Goal: Complete application form: Complete application form

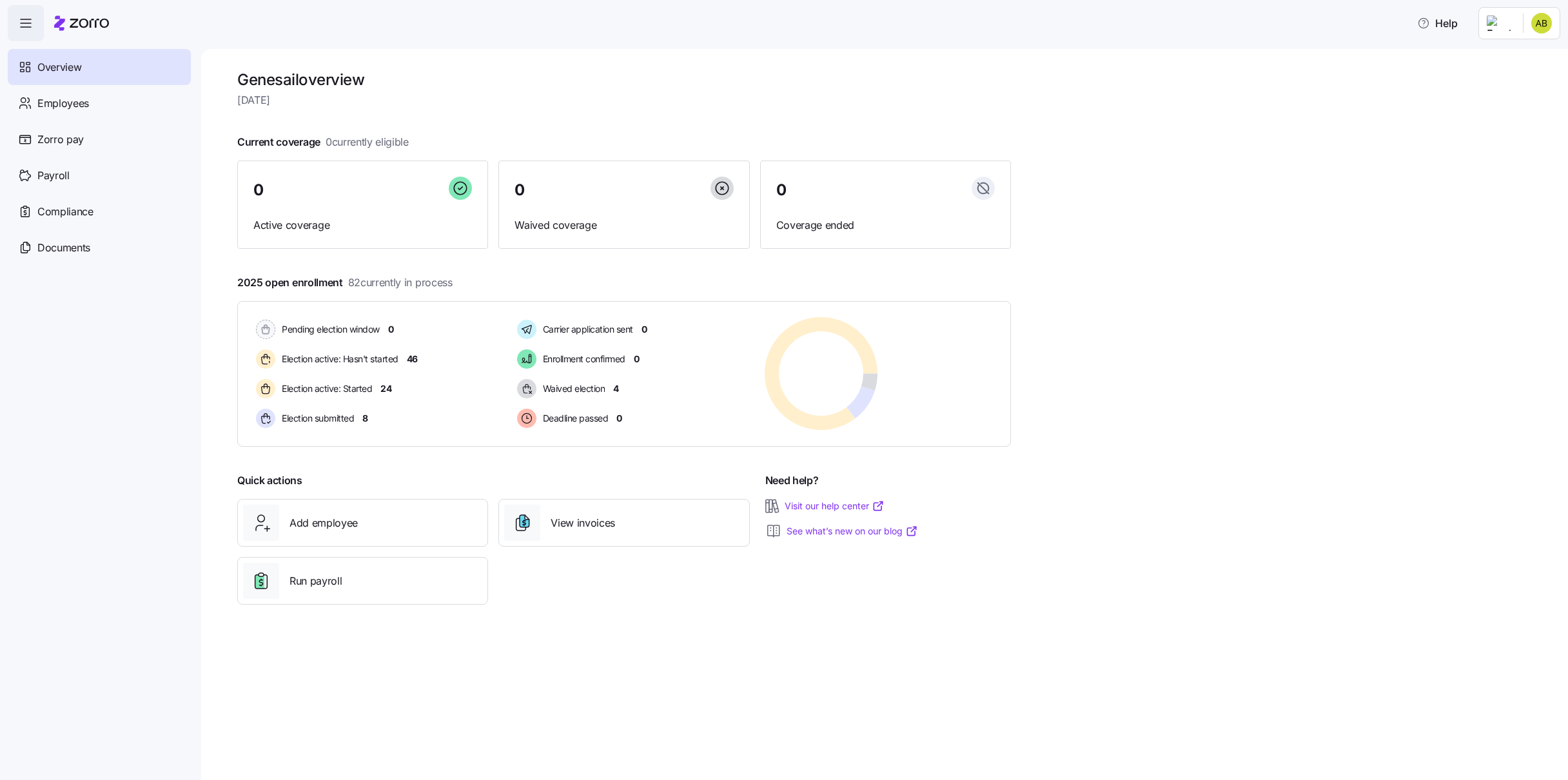
click at [26, 17] on icon "button" at bounding box center [26, 24] width 16 height 16
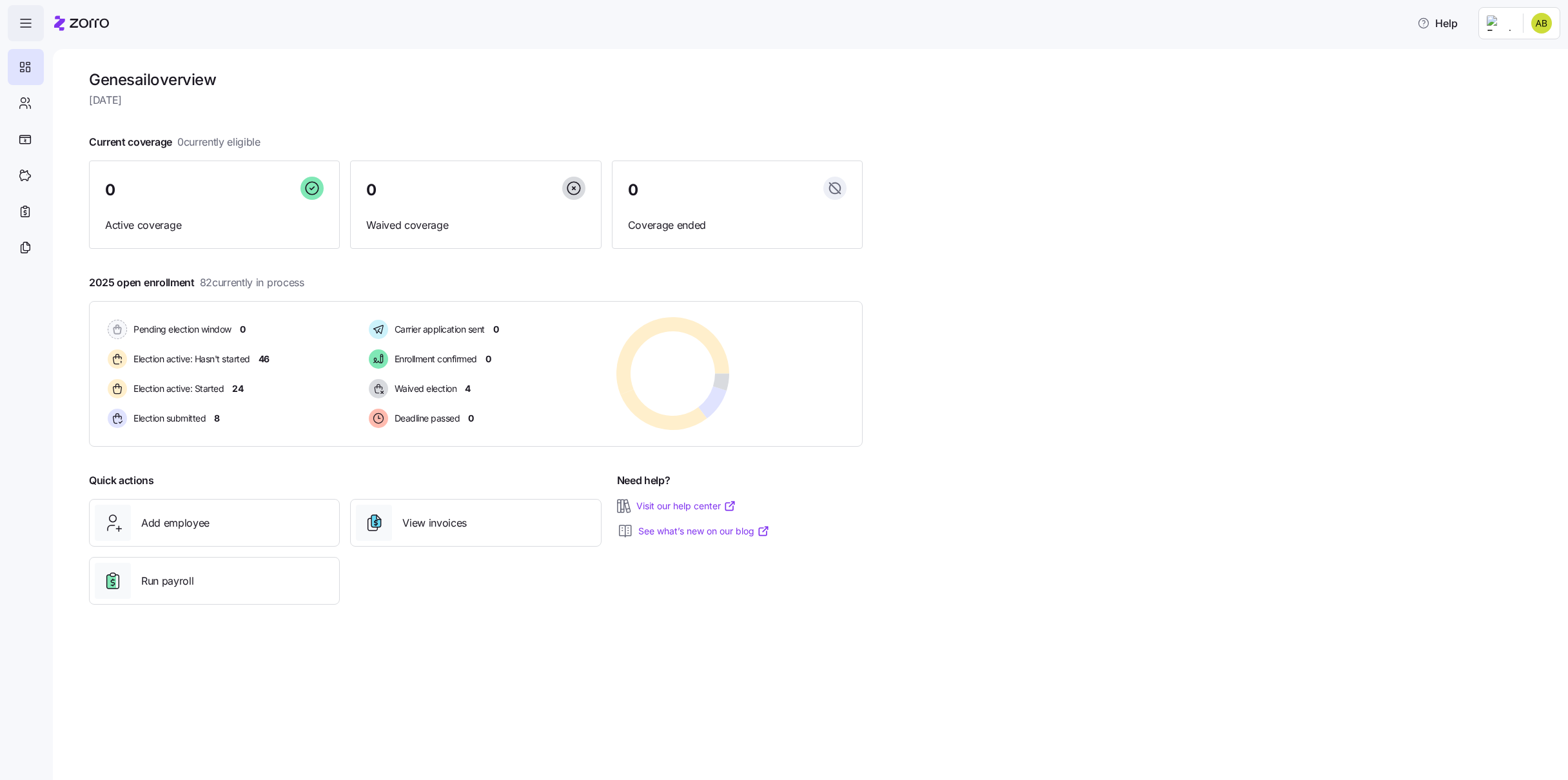
click at [26, 19] on icon "button" at bounding box center [25, 19] width 10 height 0
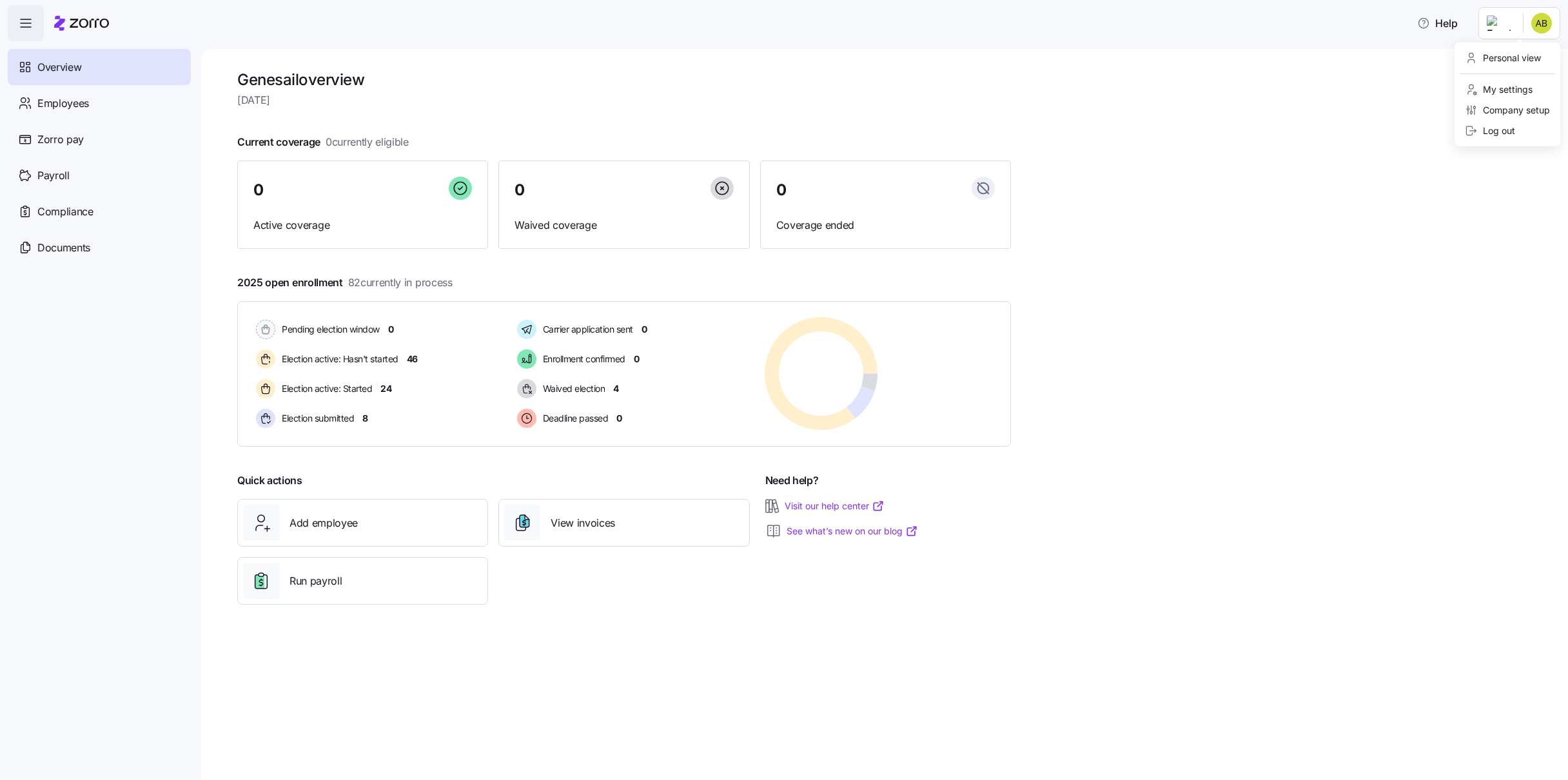
click at [1541, 22] on html "Help Overview Employees Zorro pay Payroll Compliance Documents Genesail overvie…" at bounding box center [784, 386] width 1568 height 772
click at [1521, 108] on div "Company setup" at bounding box center [1507, 110] width 85 height 14
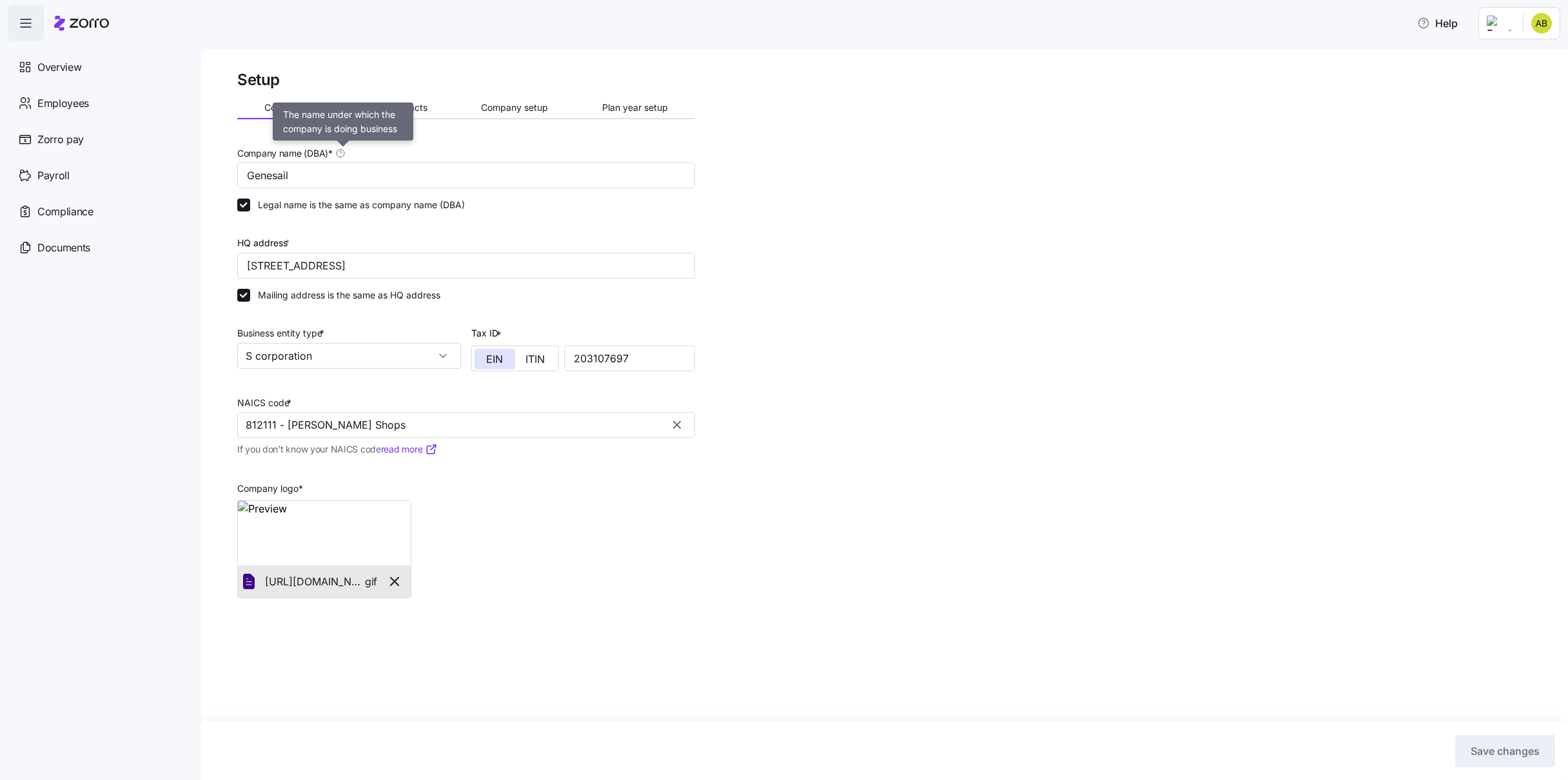
click at [345, 153] on icon at bounding box center [340, 153] width 10 height 10
click at [345, 162] on input "Genesail" at bounding box center [466, 175] width 458 height 26
drag, startPoint x: 306, startPoint y: 176, endPoint x: 175, endPoint y: 159, distance: 132.1
click at [237, 169] on input "Genesail" at bounding box center [466, 175] width 458 height 26
type input "Sport Clips"
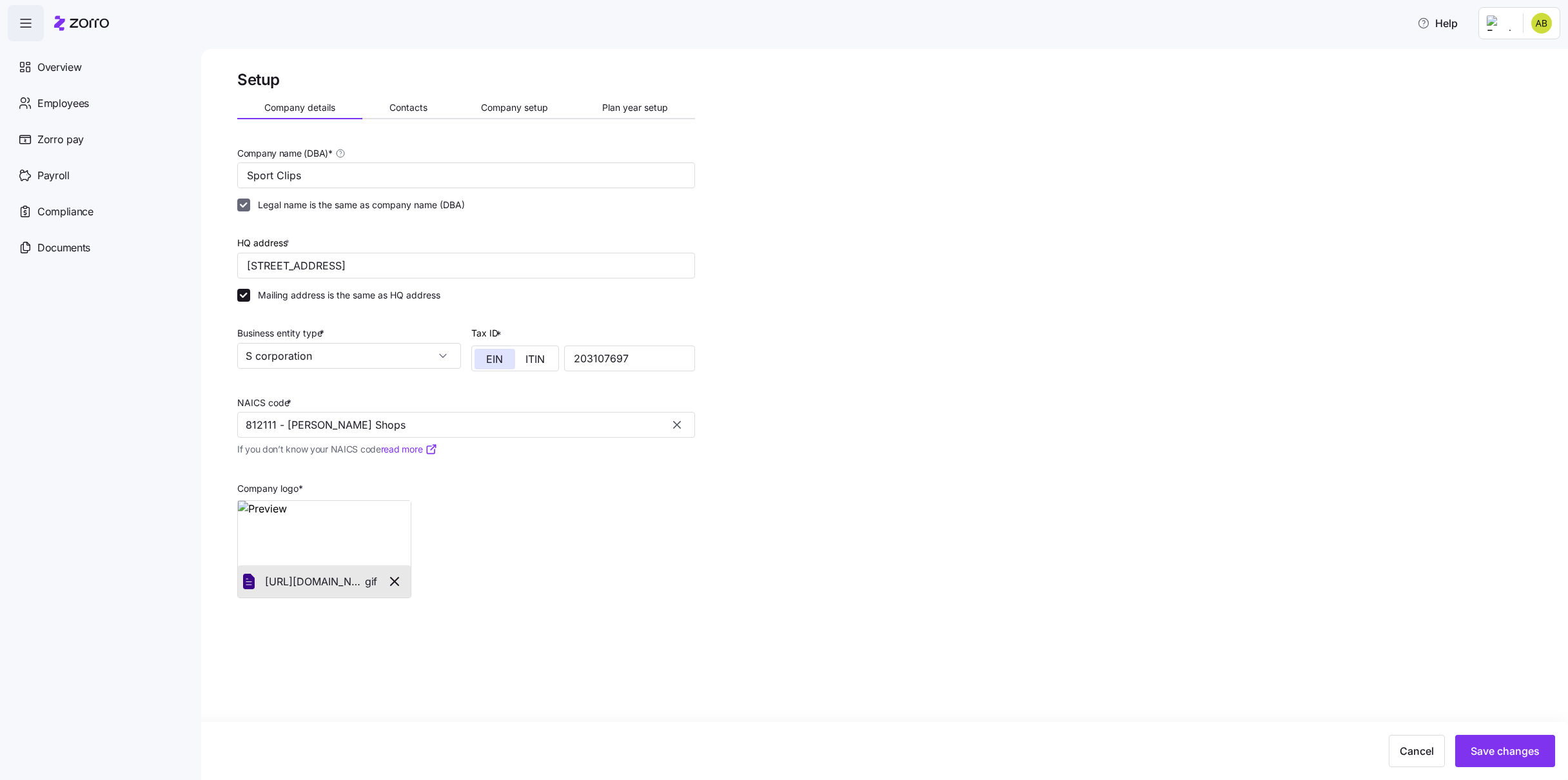
click at [247, 206] on input "Legal name is the same as company name (DBA)" at bounding box center [243, 205] width 13 height 13
checkbox input "false"
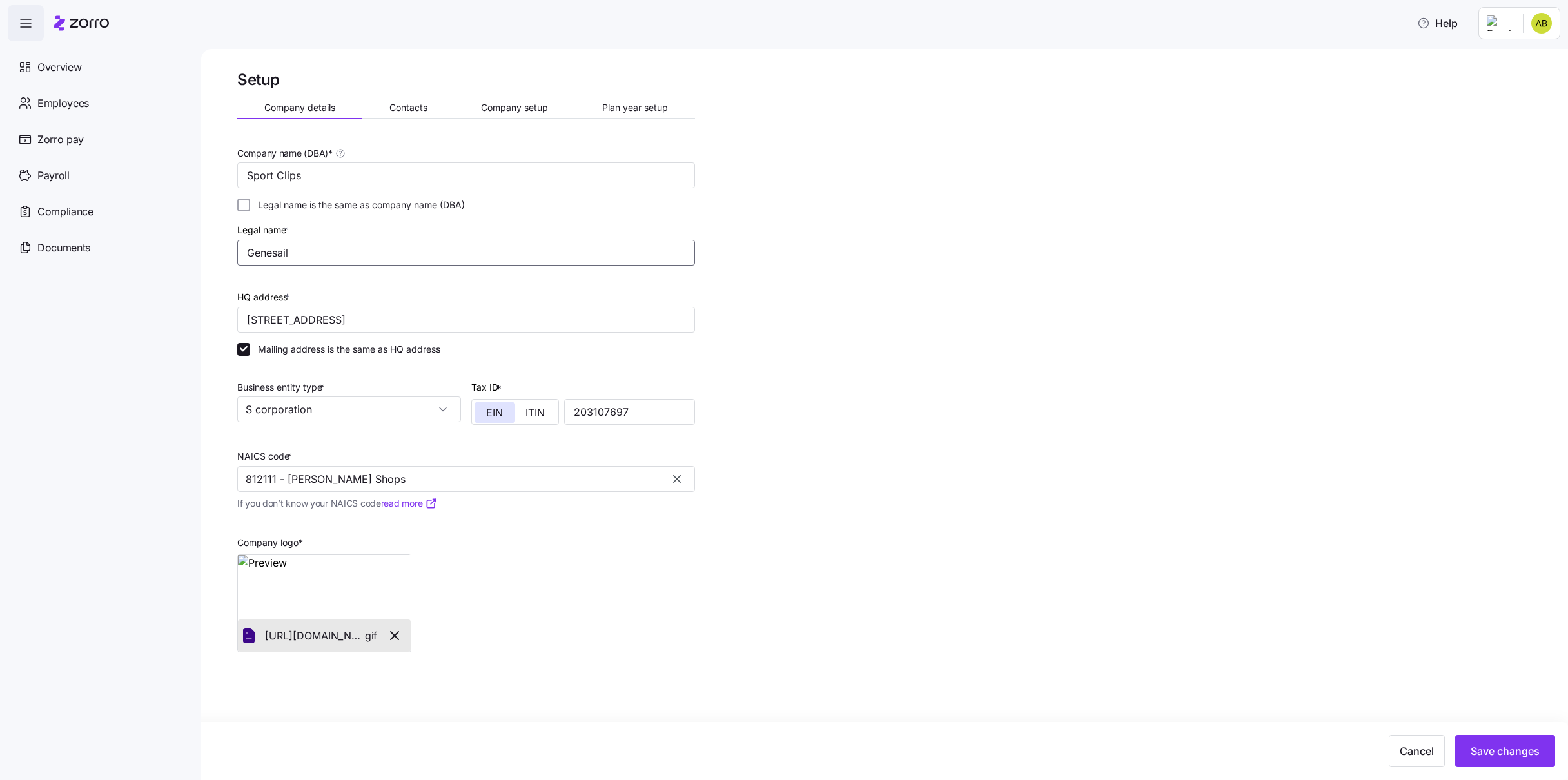
drag, startPoint x: 315, startPoint y: 252, endPoint x: 152, endPoint y: 230, distance: 164.5
click at [237, 239] on input "Genesail" at bounding box center [466, 252] width 458 height 26
type input "Genesail, Inc"
click at [1488, 747] on span "Save changes" at bounding box center [1505, 751] width 69 height 16
click at [411, 103] on span "Contacts" at bounding box center [408, 107] width 38 height 9
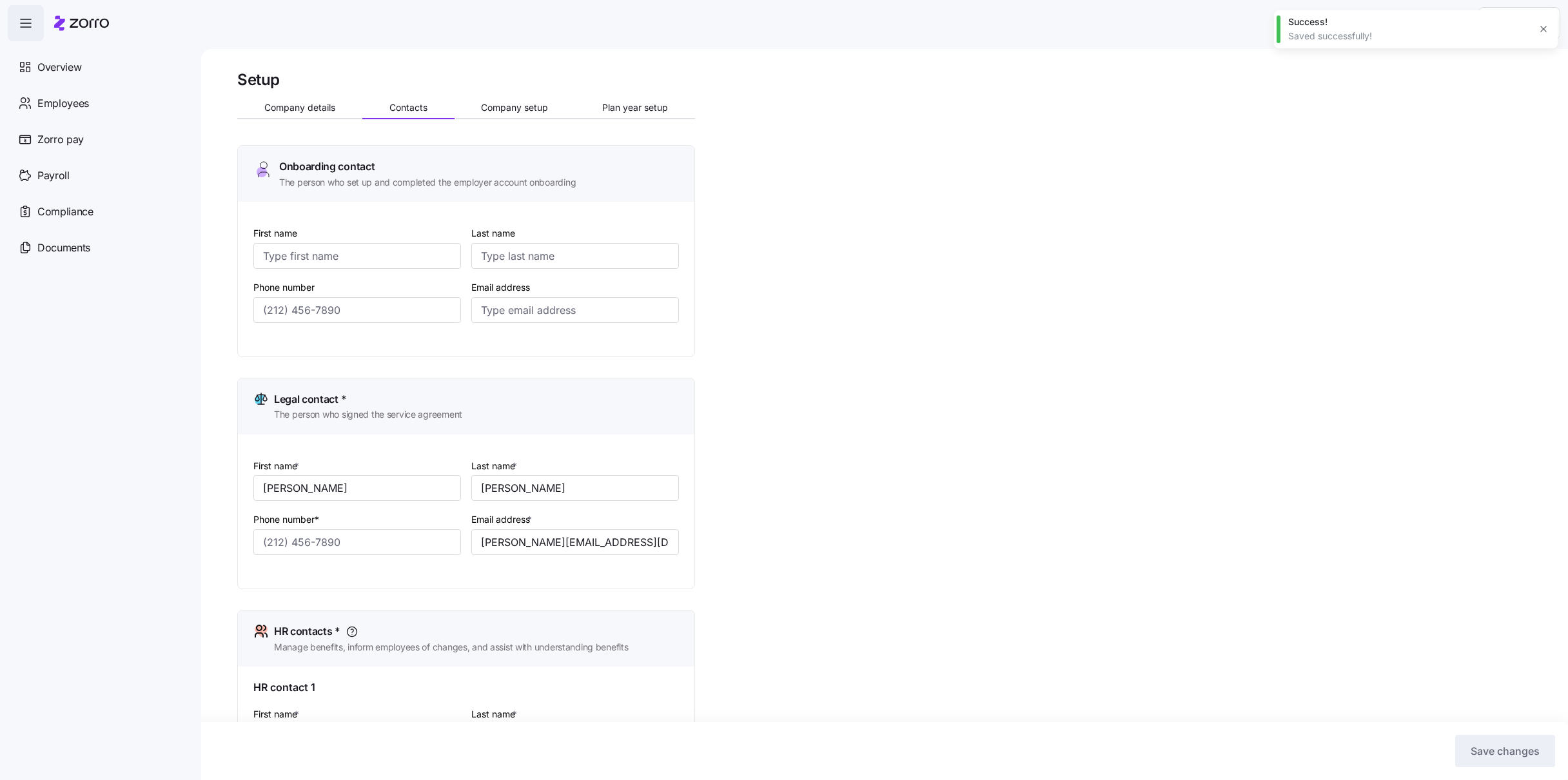
type input "Jason"
type input "Bowman"
type input "jason@genesail.com"
type input "Printer"
type input "Magpantay"
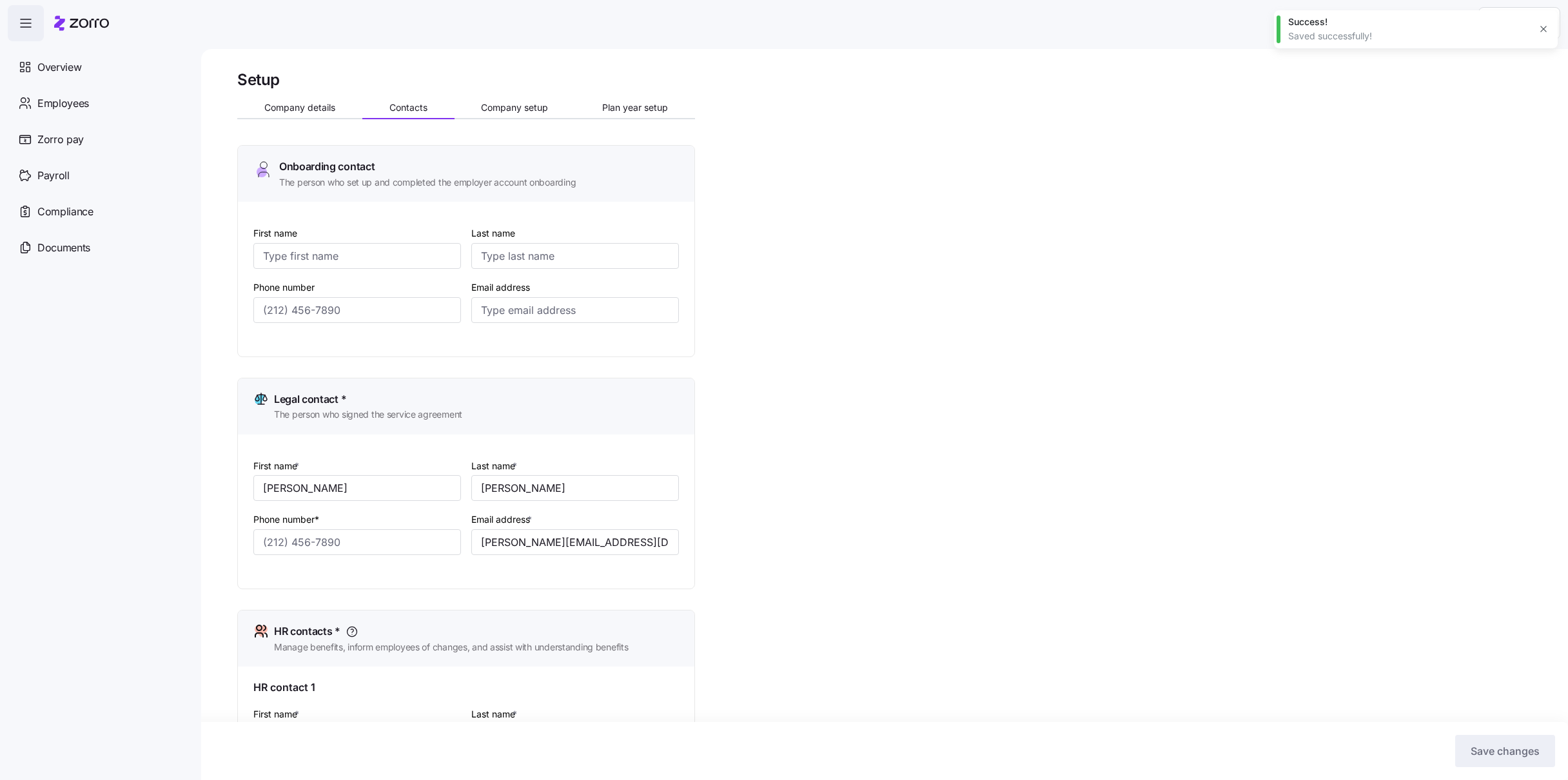
type input "printer@genesail.com"
type input "Alyssa"
type input "Bowman"
type input "billing@genesail.com"
type input "(208) 859-9358"
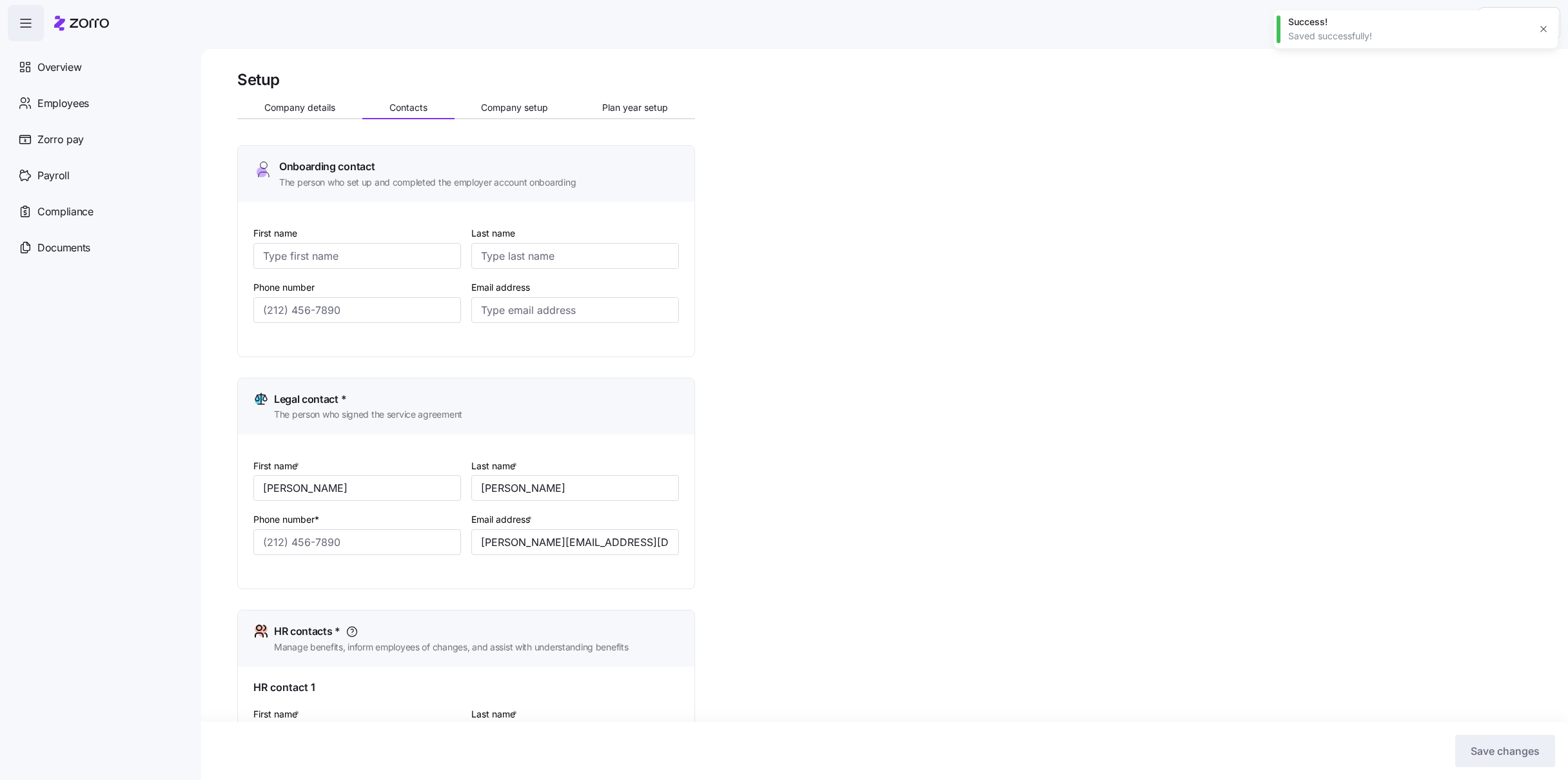
type input "(208) 671-1122"
type input "(208) 870-5435"
click at [500, 109] on span "Company setup" at bounding box center [514, 107] width 67 height 9
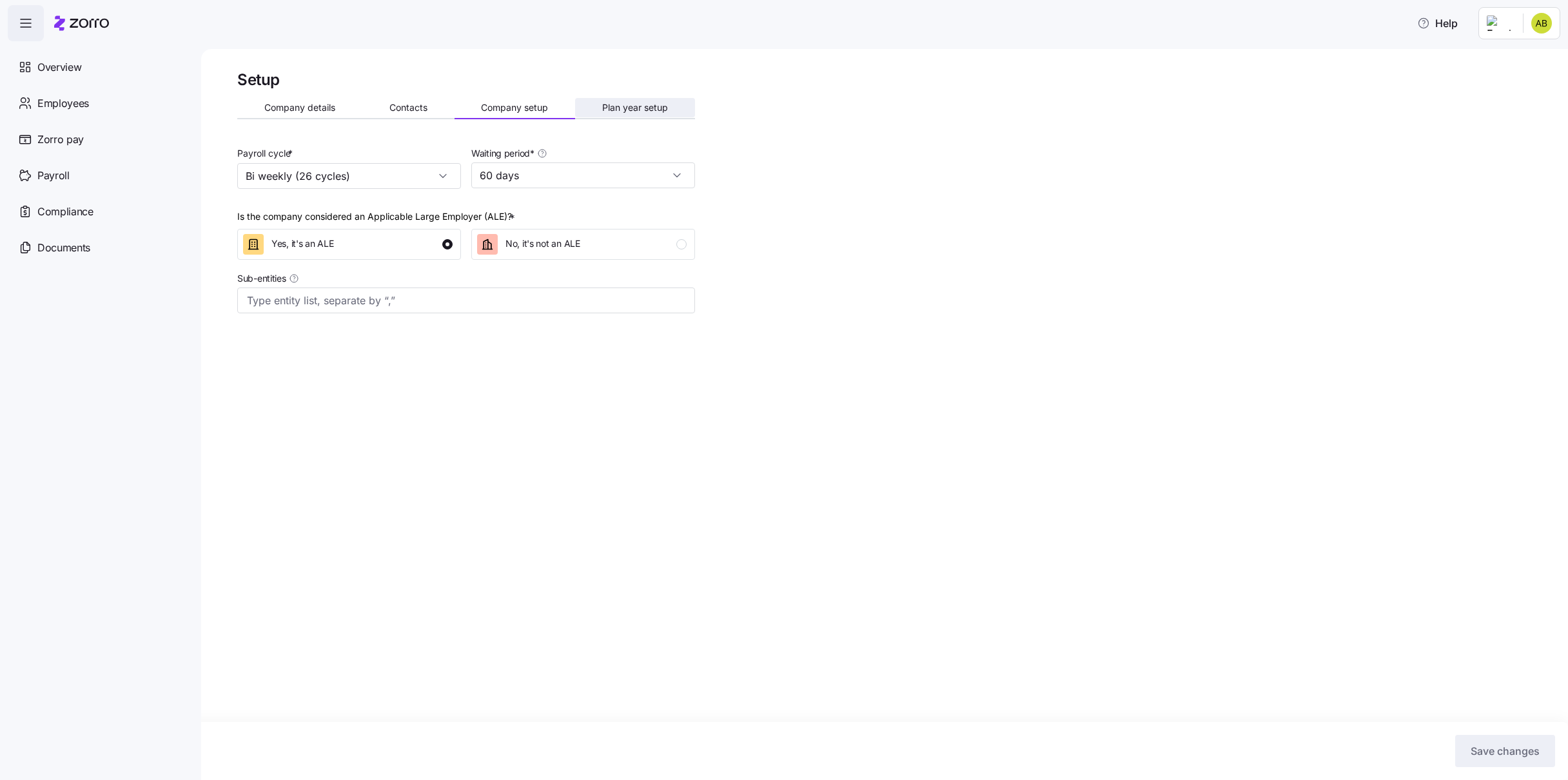
click at [627, 104] on span "Plan year setup" at bounding box center [634, 107] width 66 height 9
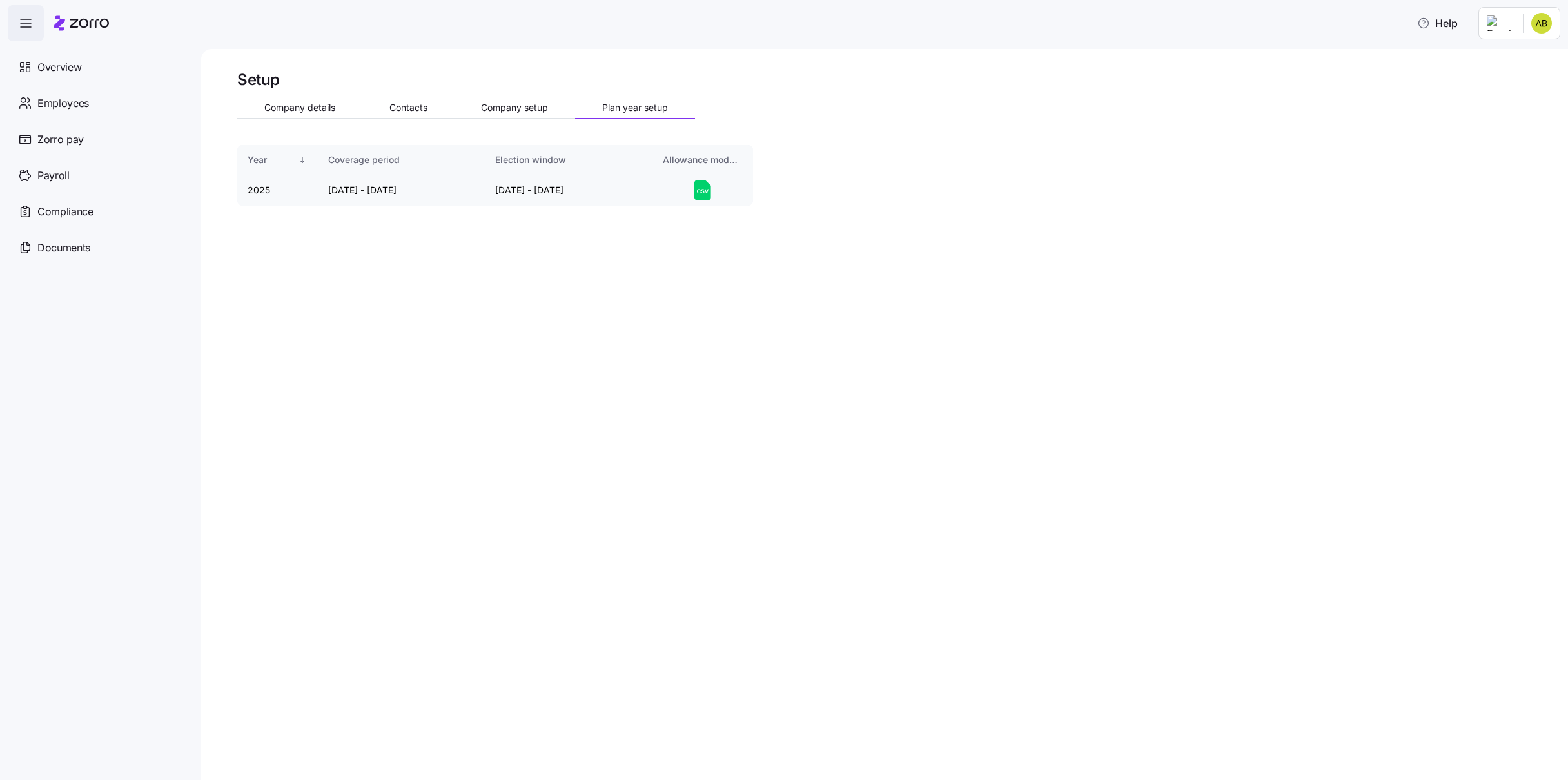
click at [705, 189] on icon at bounding box center [703, 190] width 17 height 21
click at [1536, 22] on html "Help Overview Employees Zorro pay Payroll Compliance Documents Setup Company de…" at bounding box center [784, 386] width 1568 height 772
click at [1510, 87] on div "My settings" at bounding box center [1498, 90] width 67 height 14
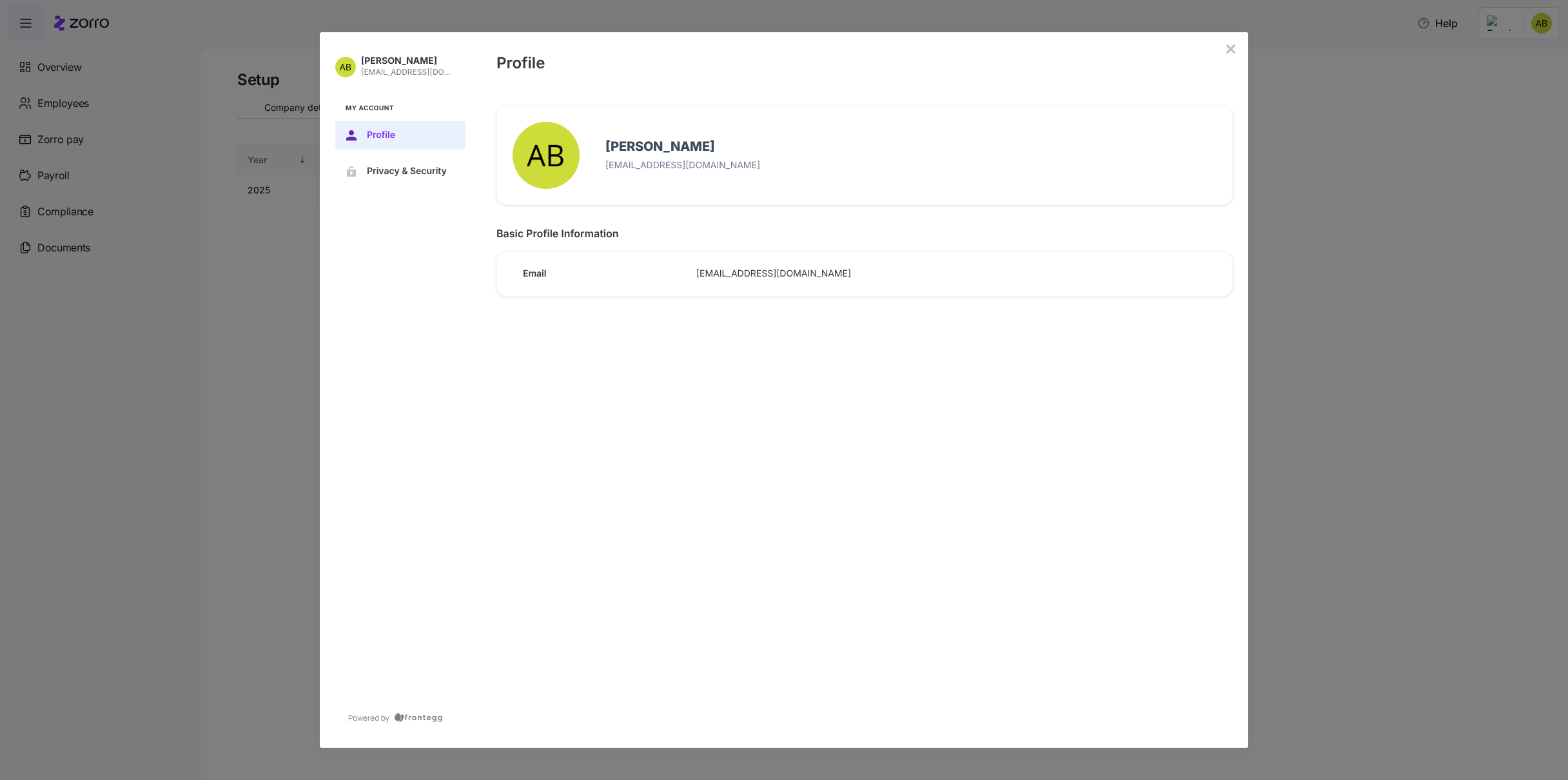
click at [1232, 47] on icon "close admin-box" at bounding box center [1231, 48] width 10 height 10
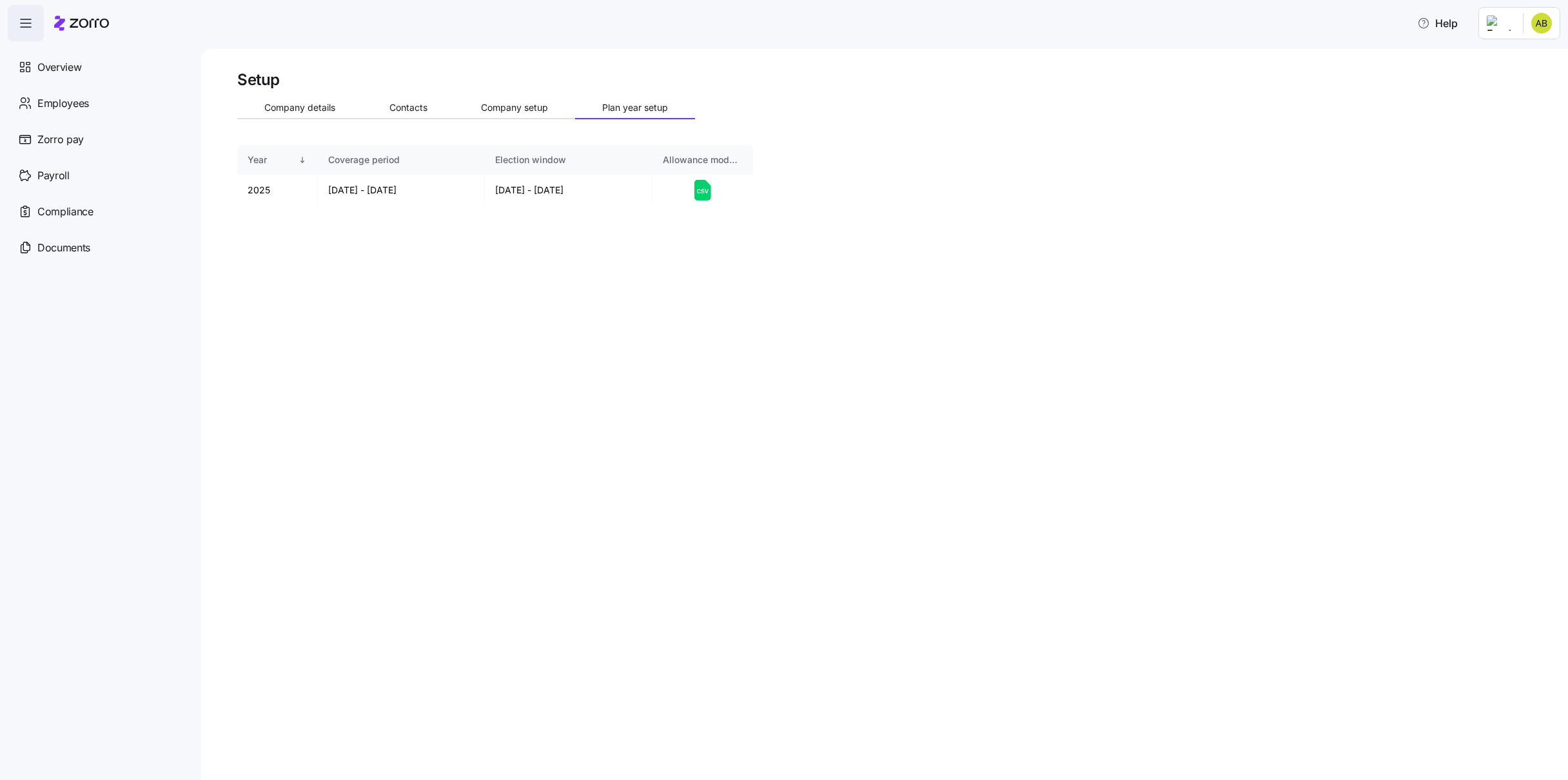
click at [26, 20] on icon "button" at bounding box center [26, 24] width 16 height 16
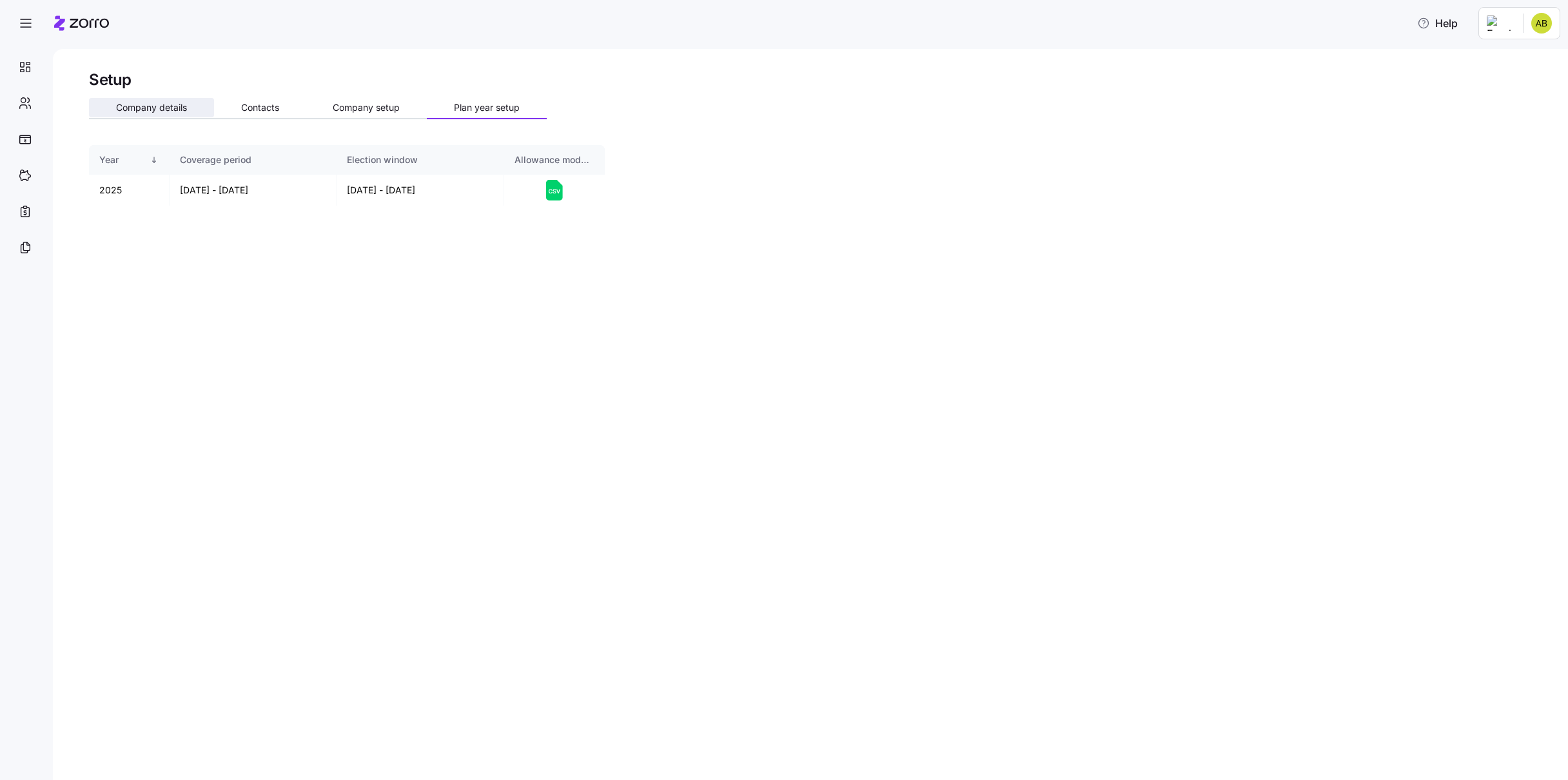
click at [126, 106] on span "Company details" at bounding box center [151, 107] width 71 height 9
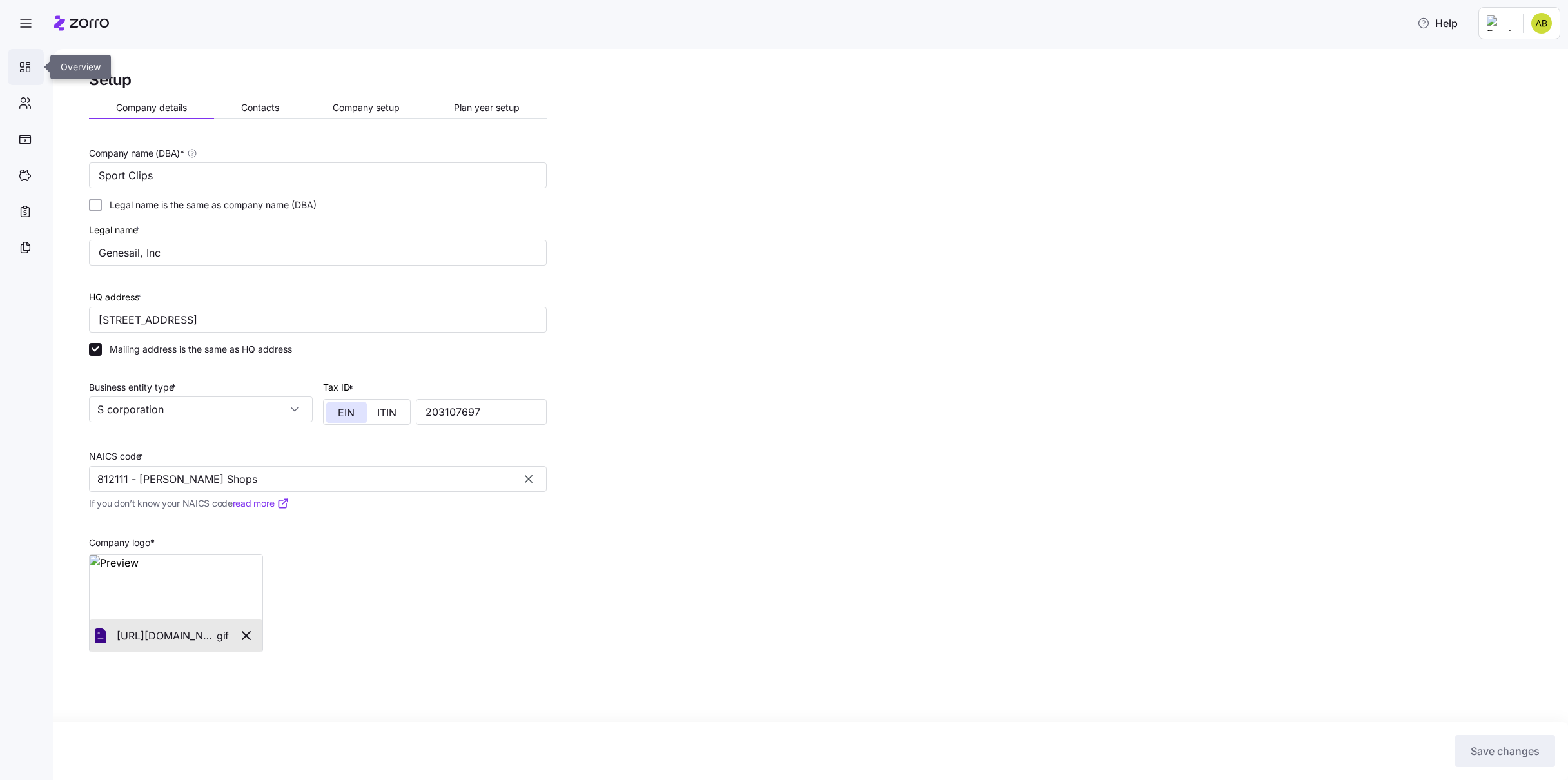
click at [25, 71] on icon at bounding box center [25, 67] width 14 height 16
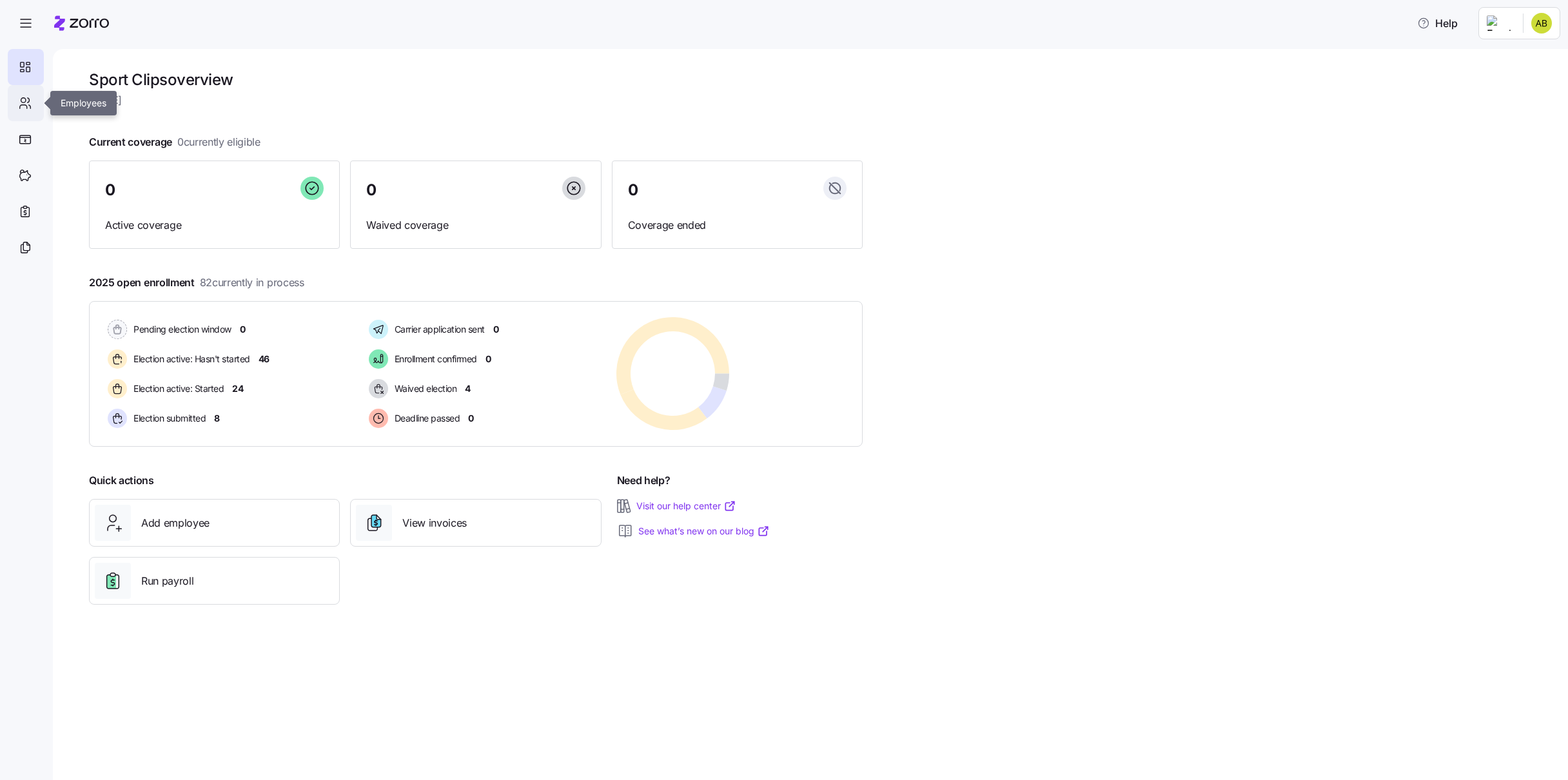
click at [29, 103] on icon at bounding box center [25, 103] width 14 height 16
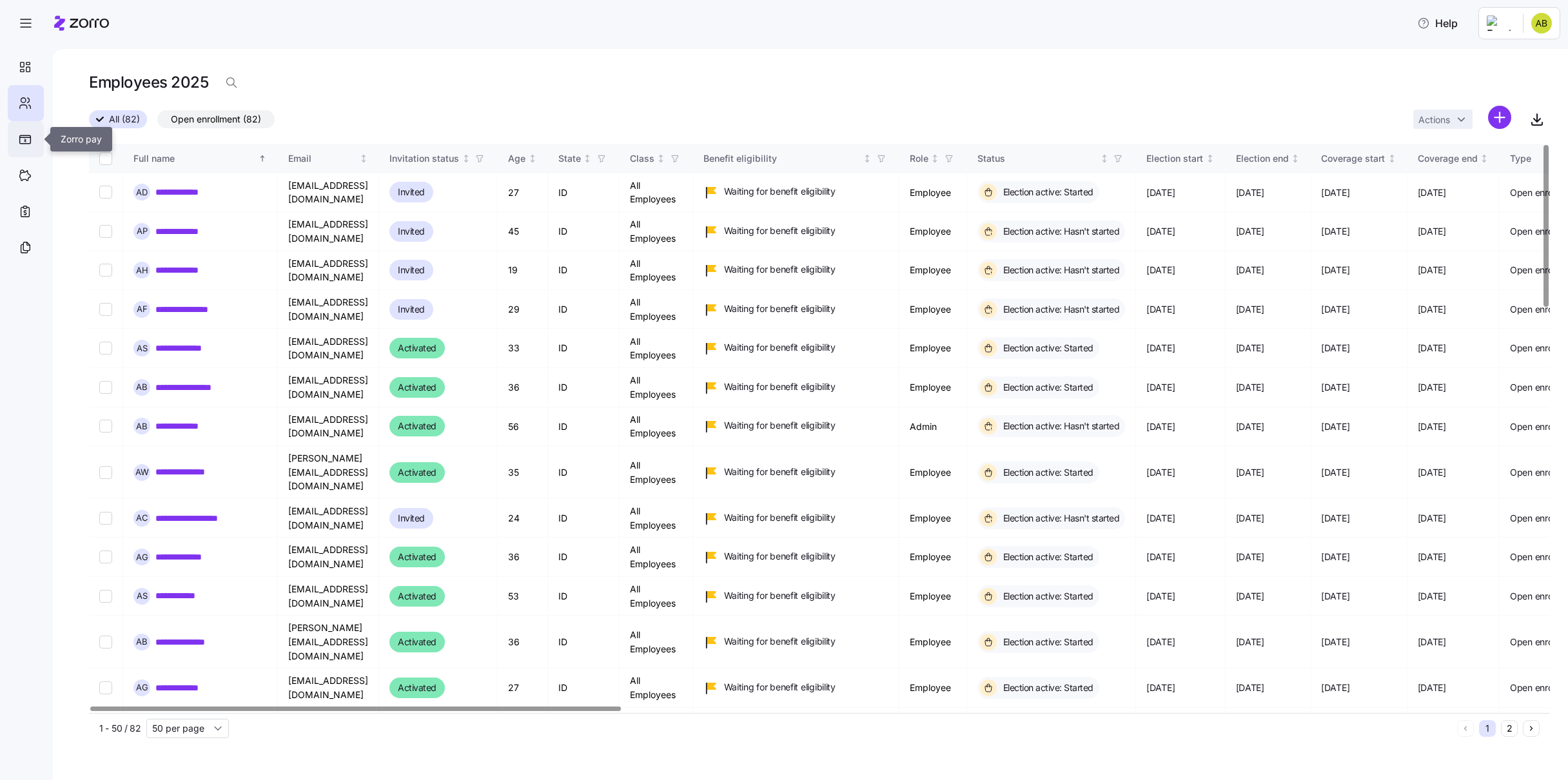
click at [22, 137] on icon at bounding box center [25, 140] width 11 height 8
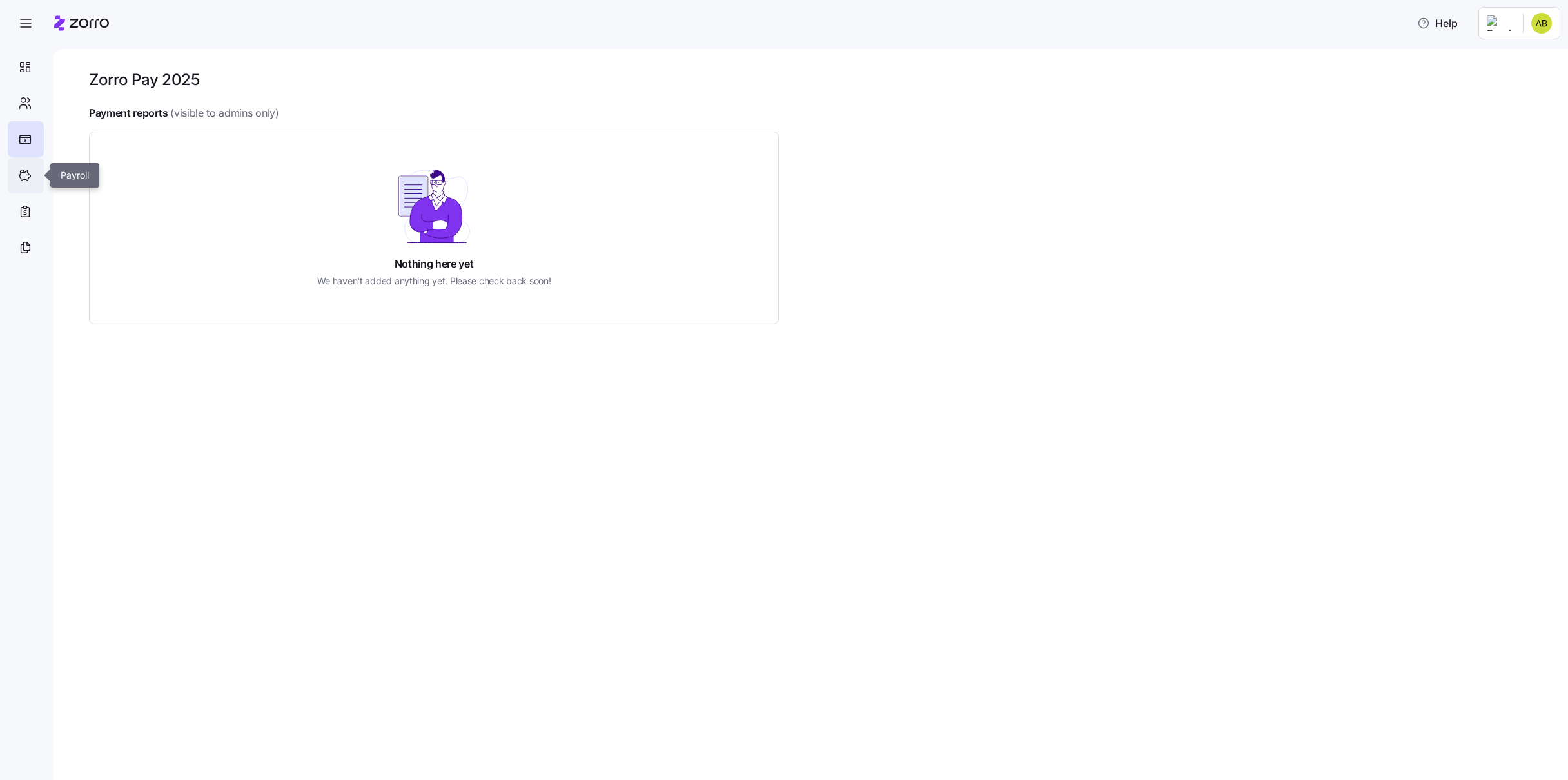
click at [22, 174] on icon at bounding box center [25, 175] width 14 height 16
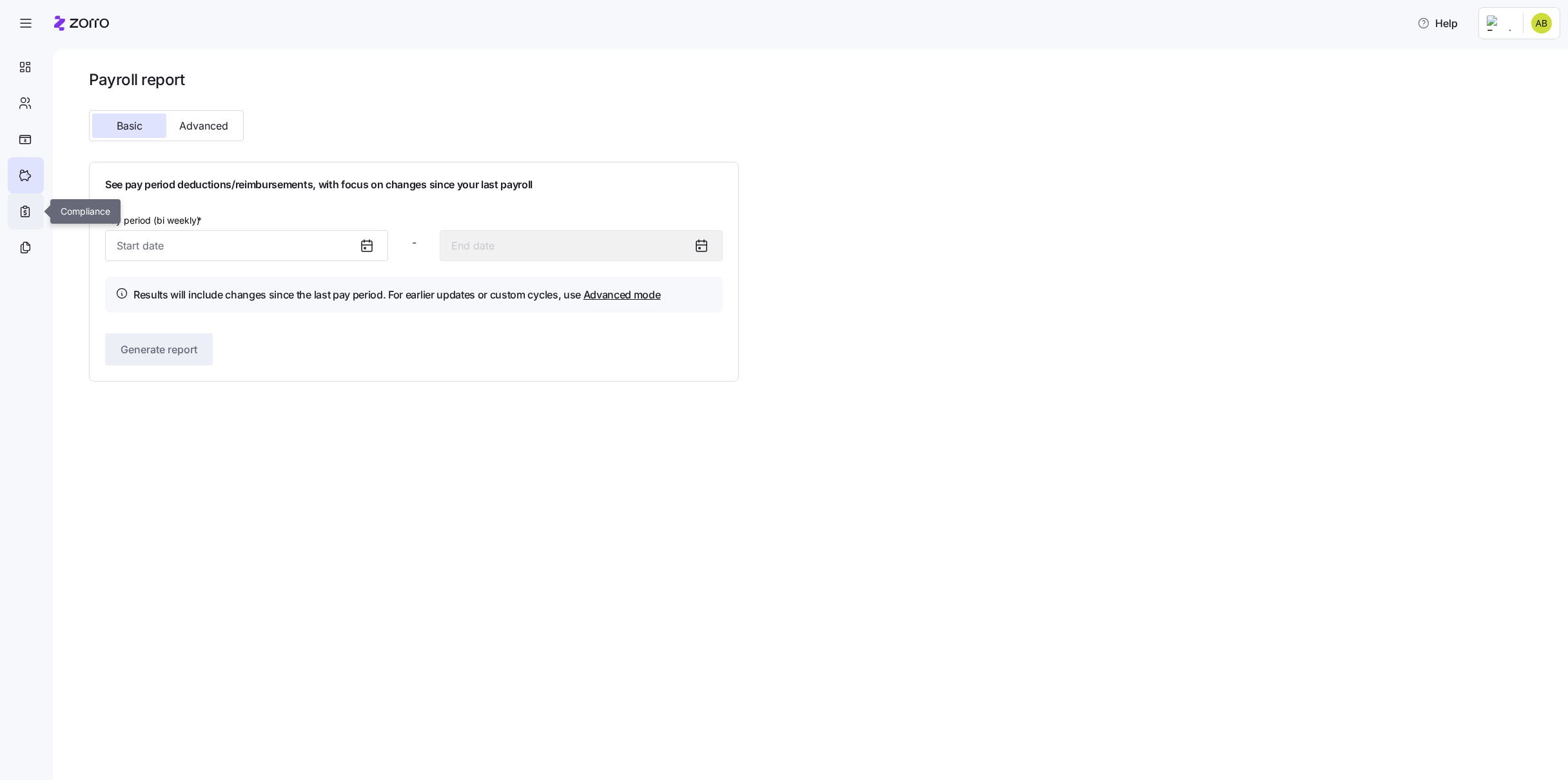
click at [24, 209] on icon at bounding box center [25, 212] width 14 height 16
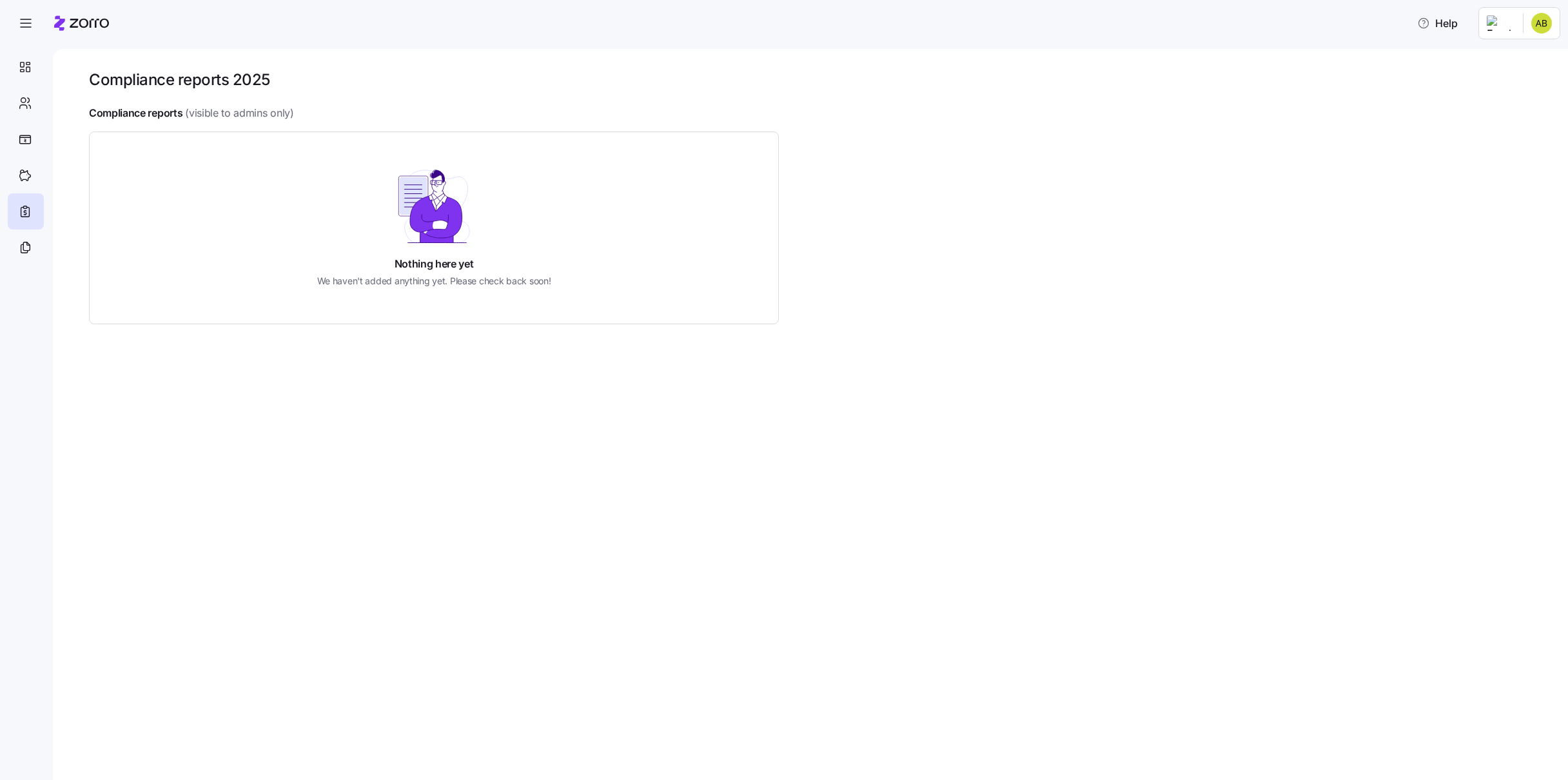
click at [1543, 29] on html "Help Compliance reports 2025 Compliance reports (visible to admins only) Nothin…" at bounding box center [784, 386] width 1568 height 772
click at [1498, 59] on div "Personal view" at bounding box center [1503, 58] width 76 height 14
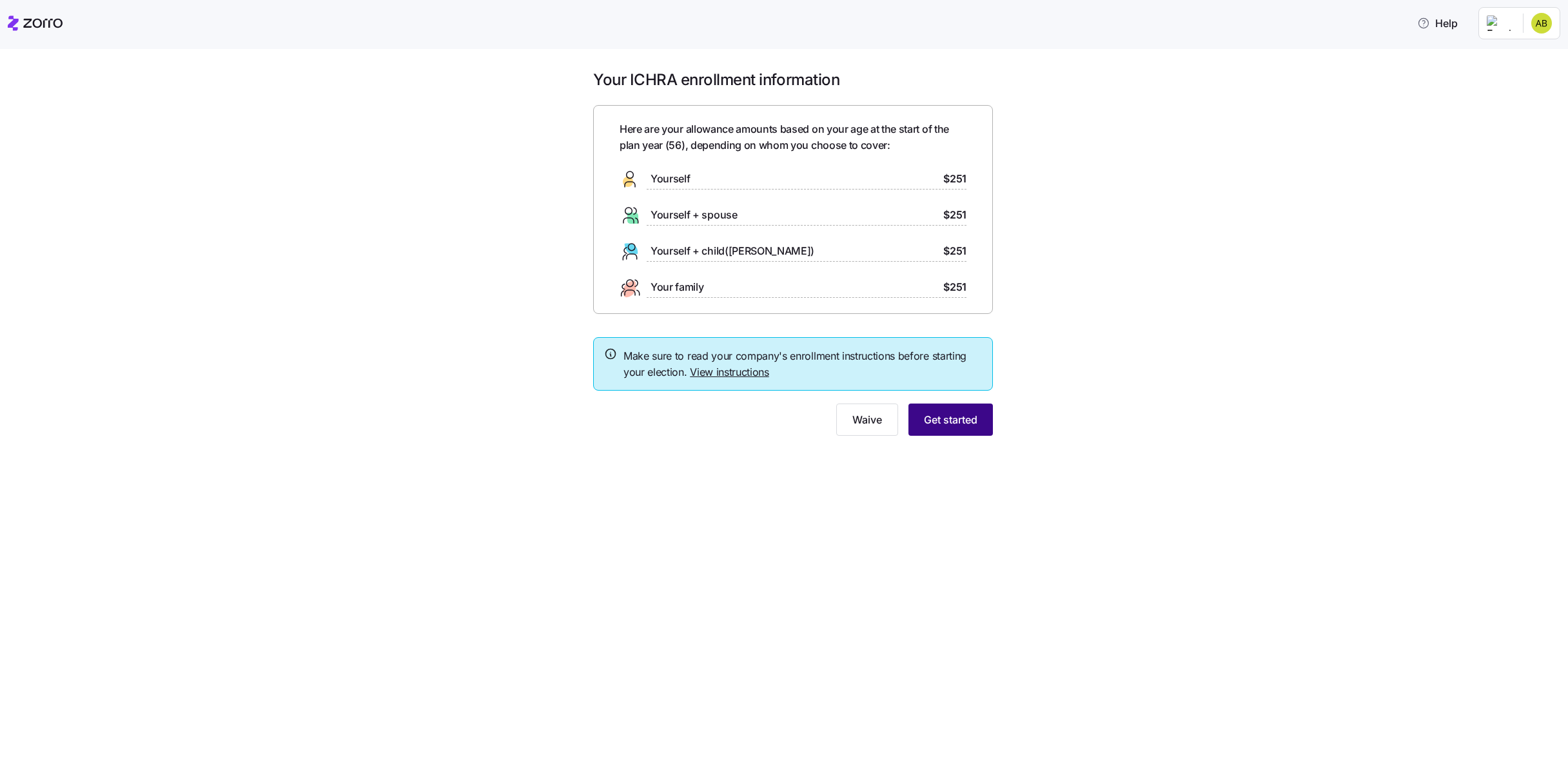
click at [949, 419] on span "Get started" at bounding box center [950, 420] width 53 height 16
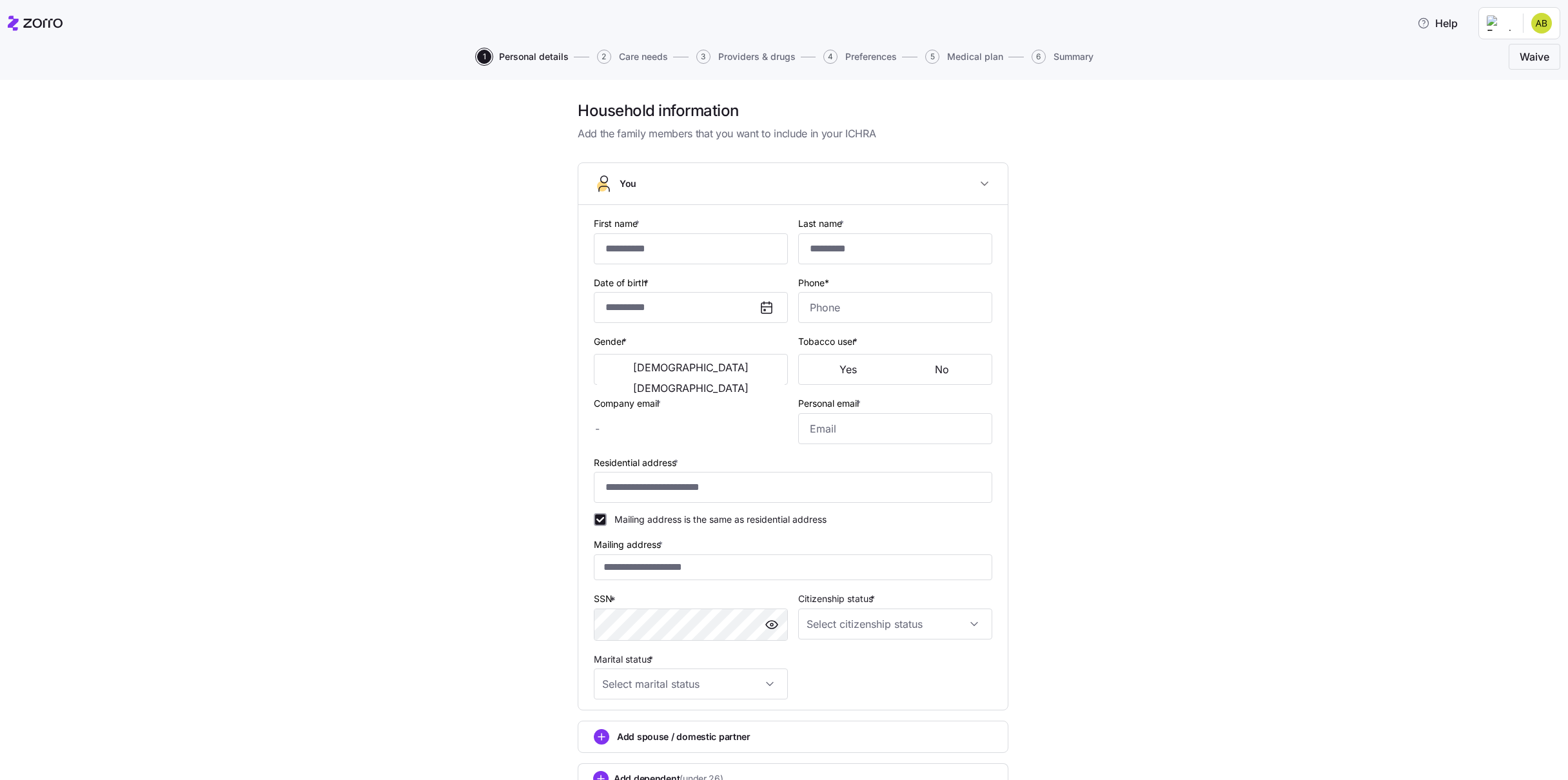
type input "******"
type input "[EMAIL_ADDRESS][DOMAIN_NAME]"
type input "**********"
checkbox input "true"
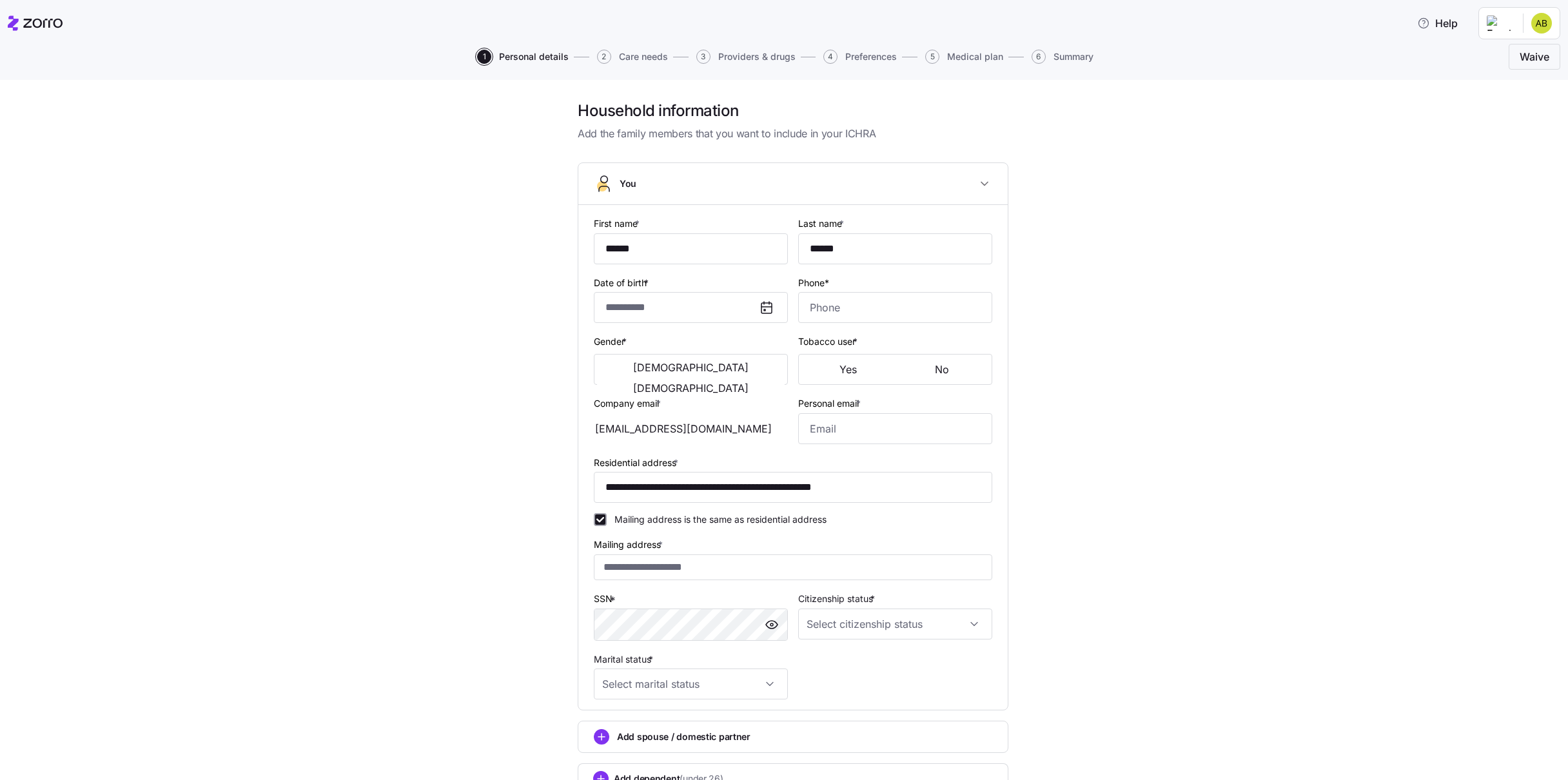
type input "**********"
type input "(208) 870-5435"
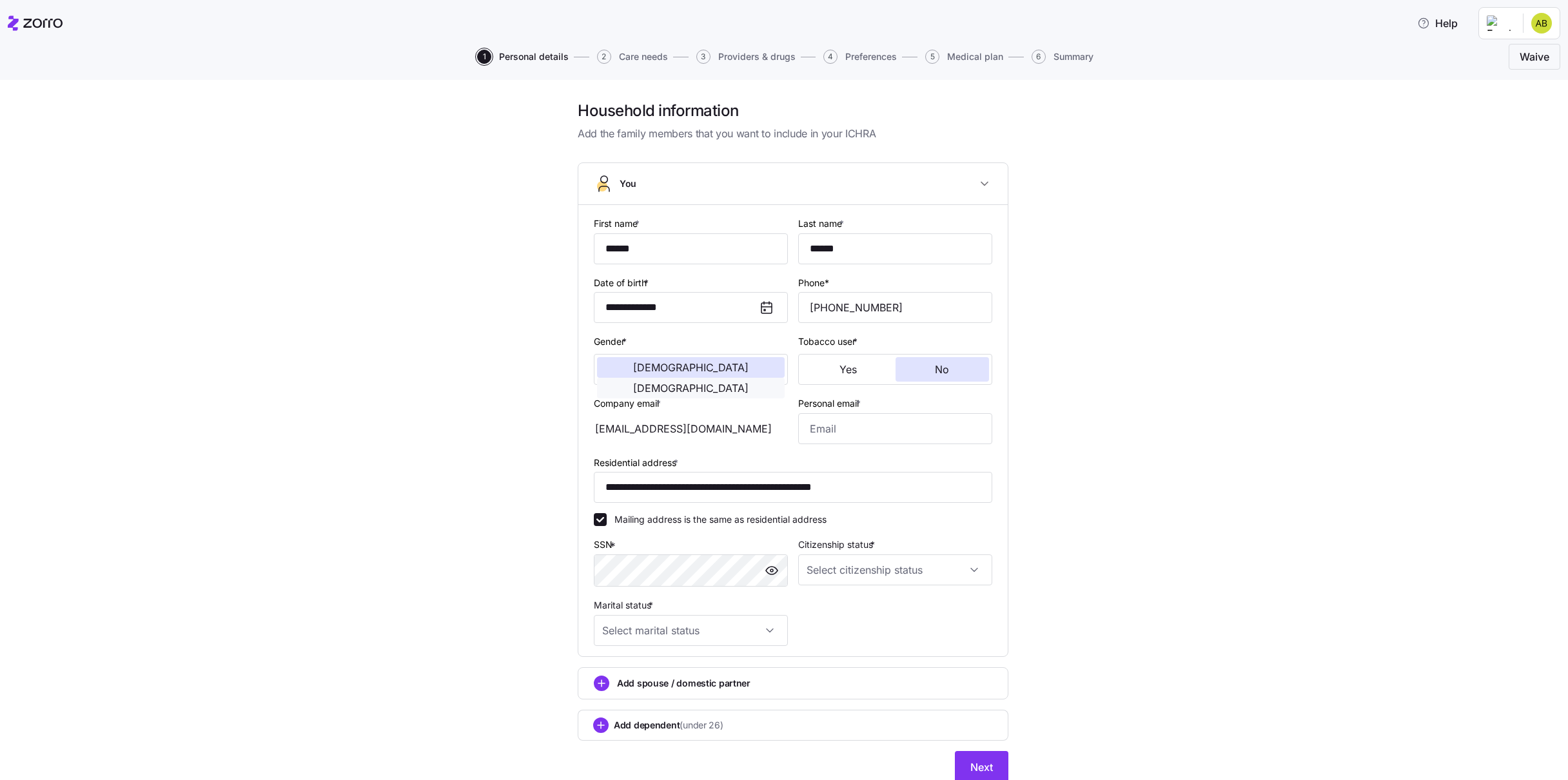
click at [739, 383] on span "Female" at bounding box center [691, 388] width 116 height 10
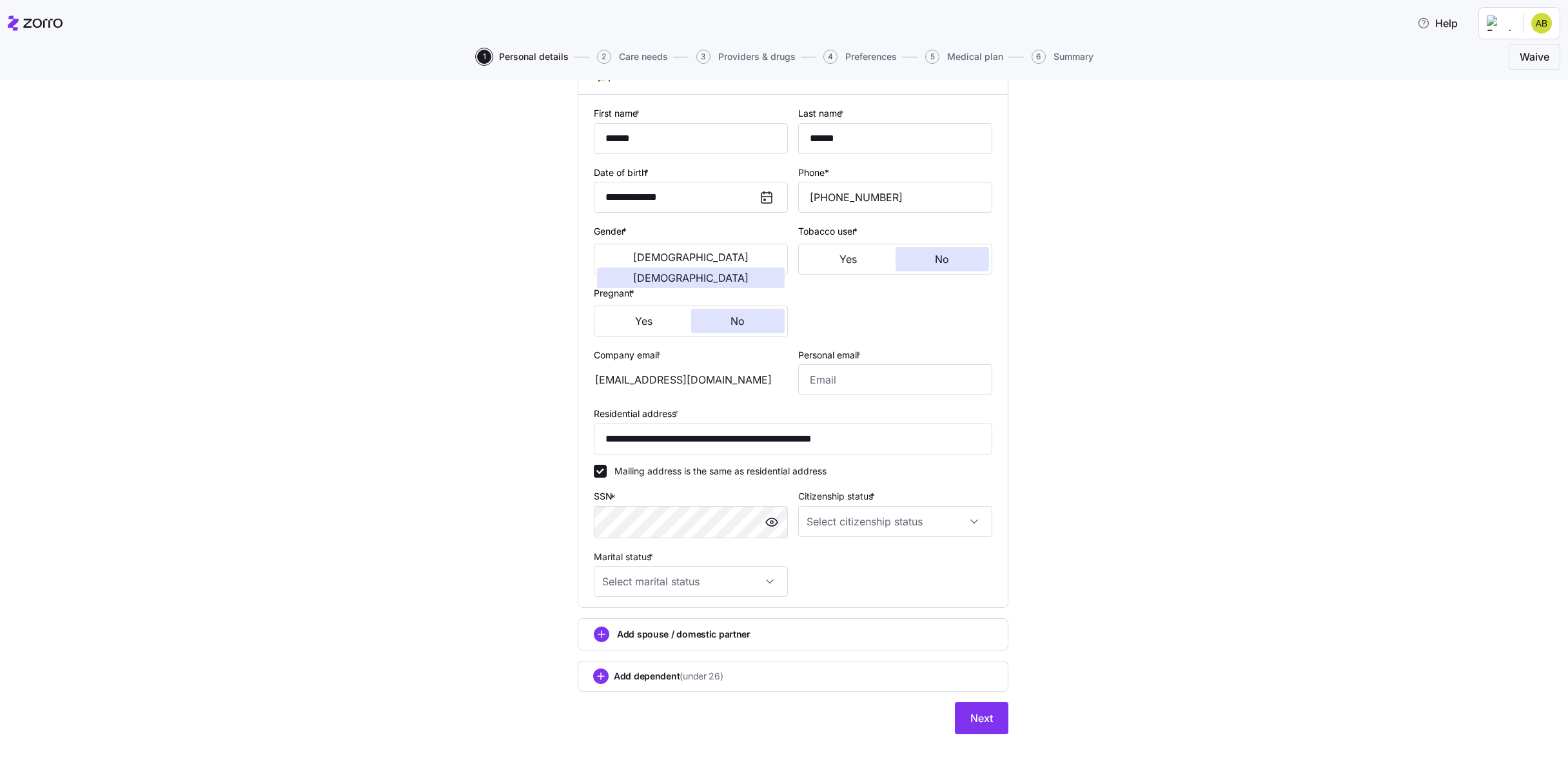
scroll to position [111, 0]
click at [840, 522] on input "Citizenship status *" at bounding box center [895, 520] width 194 height 31
click at [850, 556] on span "US citizen" at bounding box center [879, 560] width 131 height 14
type input "US citizen"
click at [750, 575] on input "Marital status *" at bounding box center [691, 580] width 194 height 31
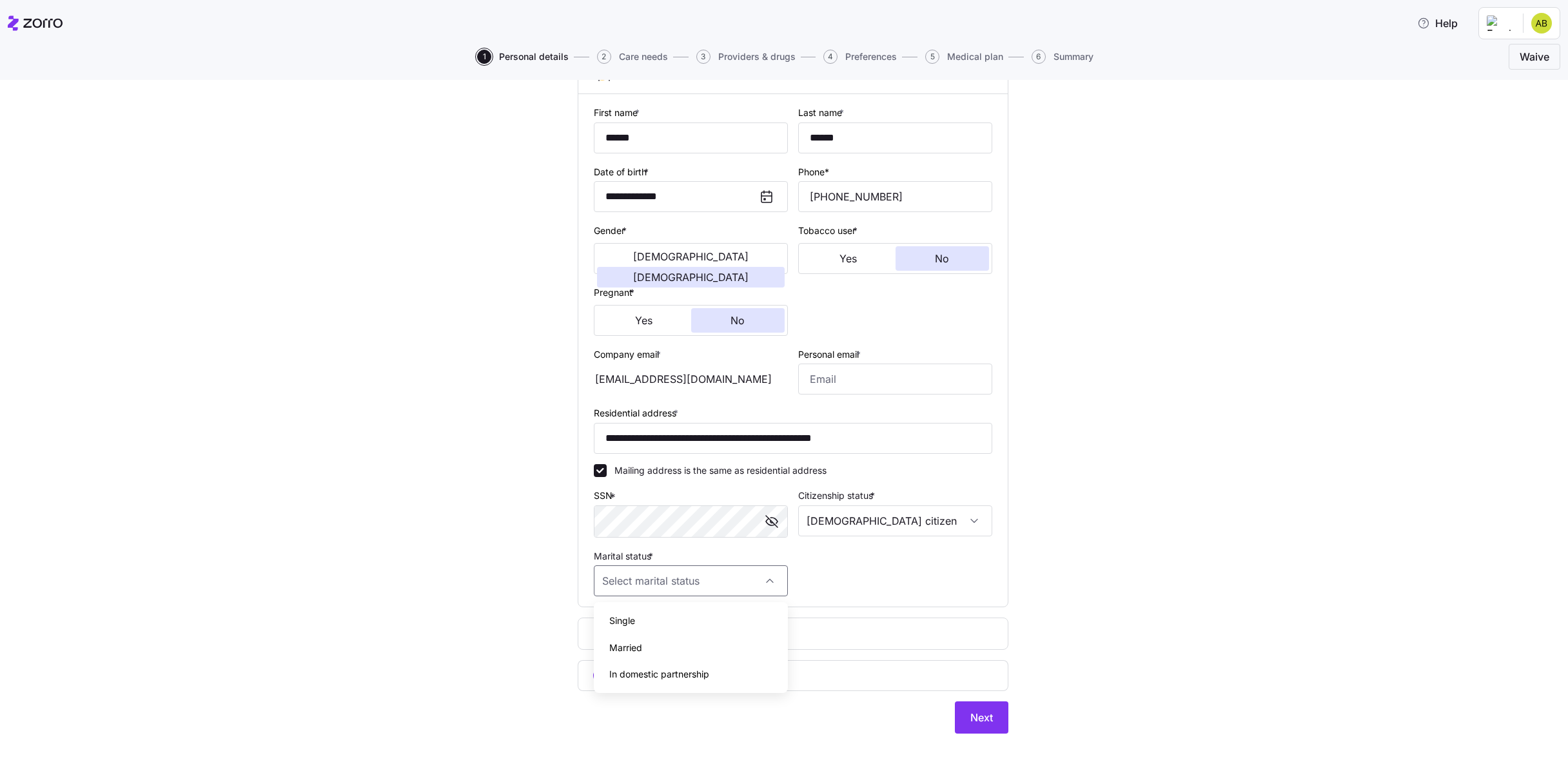
click at [623, 649] on span "Married" at bounding box center [625, 648] width 33 height 14
type input "Married"
click at [599, 674] on circle "add icon" at bounding box center [601, 675] width 14 height 14
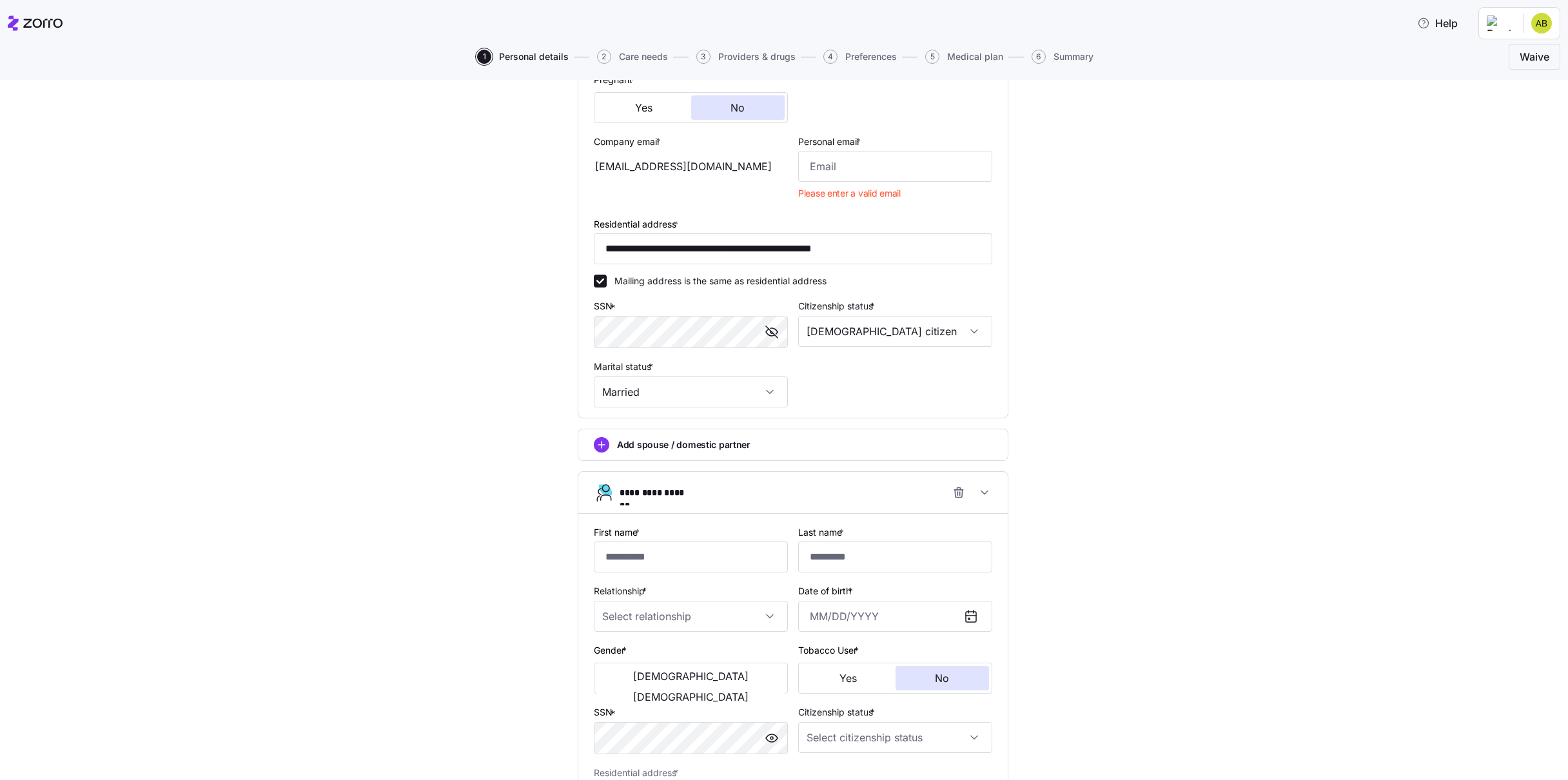
scroll to position [331, 0]
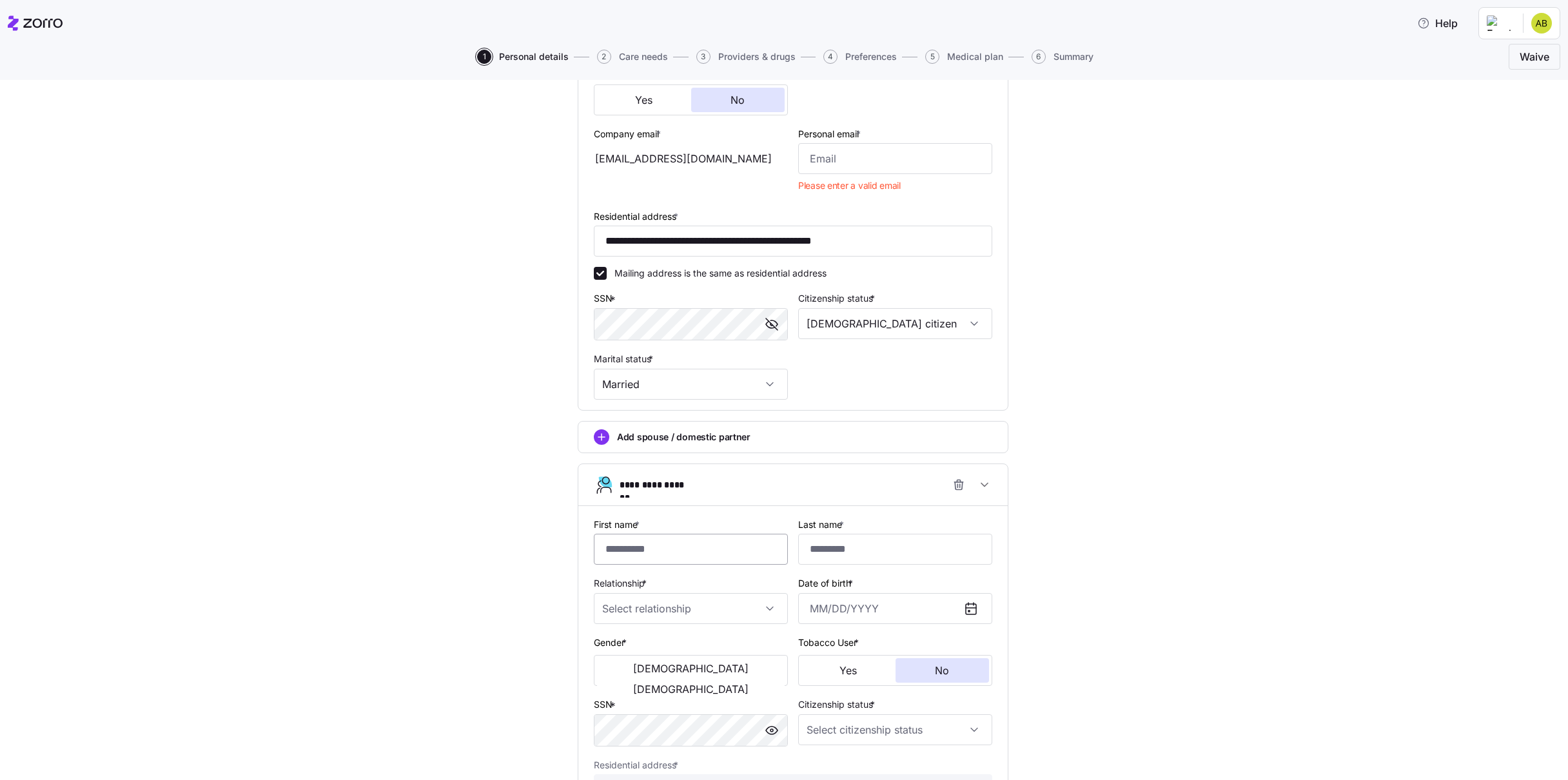
drag, startPoint x: 690, startPoint y: 541, endPoint x: 705, endPoint y: 536, distance: 15.8
click at [688, 541] on input "First name *" at bounding box center [691, 549] width 194 height 31
click at [733, 553] on input "**********" at bounding box center [691, 549] width 194 height 31
type input "*********"
click at [843, 545] on input "Last name *" at bounding box center [895, 549] width 194 height 31
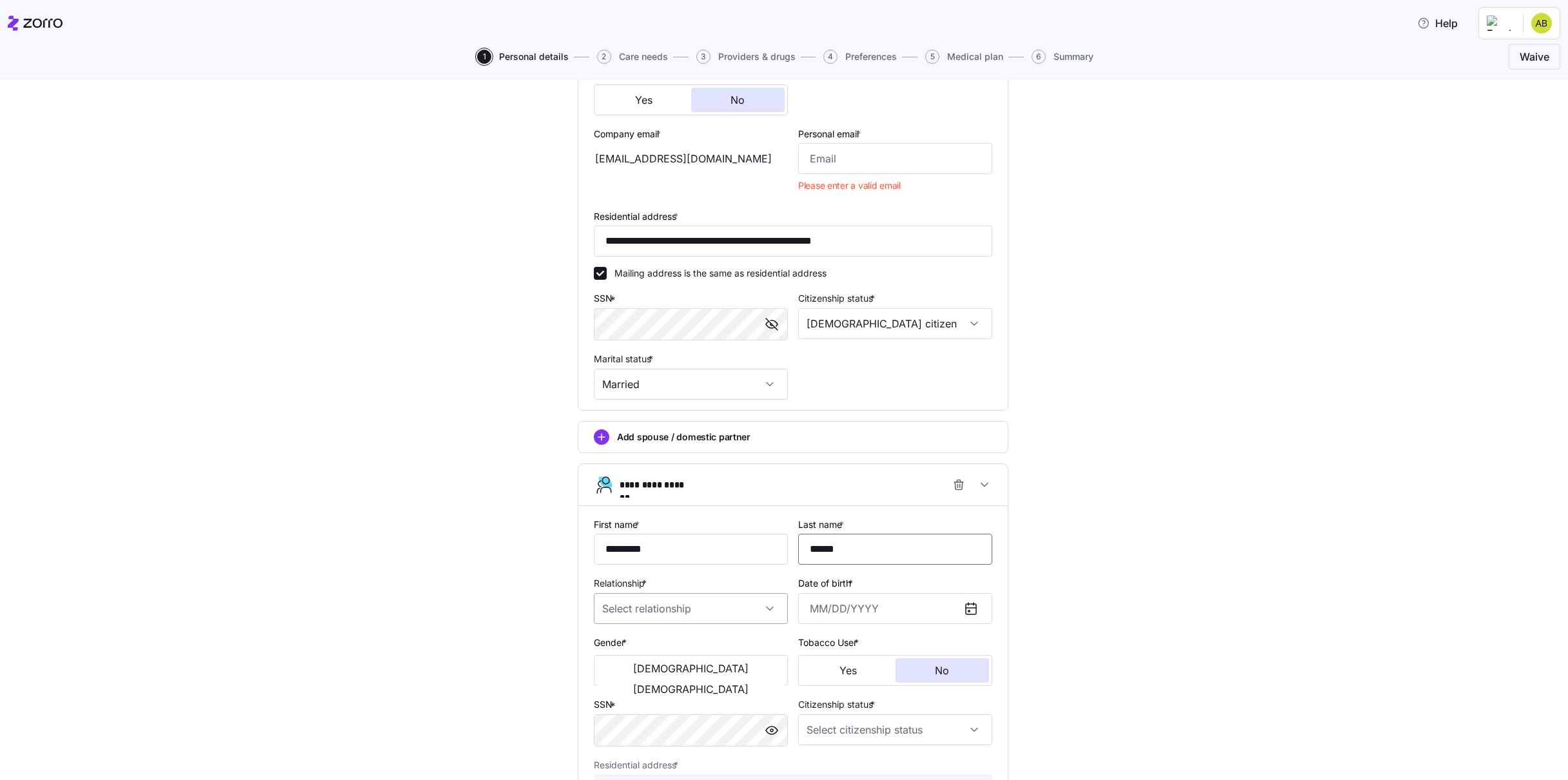
type input "******"
click at [751, 605] on input "Relationship *" at bounding box center [691, 608] width 194 height 31
click at [636, 646] on div "Child" at bounding box center [691, 647] width 184 height 27
type input "Child"
click at [970, 610] on icon at bounding box center [969, 611] width 2 height 2
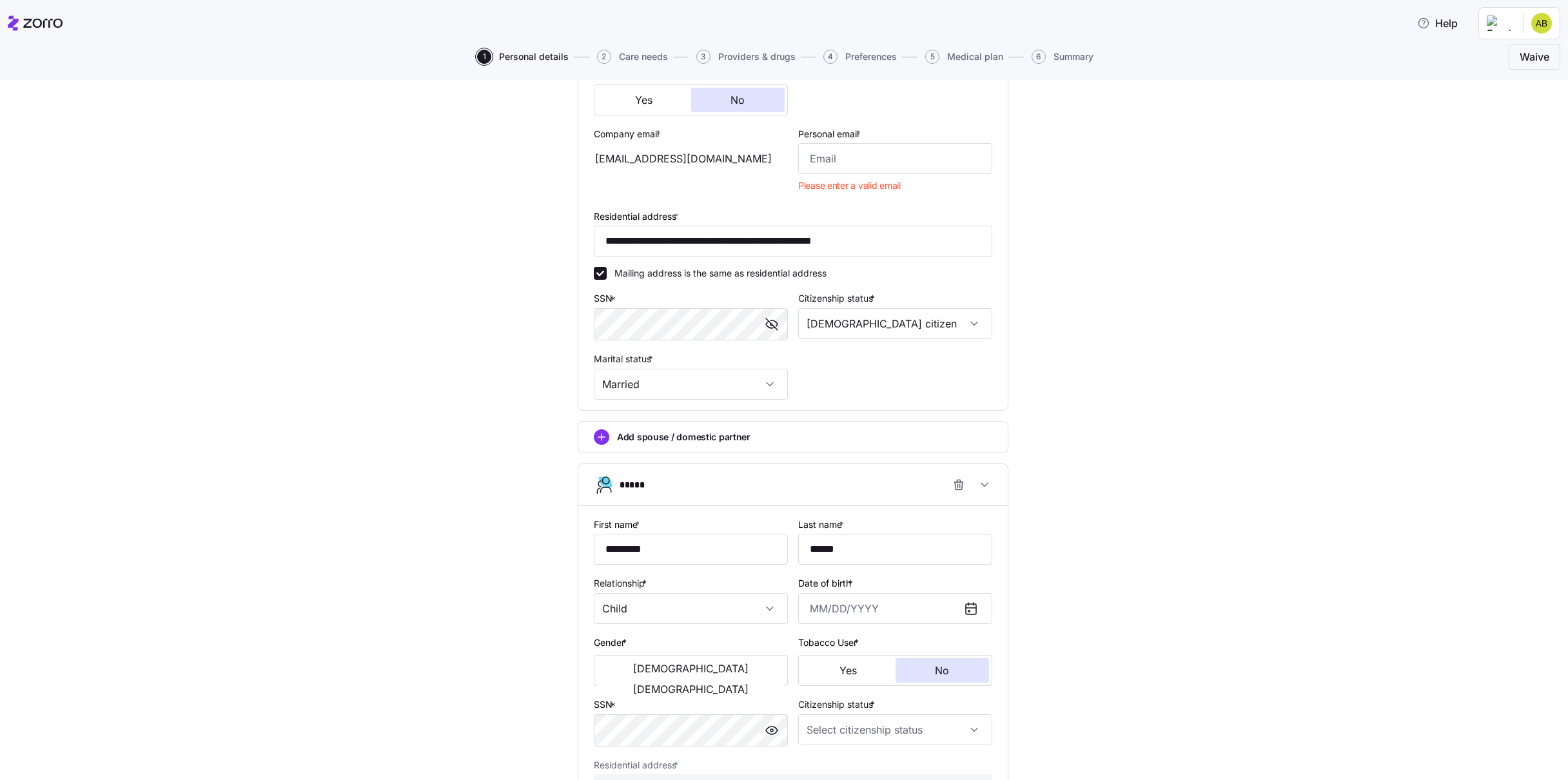
click at [972, 609] on icon at bounding box center [972, 609] width 16 height 16
drag, startPoint x: 829, startPoint y: 607, endPoint x: 806, endPoint y: 608, distance: 23.0
click at [814, 608] on input "Date of birth *" at bounding box center [895, 608] width 194 height 31
drag, startPoint x: 798, startPoint y: 609, endPoint x: 935, endPoint y: 610, distance: 137.0
click at [935, 610] on div "Date of birth *" at bounding box center [895, 599] width 205 height 59
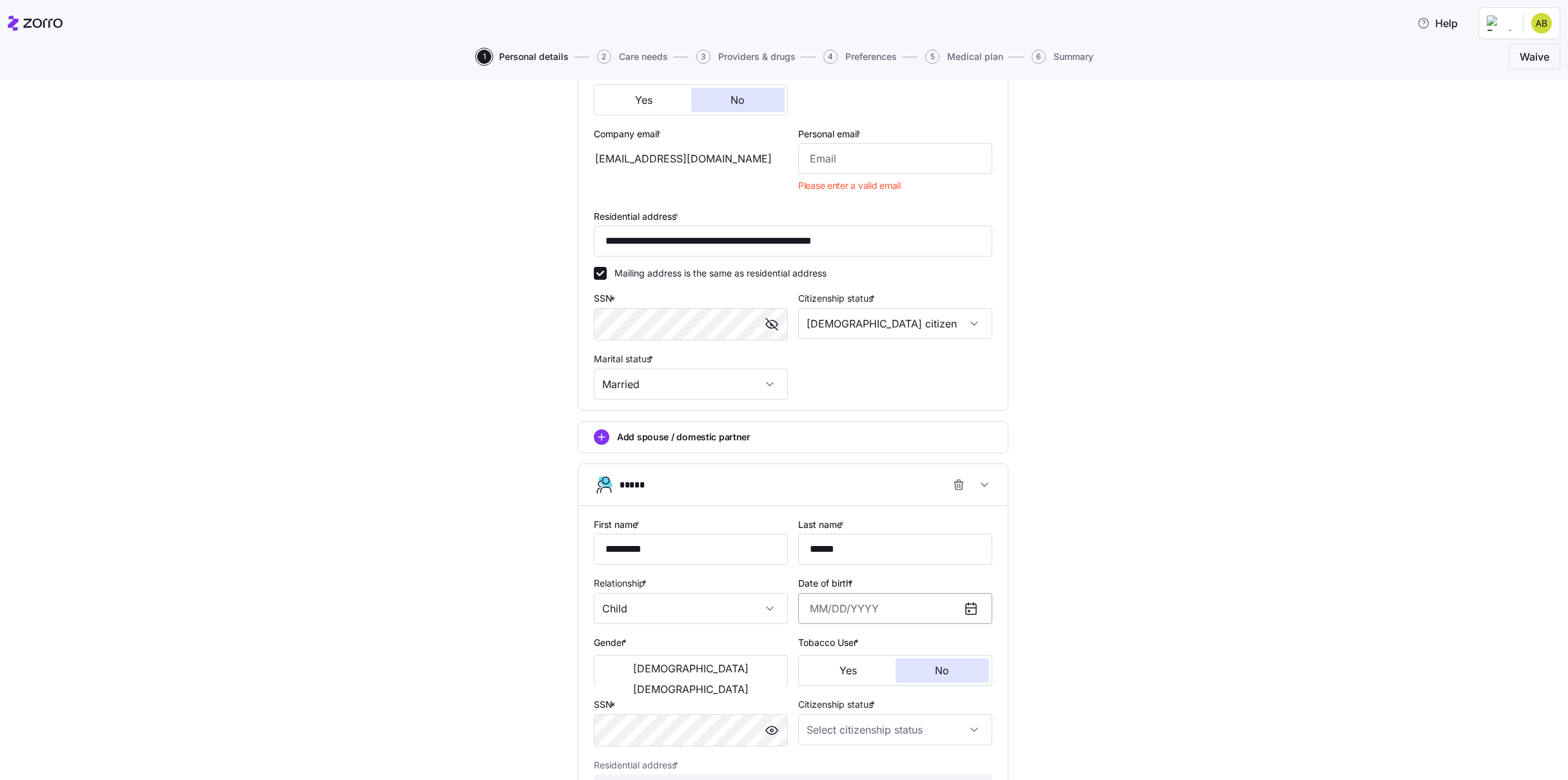
click at [919, 612] on input "Date of birth *" at bounding box center [895, 608] width 194 height 31
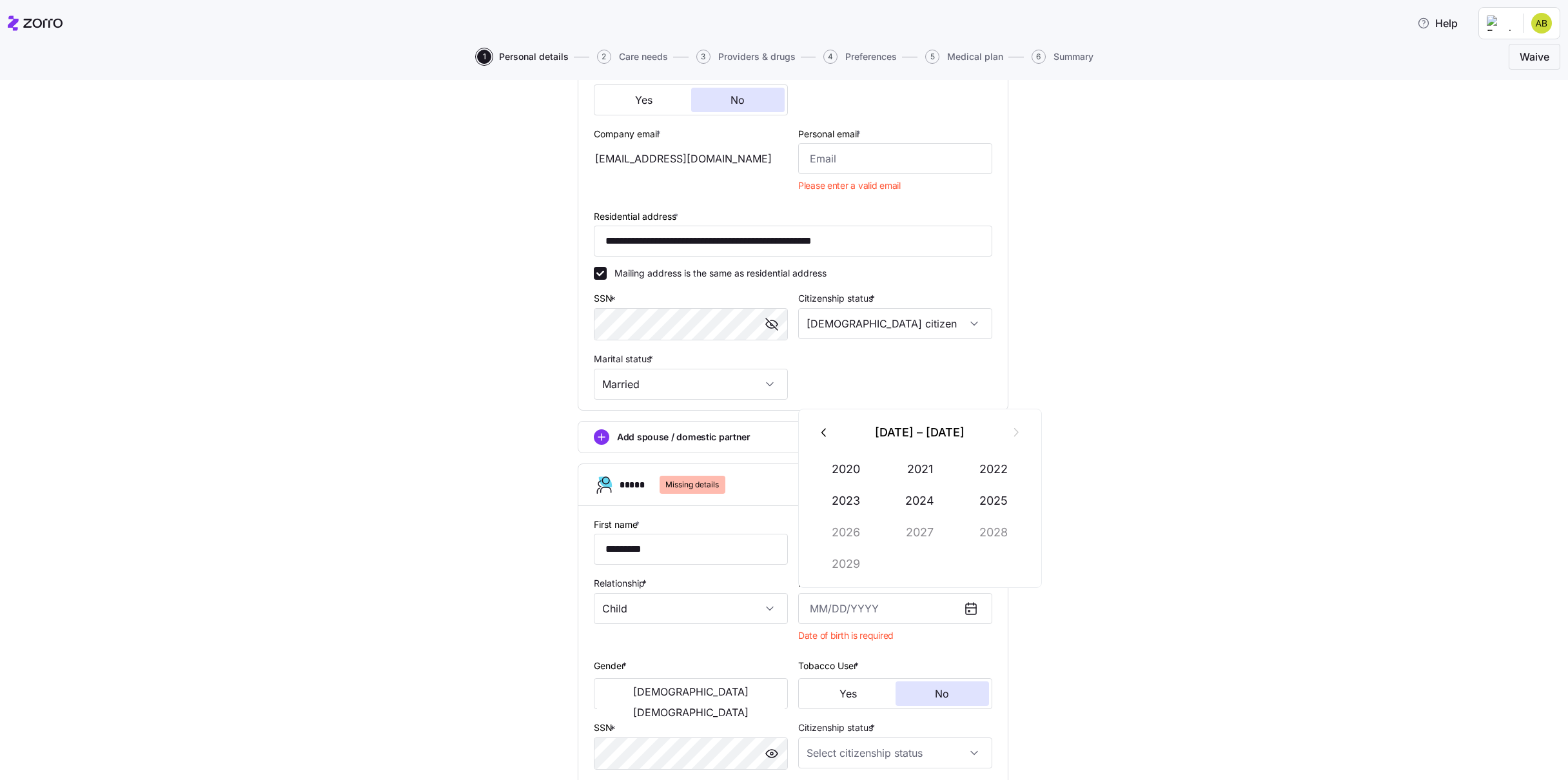
click at [826, 433] on icon "button" at bounding box center [825, 433] width 14 height 14
click at [826, 433] on div "Add spouse / domestic partner" at bounding box center [793, 437] width 398 height 16
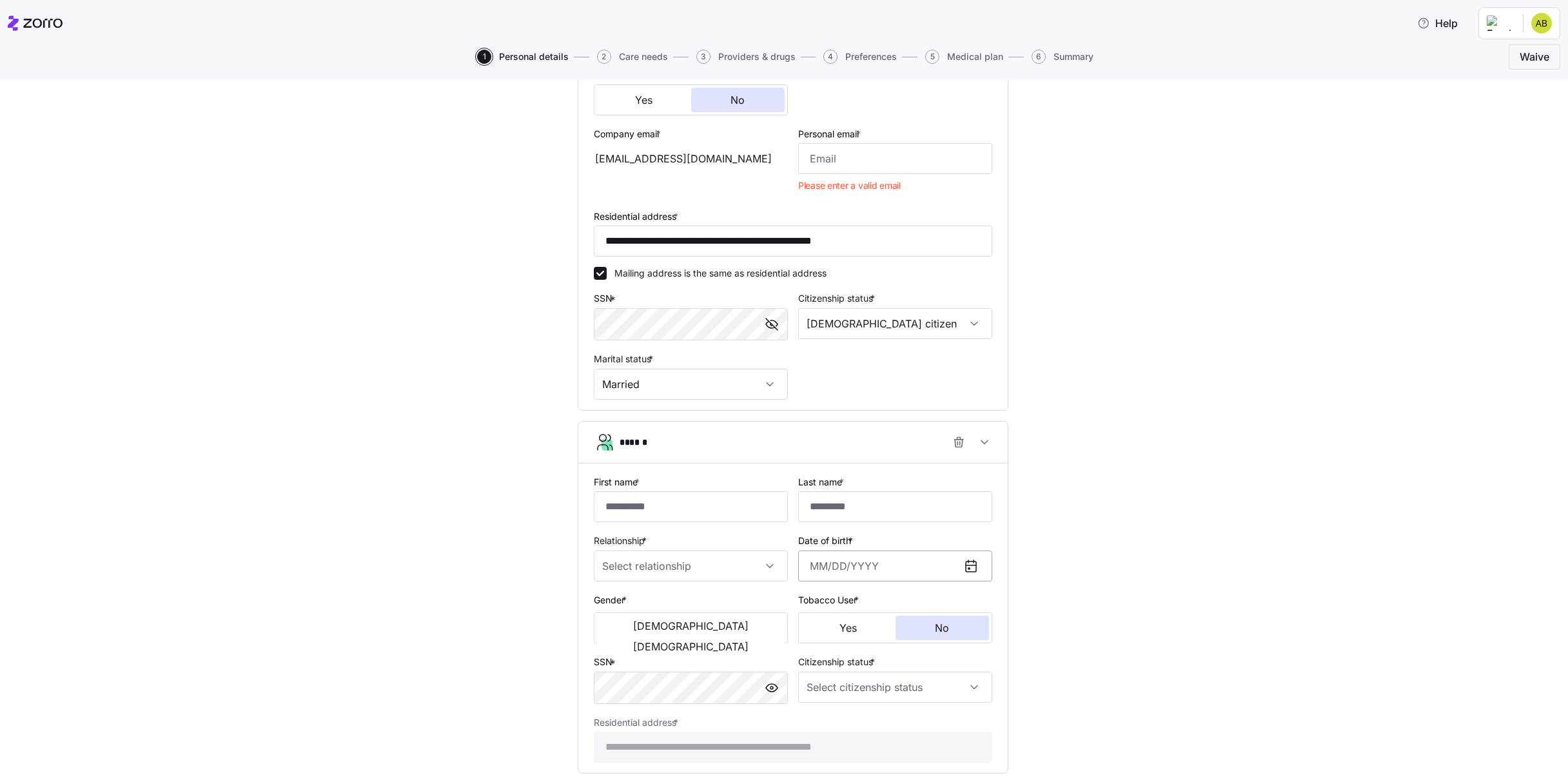
drag, startPoint x: 895, startPoint y: 567, endPoint x: 884, endPoint y: 566, distance: 11.0
click at [895, 567] on input "Date of birth *" at bounding box center [895, 565] width 194 height 31
click at [1015, 613] on icon "button" at bounding box center [1016, 610] width 5 height 9
click at [930, 673] on button "2004" at bounding box center [920, 679] width 74 height 31
click at [995, 743] on button "Dec" at bounding box center [994, 741] width 74 height 31
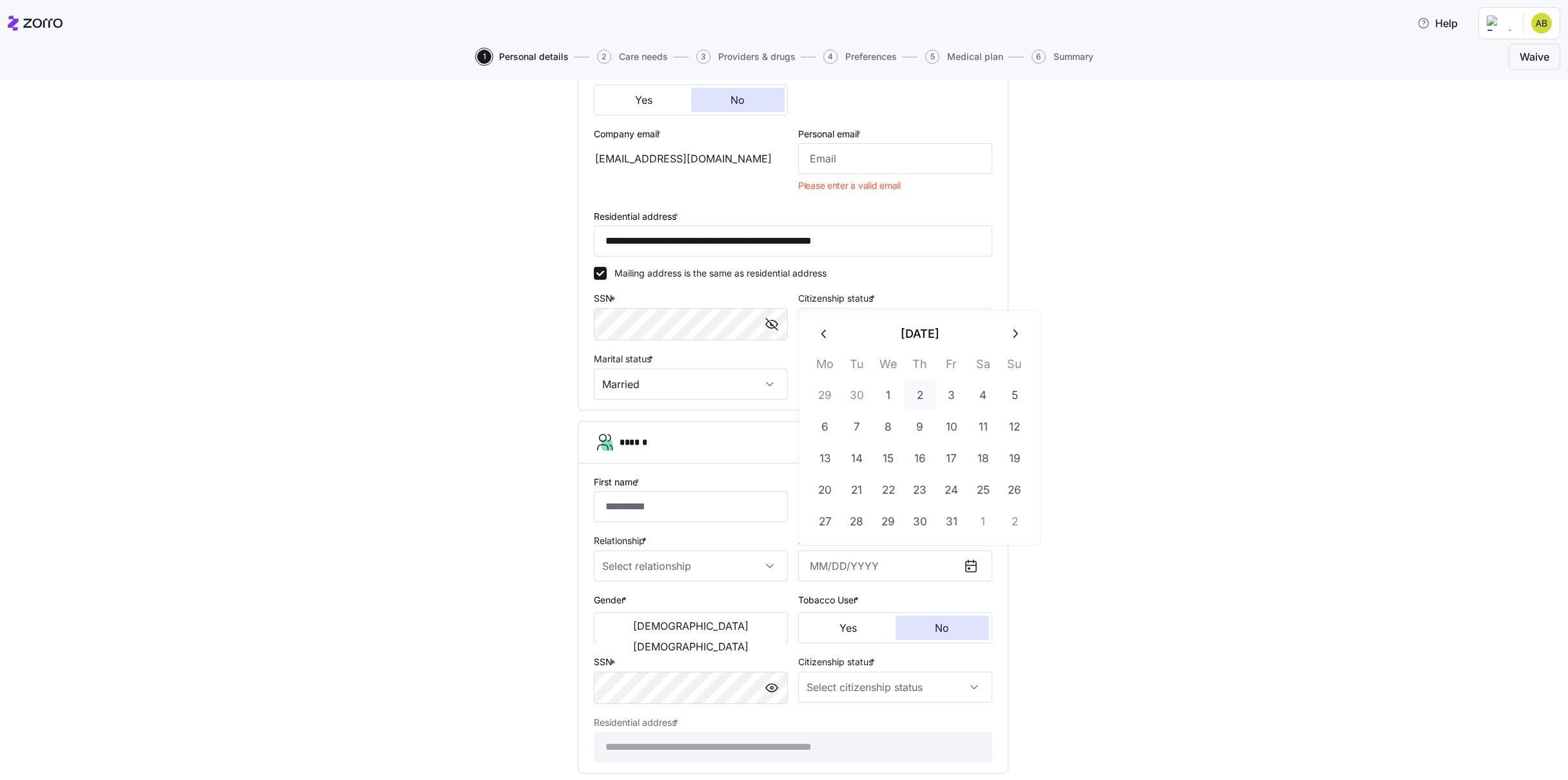
click at [918, 393] on button "2" at bounding box center [920, 395] width 31 height 31
type input "December 2, 2004"
click at [654, 627] on span "Male" at bounding box center [691, 625] width 116 height 10
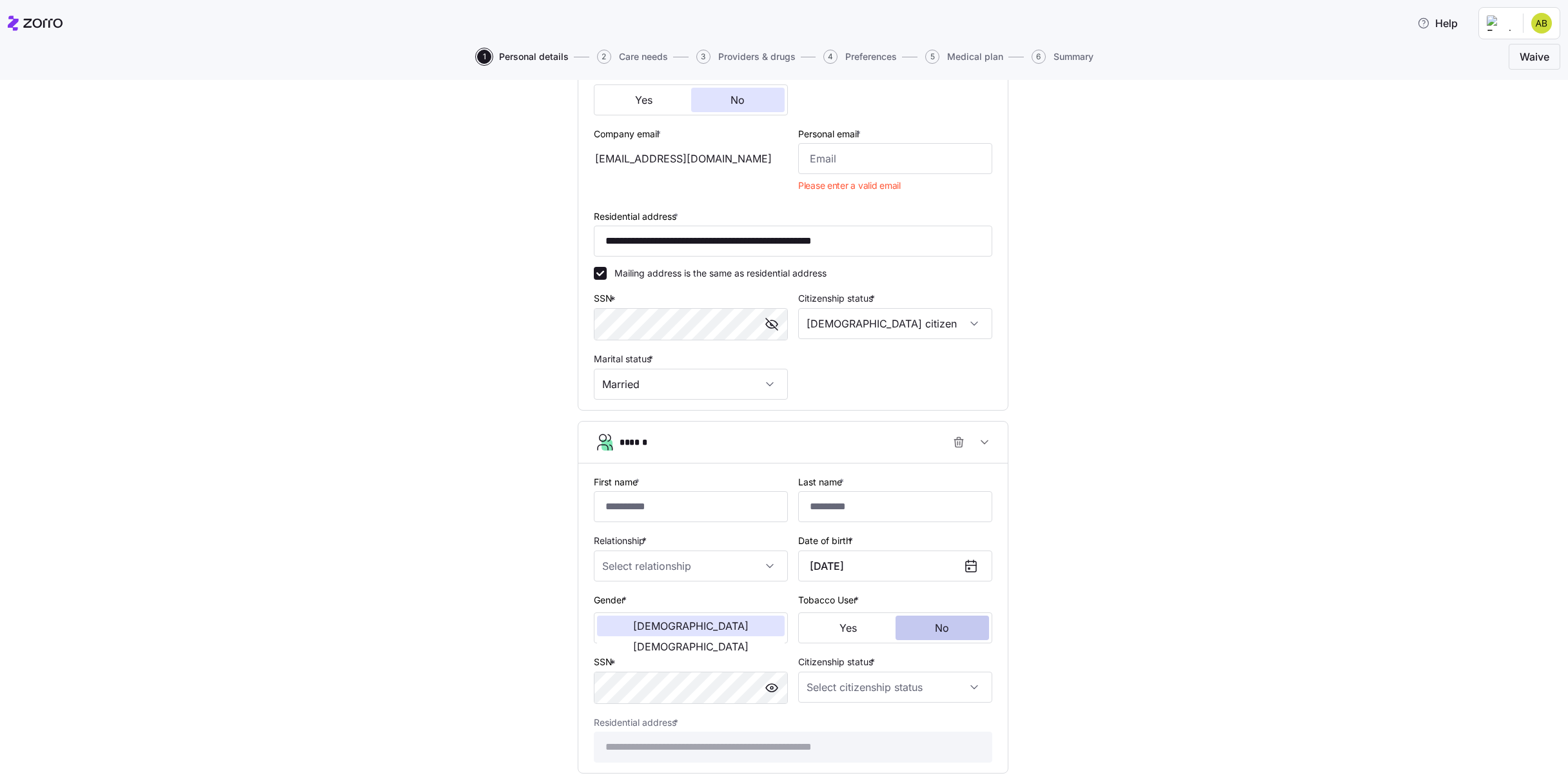
click at [936, 629] on span "No" at bounding box center [942, 627] width 14 height 10
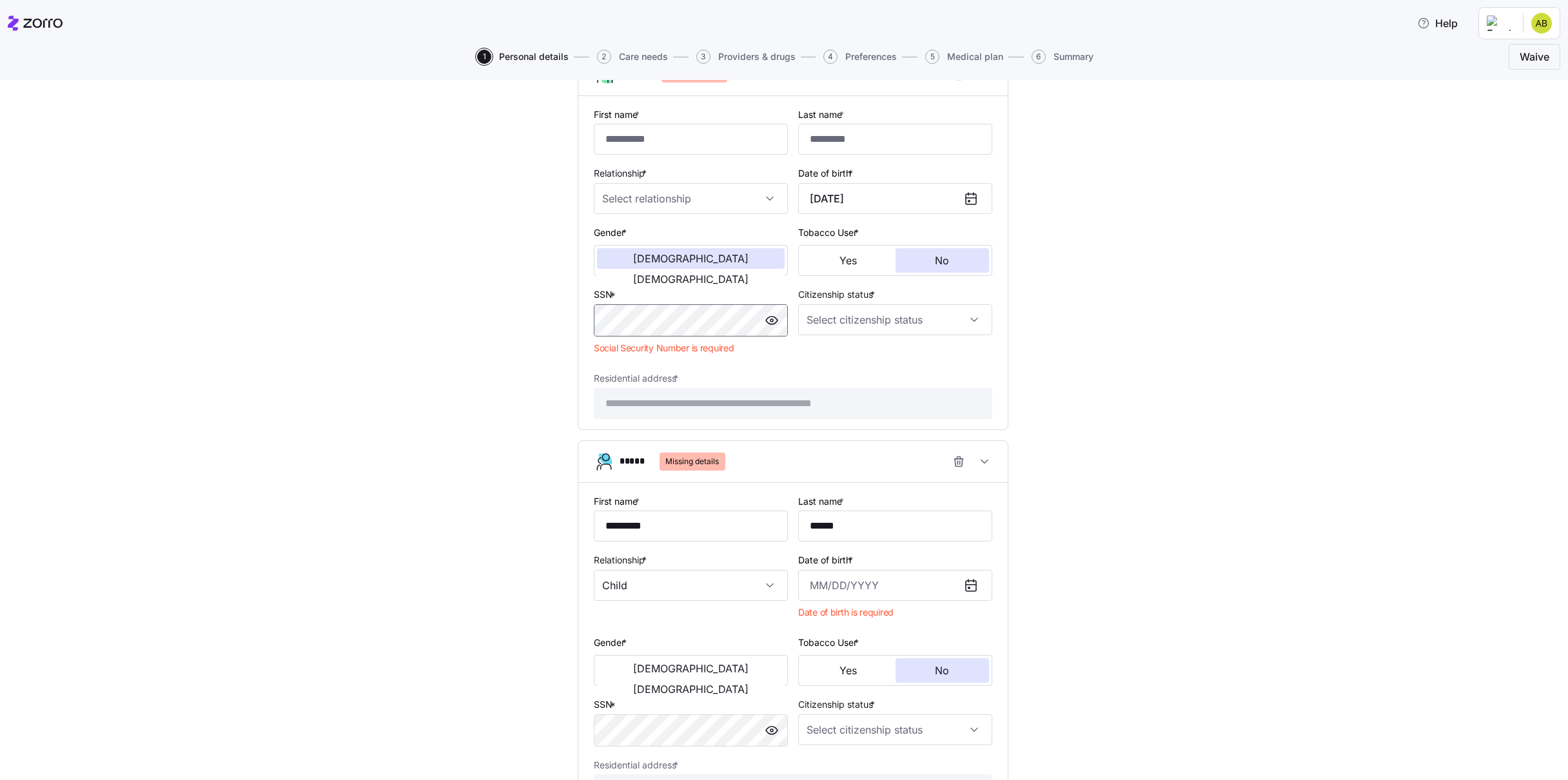
scroll to position [772, 0]
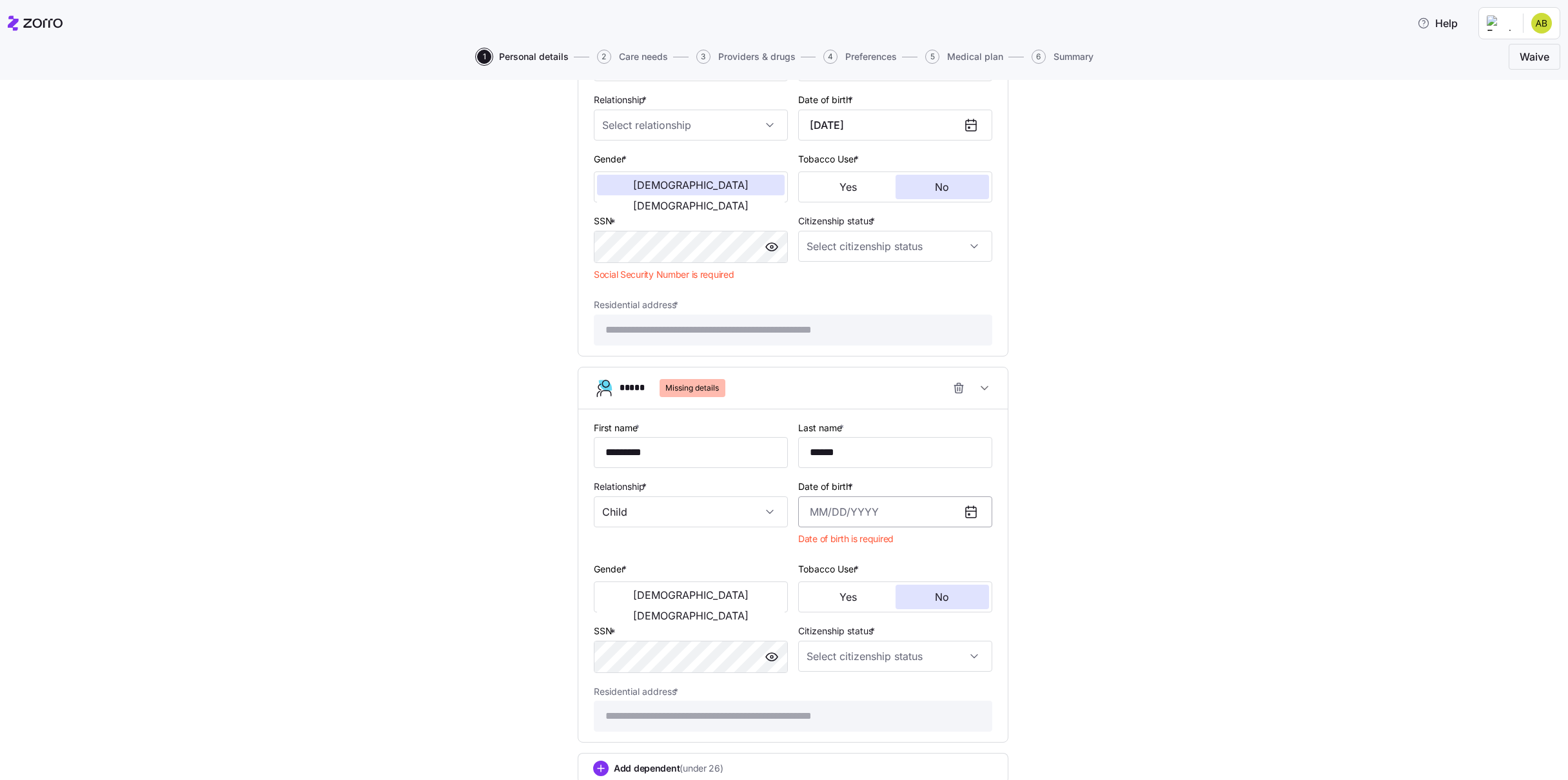
click at [846, 515] on input "Date of birth *" at bounding box center [895, 511] width 194 height 31
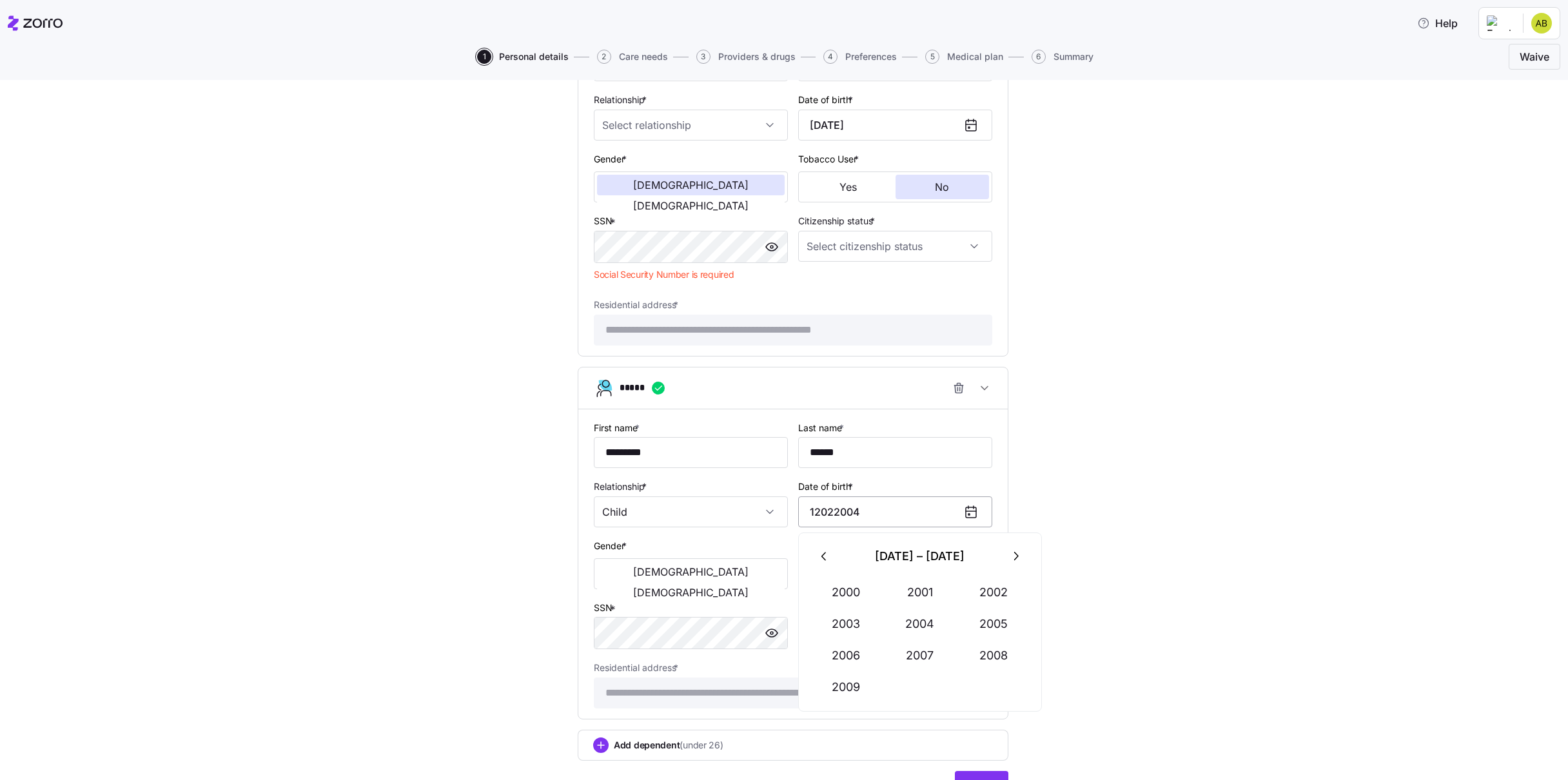
click at [819, 510] on input "12022004" at bounding box center [895, 511] width 194 height 31
click at [835, 510] on input "12/022004" at bounding box center [895, 511] width 194 height 31
type input "December 2, 2004"
click at [1149, 486] on div "**********" at bounding box center [793, 74] width 1514 height 1490
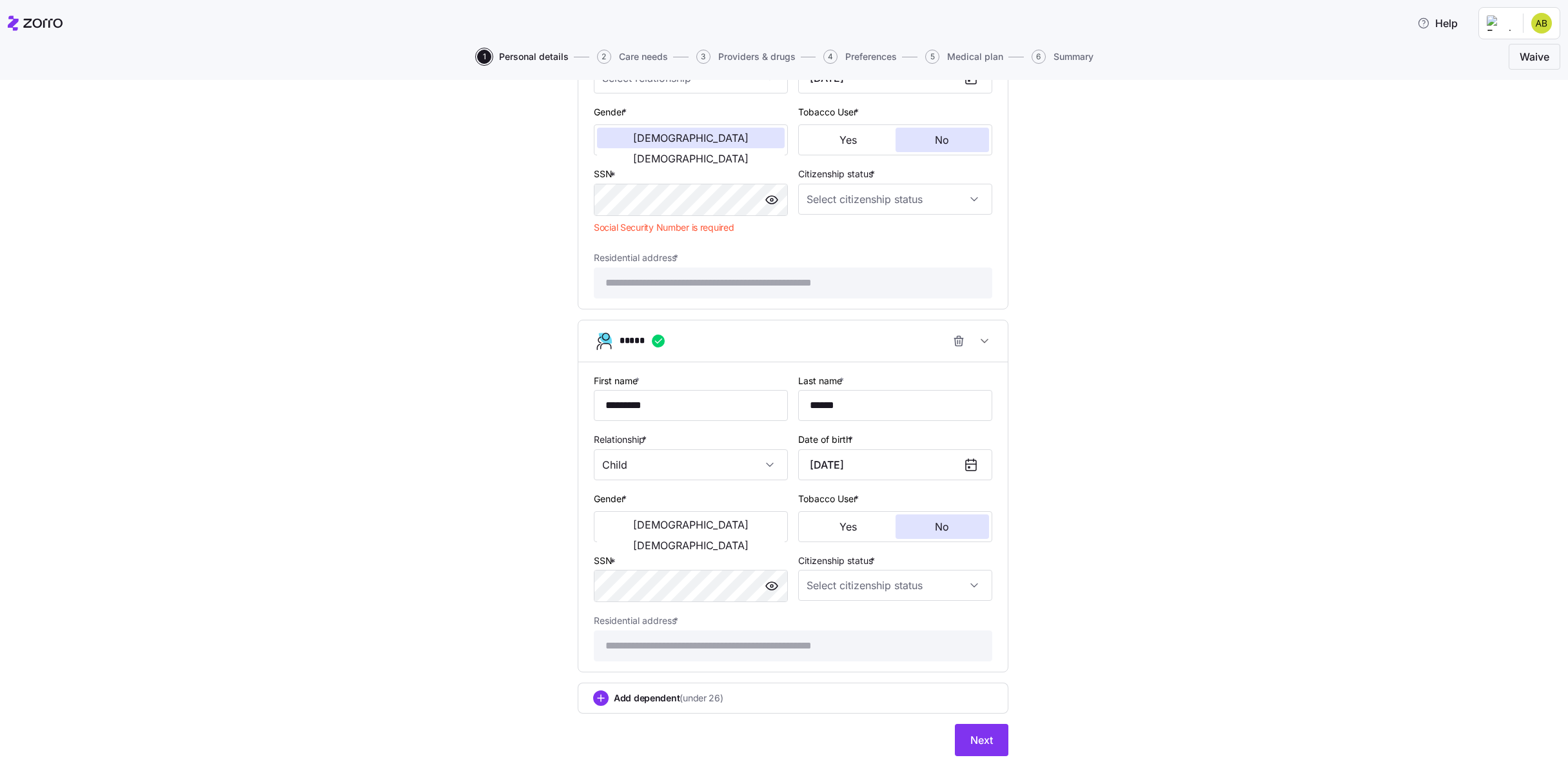
scroll to position [842, 0]
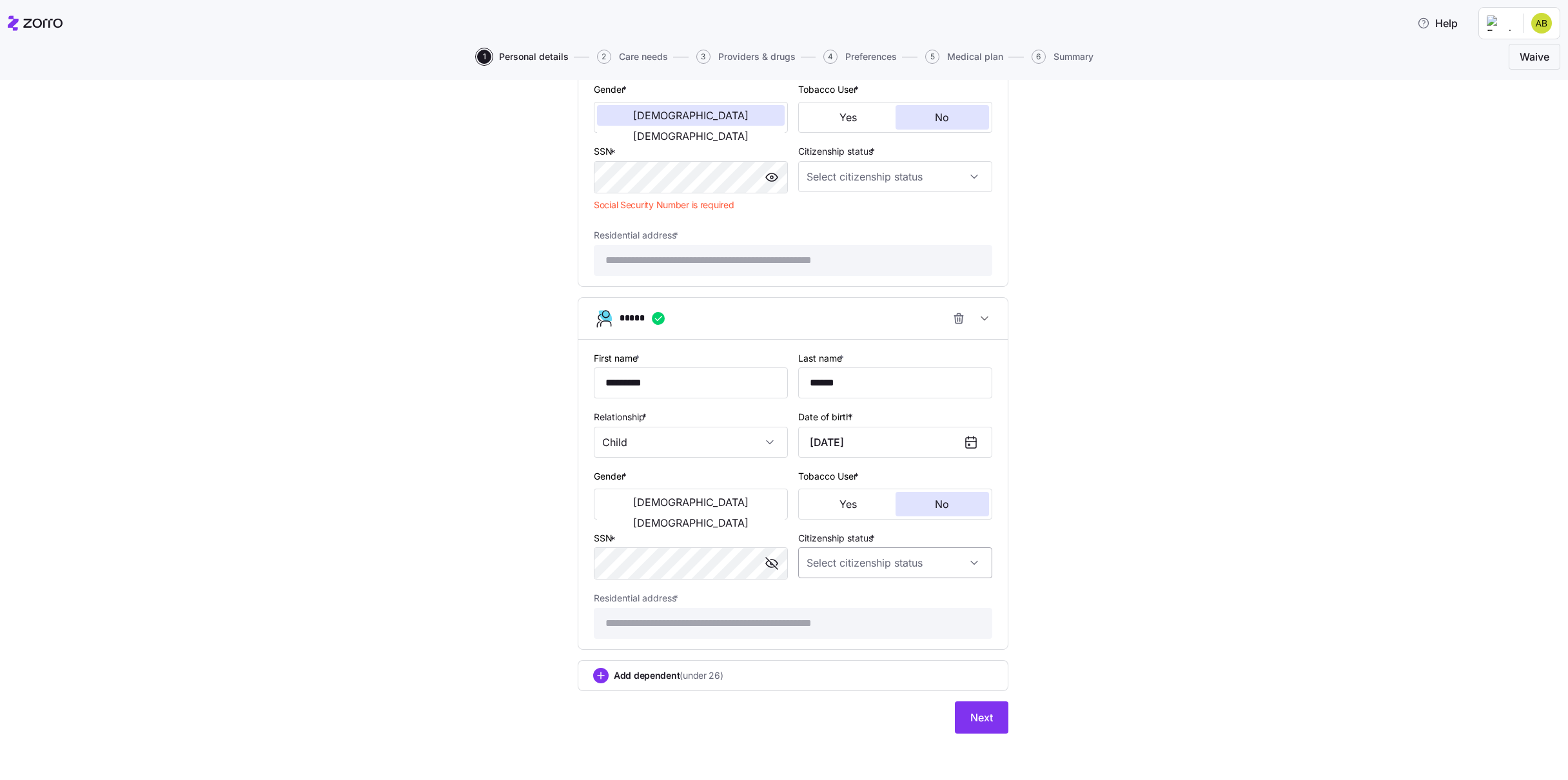
click at [899, 560] on input "Citizenship status *" at bounding box center [895, 562] width 194 height 31
click at [833, 602] on span "US citizen" at bounding box center [879, 602] width 131 height 14
type input "US citizen"
click at [884, 675] on div "Add dependent (under 26)" at bounding box center [793, 675] width 400 height 16
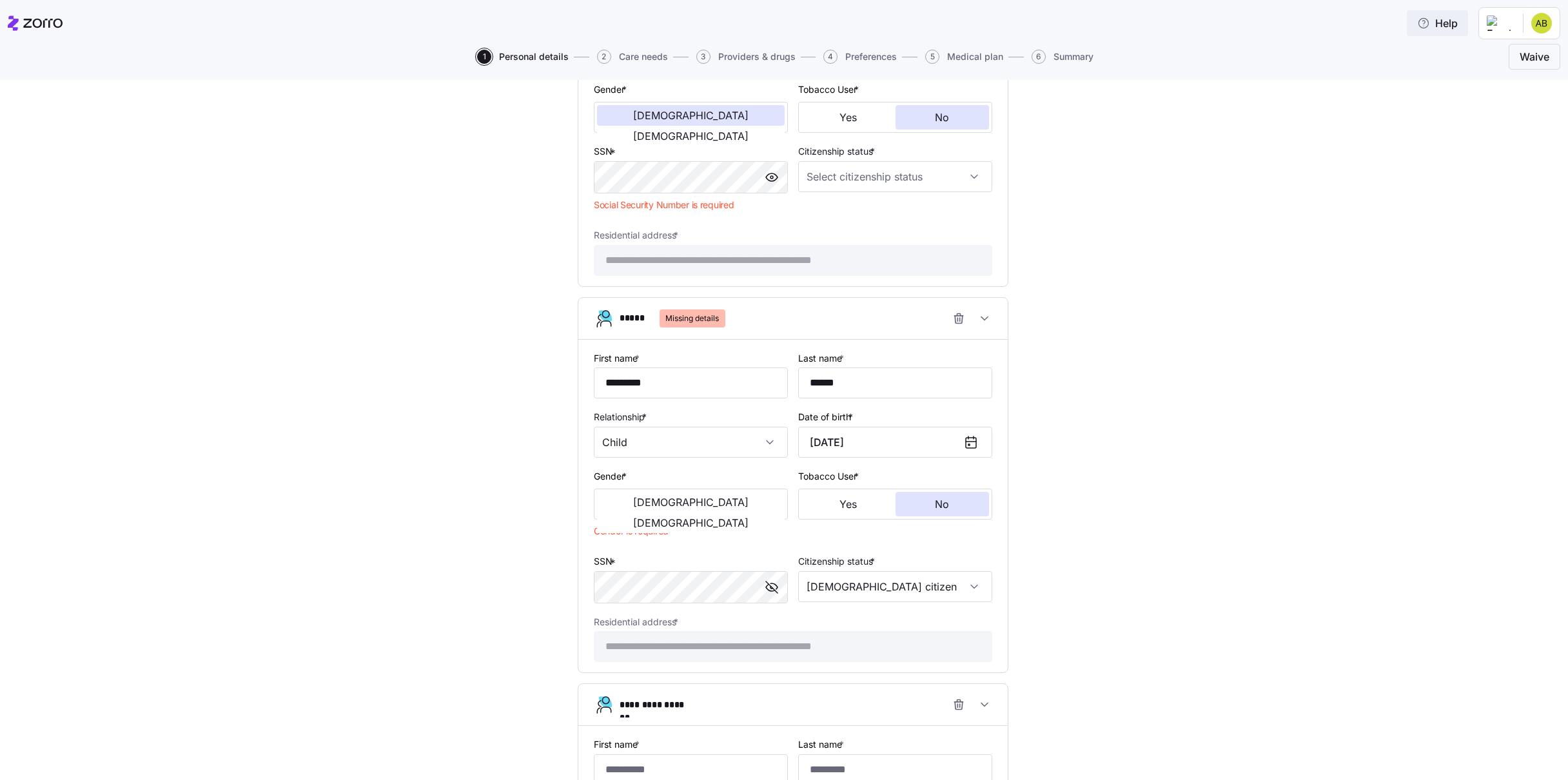
click at [1440, 22] on span "Help" at bounding box center [1437, 24] width 40 height 16
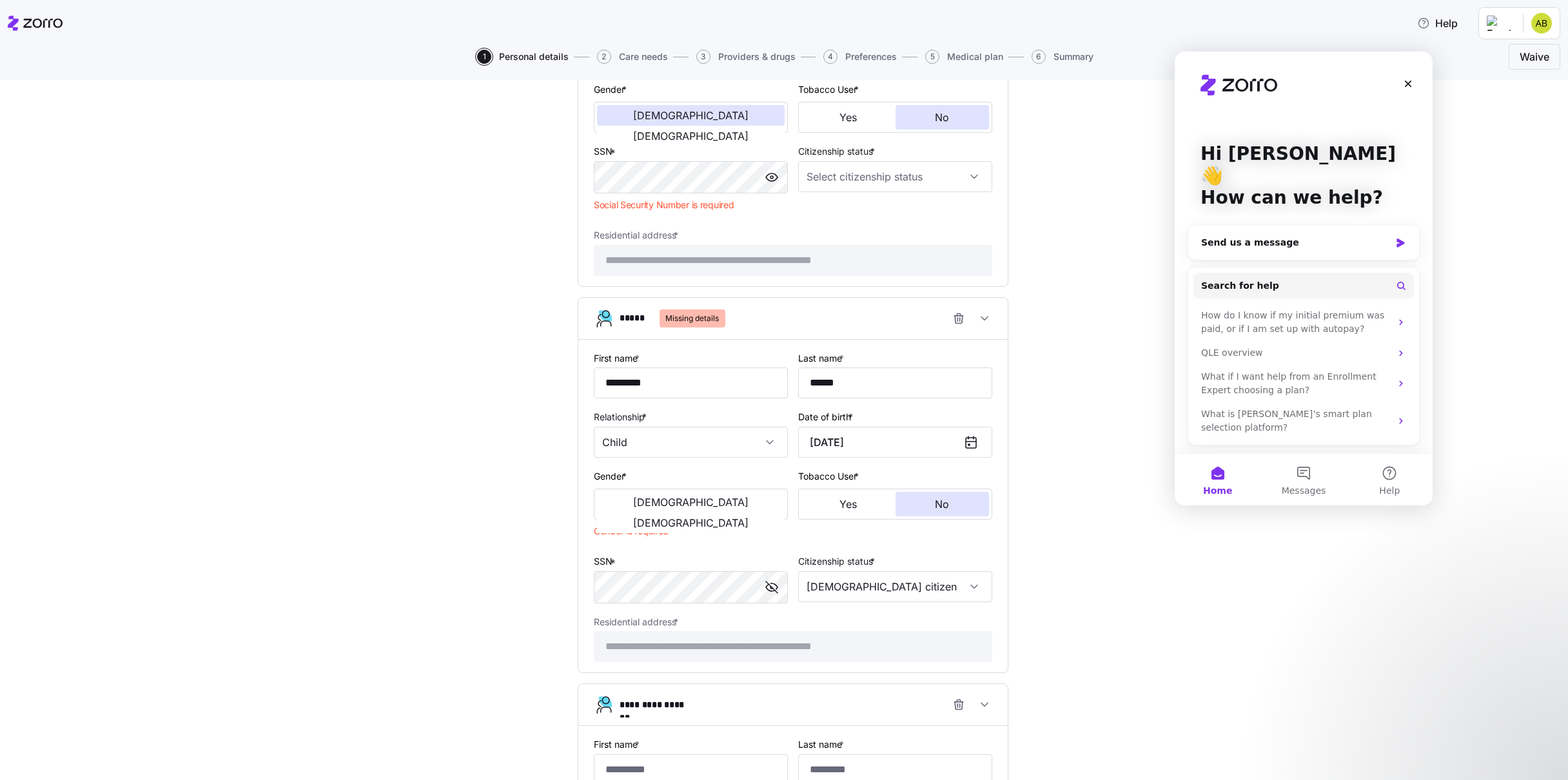
scroll to position [0, 0]
click at [1309, 478] on button "Messages" at bounding box center [1303, 479] width 86 height 52
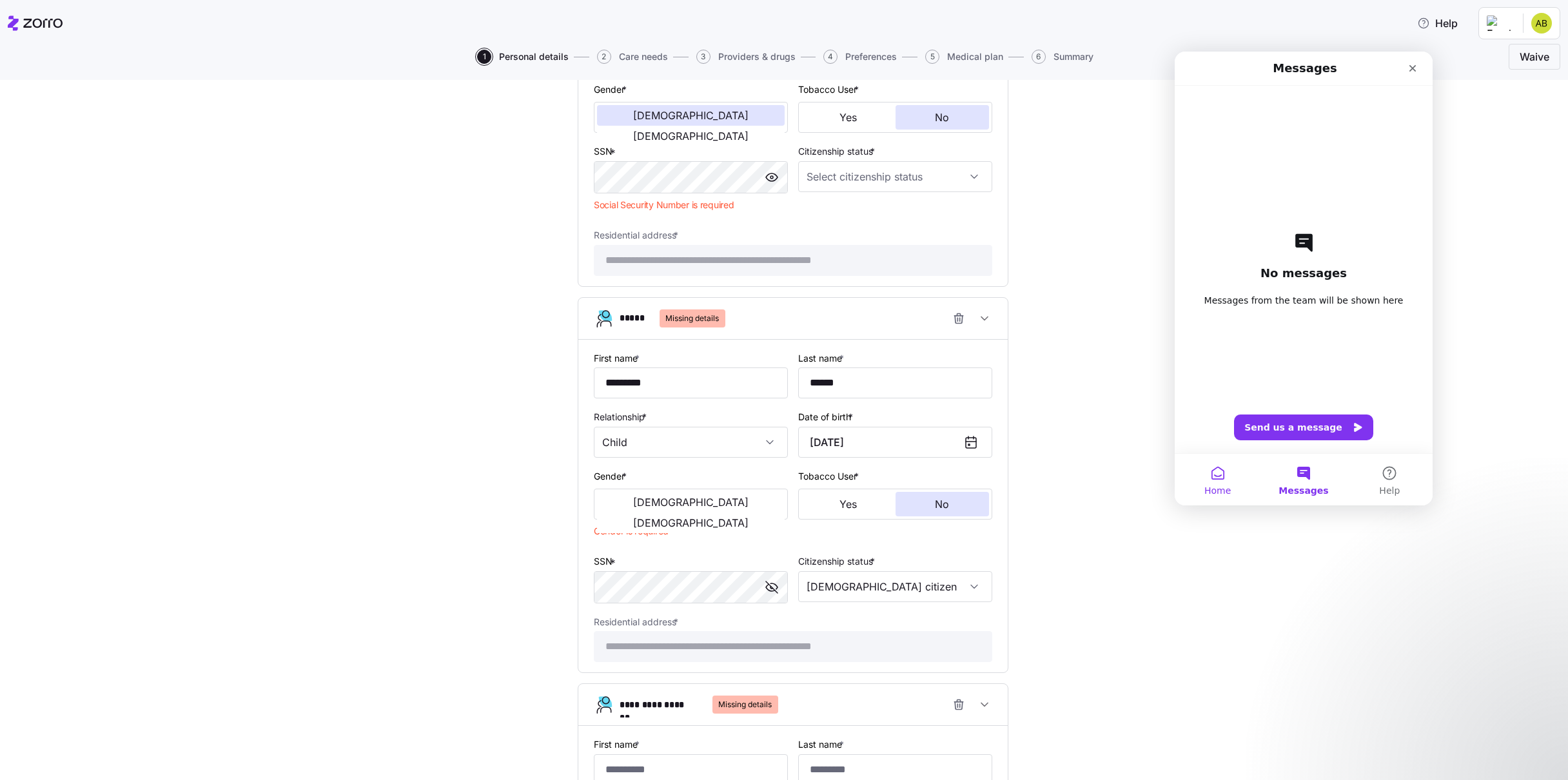
click at [1225, 475] on button "Home" at bounding box center [1217, 479] width 86 height 52
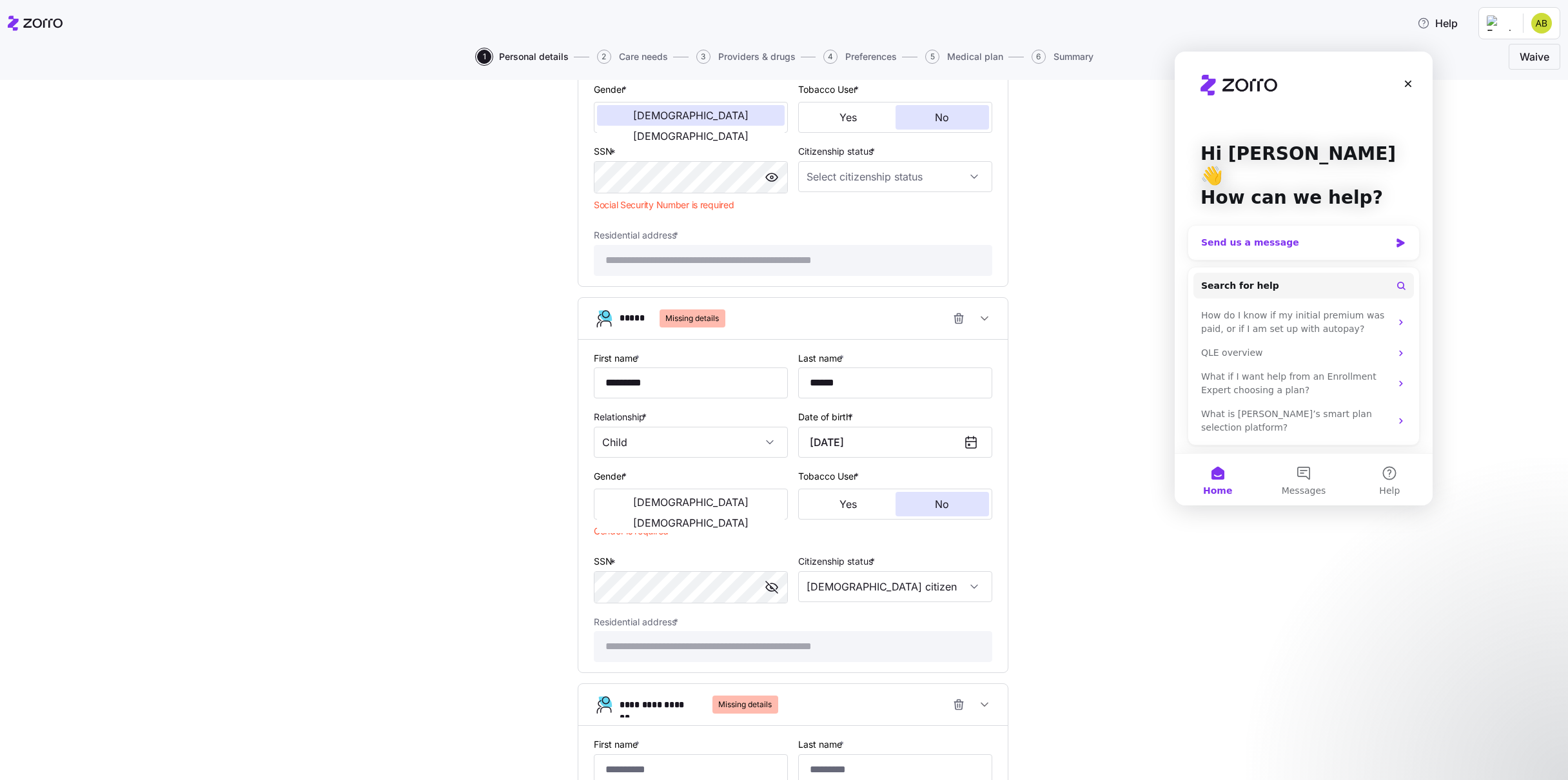
click at [1271, 236] on div "Send us a message" at bounding box center [1296, 243] width 189 height 13
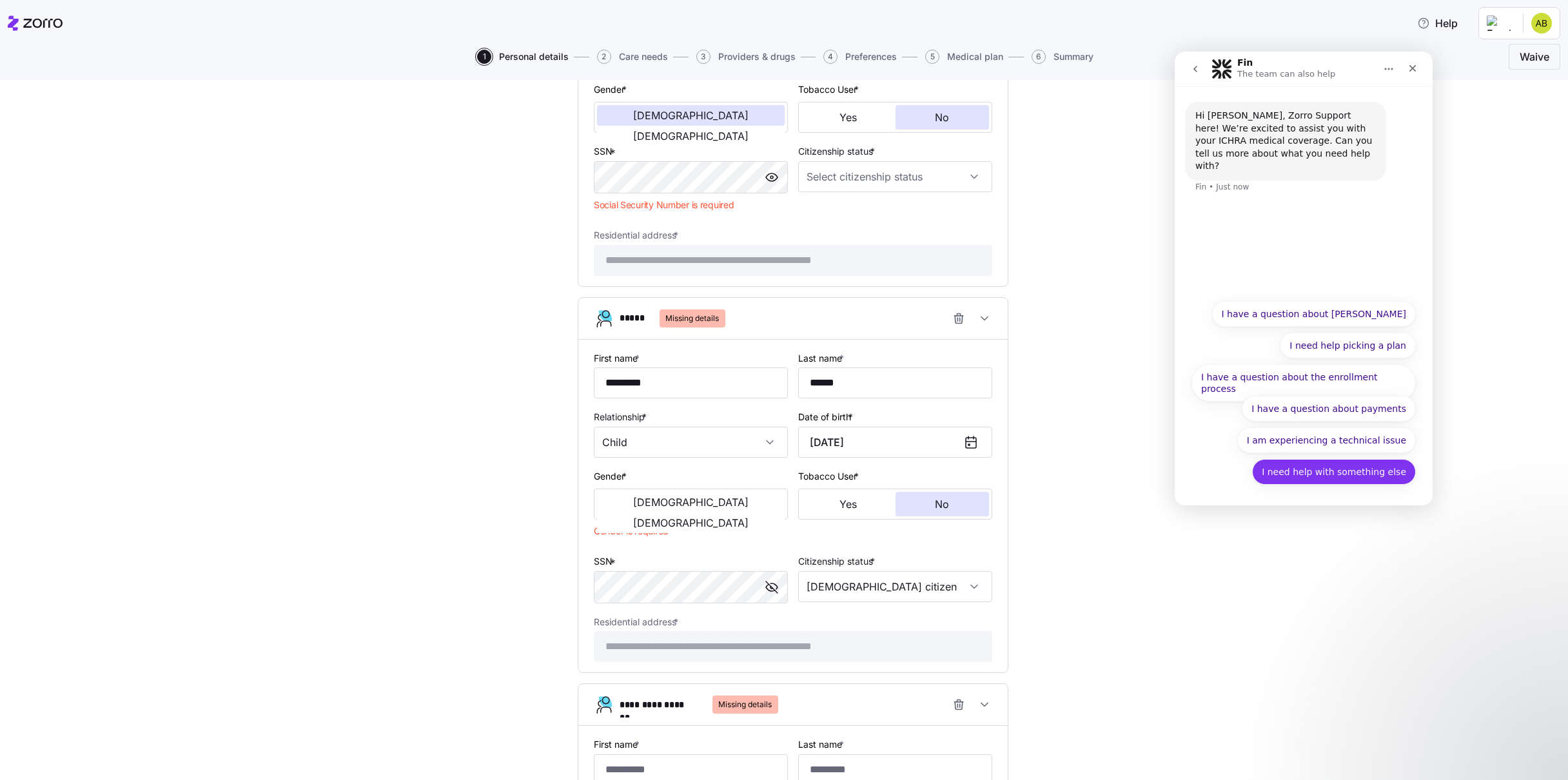
click at [1378, 474] on button "I need help with something else" at bounding box center [1334, 472] width 164 height 26
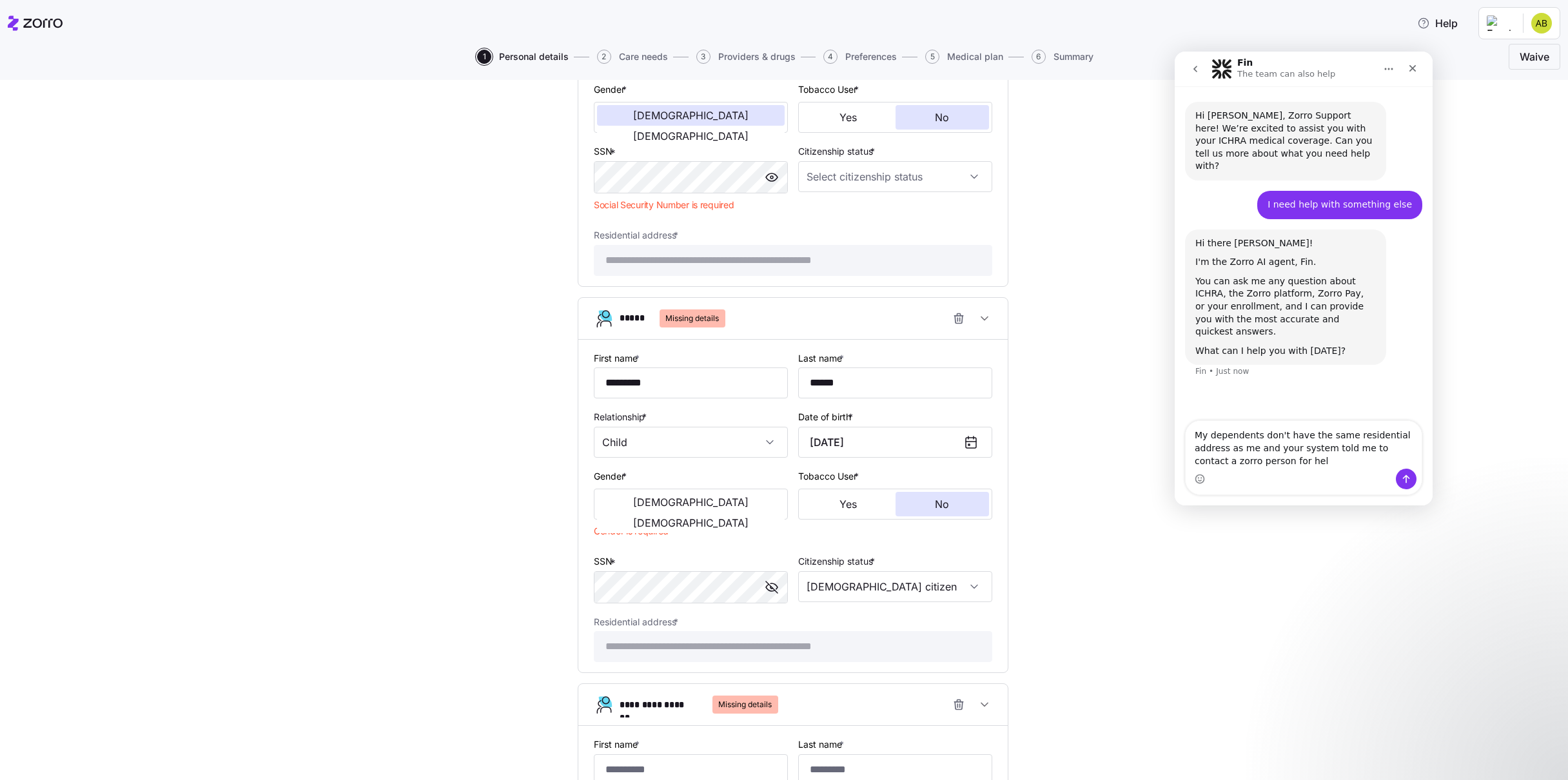
type textarea "My dependents don't have the same residential address as me and your system tol…"
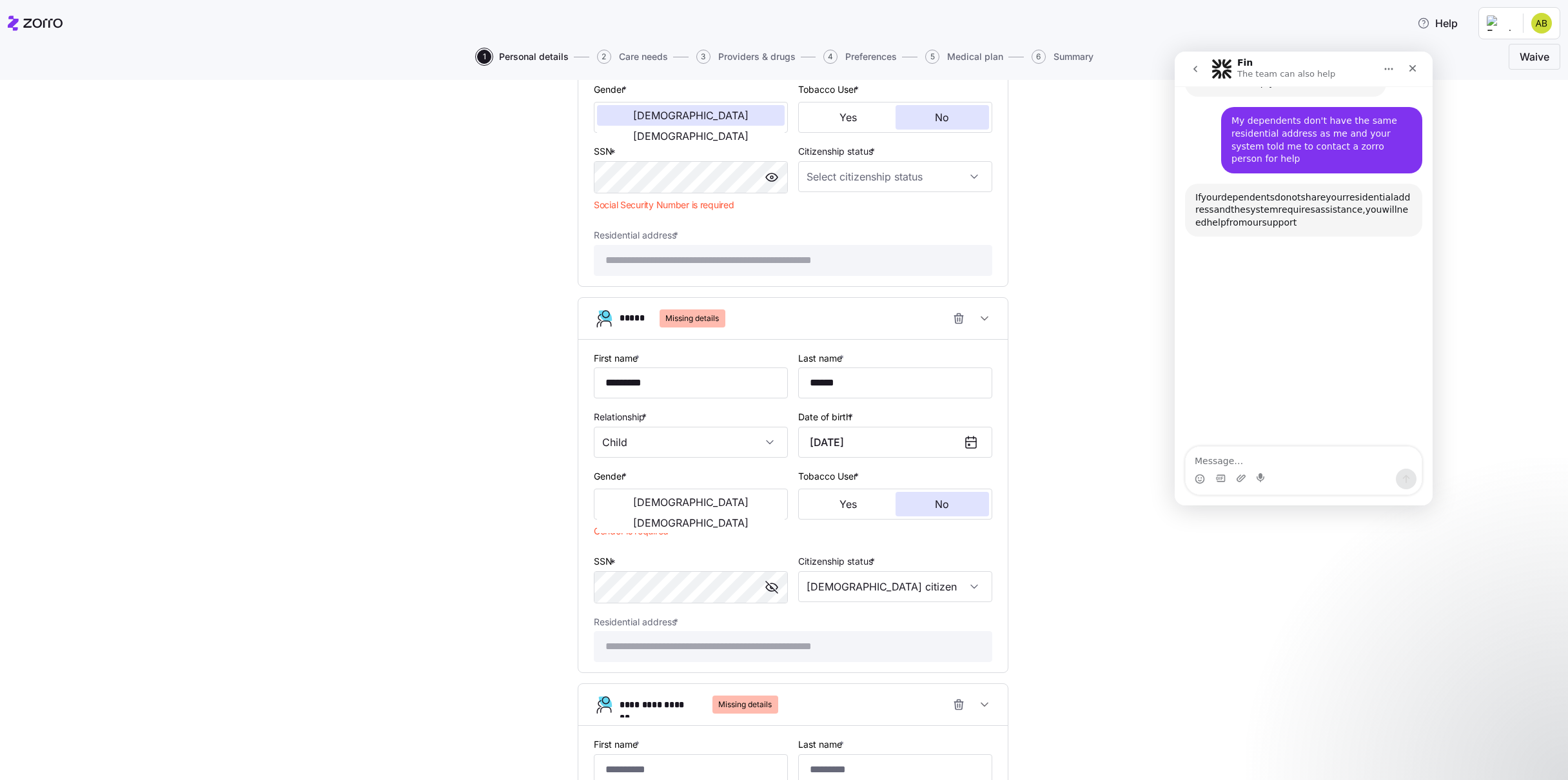
scroll to position [267, 0]
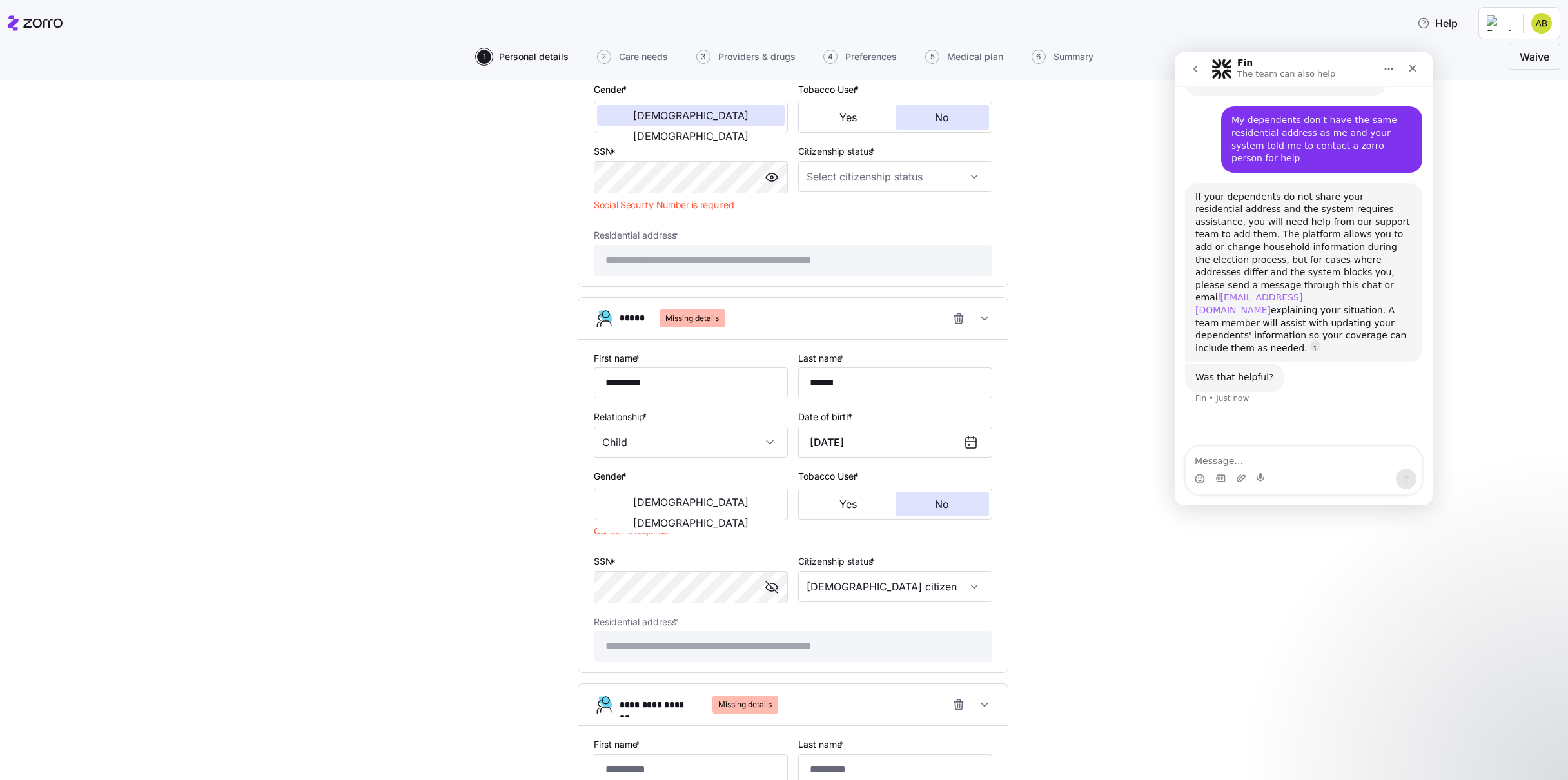
click at [1258, 292] on link "support@myzorro.co" at bounding box center [1248, 303] width 107 height 23
click at [1411, 70] on icon "Close" at bounding box center [1413, 68] width 7 height 7
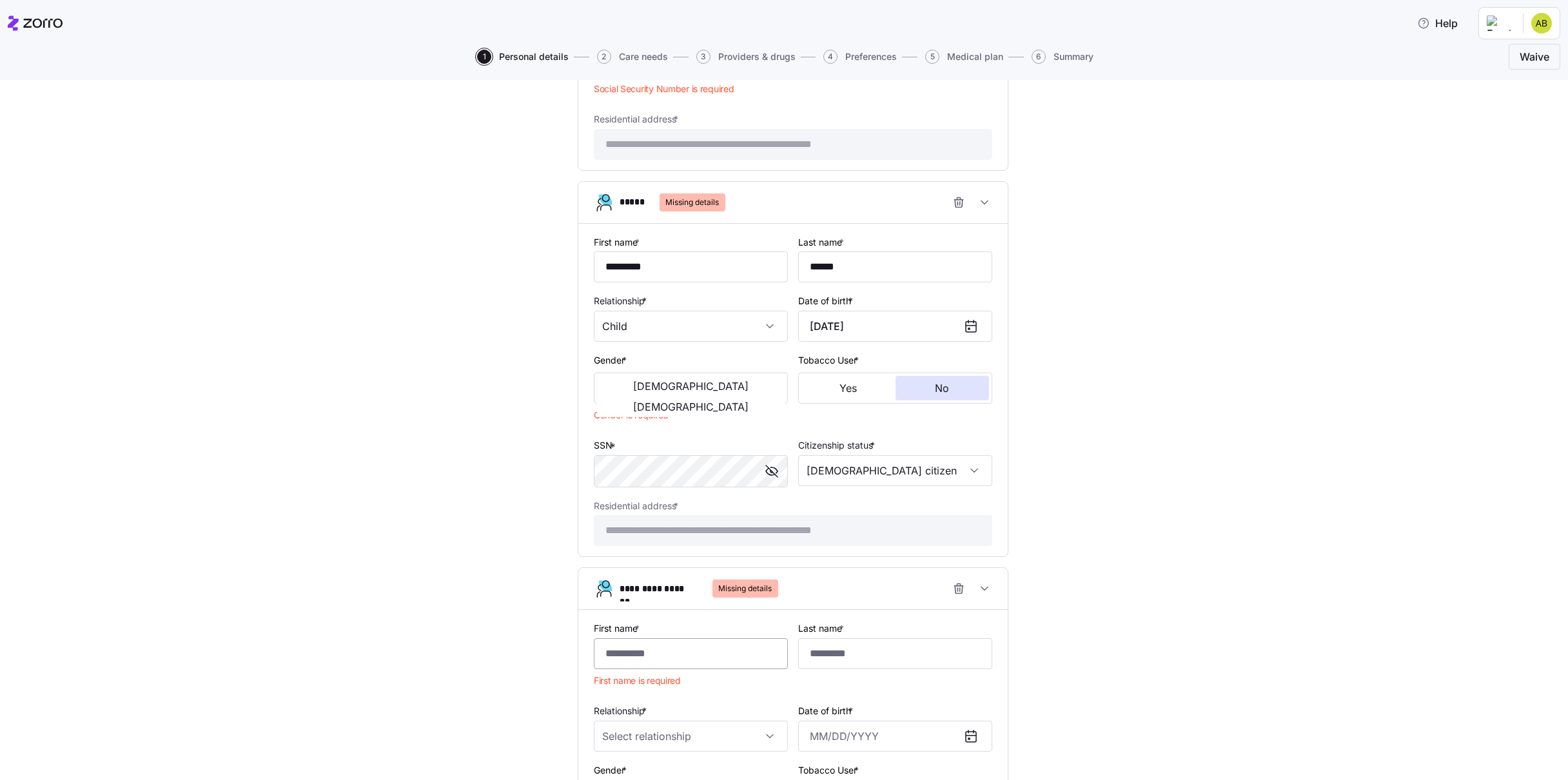
scroll to position [1252, 0]
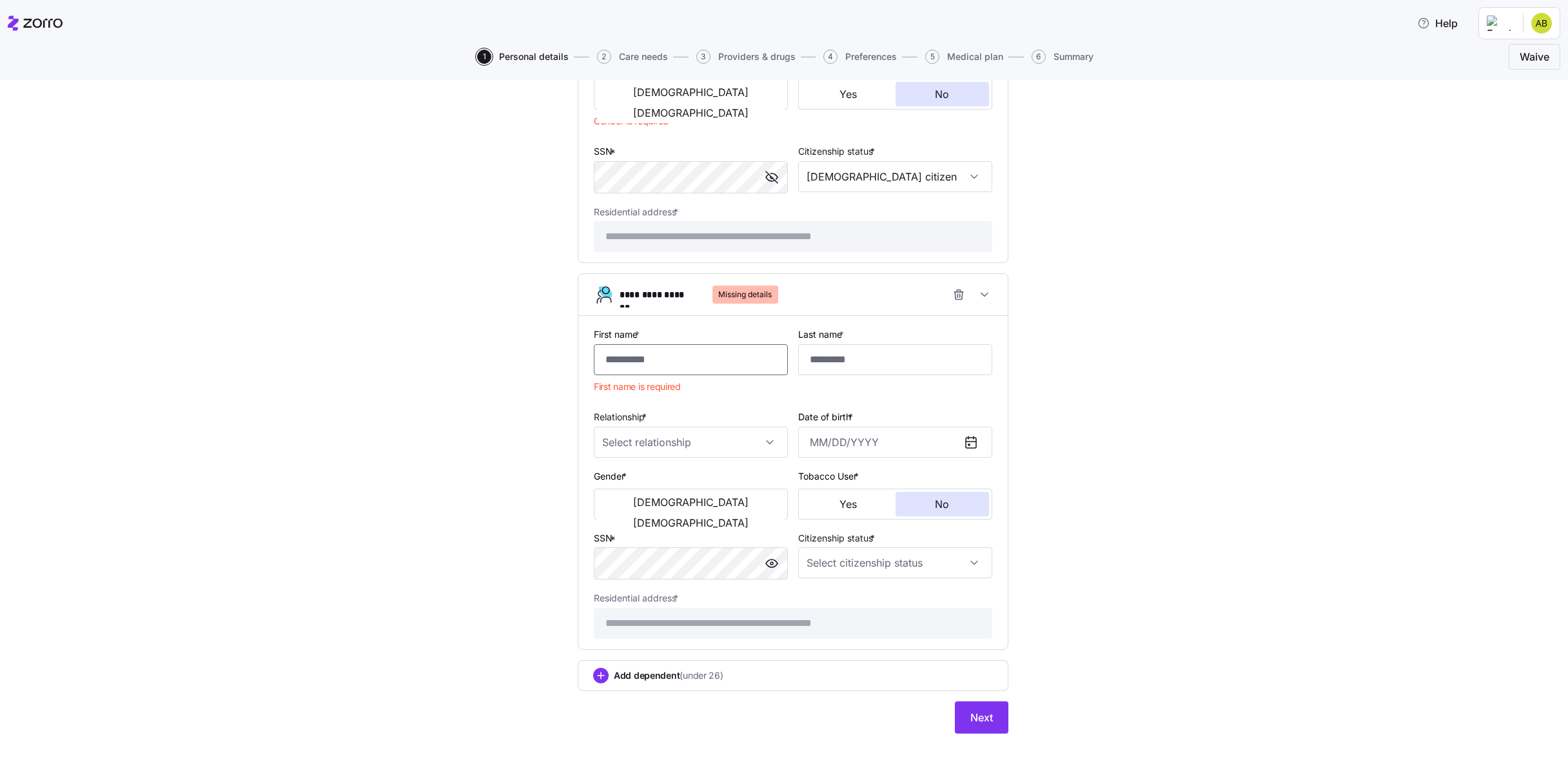
click at [646, 358] on input "First name *" at bounding box center [691, 359] width 194 height 31
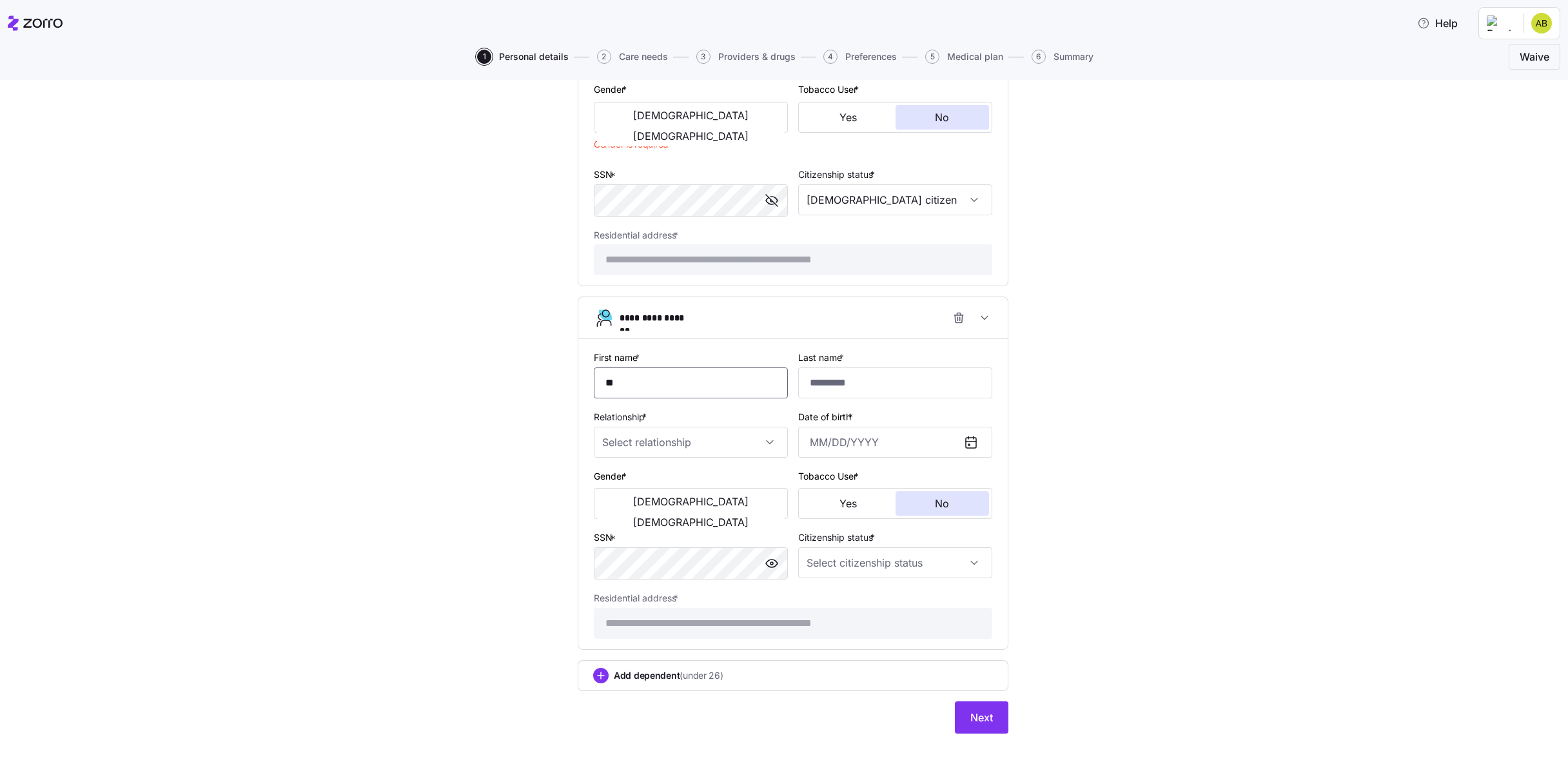
scroll to position [1229, 0]
type input "*****"
type input "******"
click at [761, 446] on input "Relationship *" at bounding box center [691, 442] width 194 height 31
click at [656, 482] on div "Child" at bounding box center [691, 480] width 184 height 27
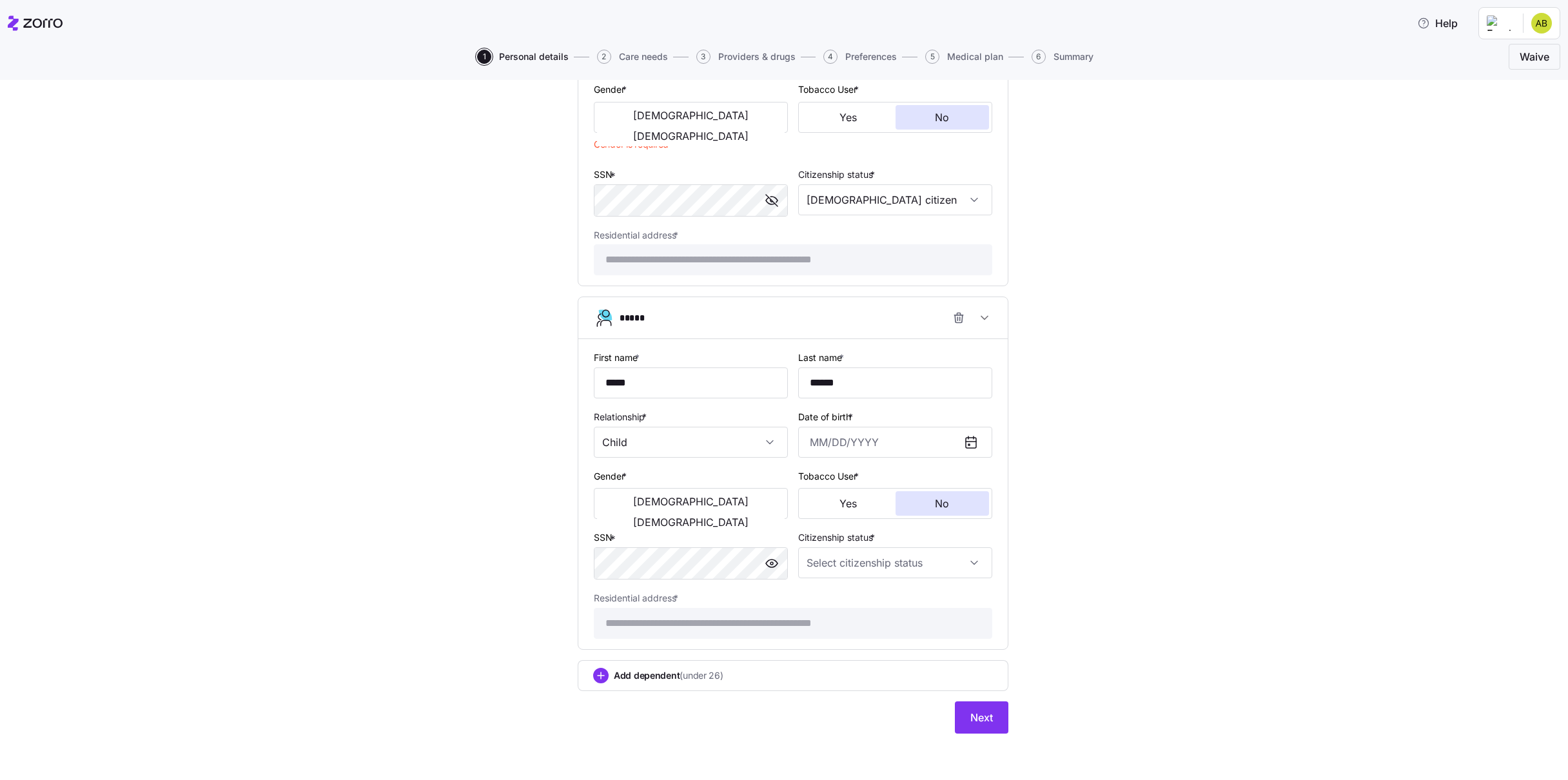
type input "Child"
click at [823, 443] on input "Date of birth *" at bounding box center [895, 442] width 194 height 31
click at [644, 380] on input "*****" at bounding box center [691, 382] width 194 height 31
type input "*****"
click at [644, 507] on span "Male" at bounding box center [691, 501] width 116 height 10
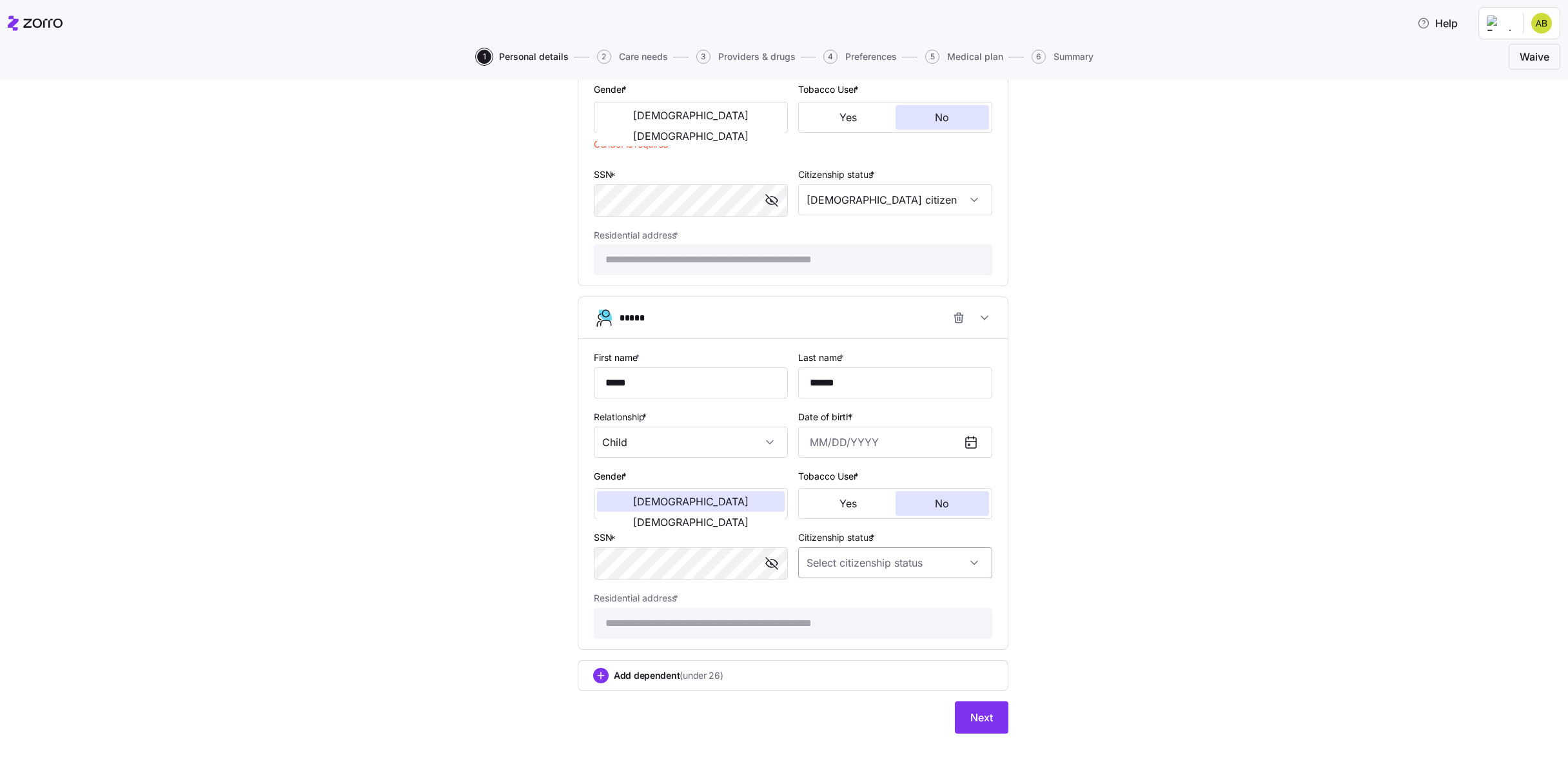
click at [891, 560] on input "Citizenship status *" at bounding box center [895, 562] width 194 height 31
click at [842, 600] on span "US citizen" at bounding box center [879, 602] width 131 height 14
type input "US citizen"
click at [976, 721] on span "Next" at bounding box center [982, 717] width 22 height 16
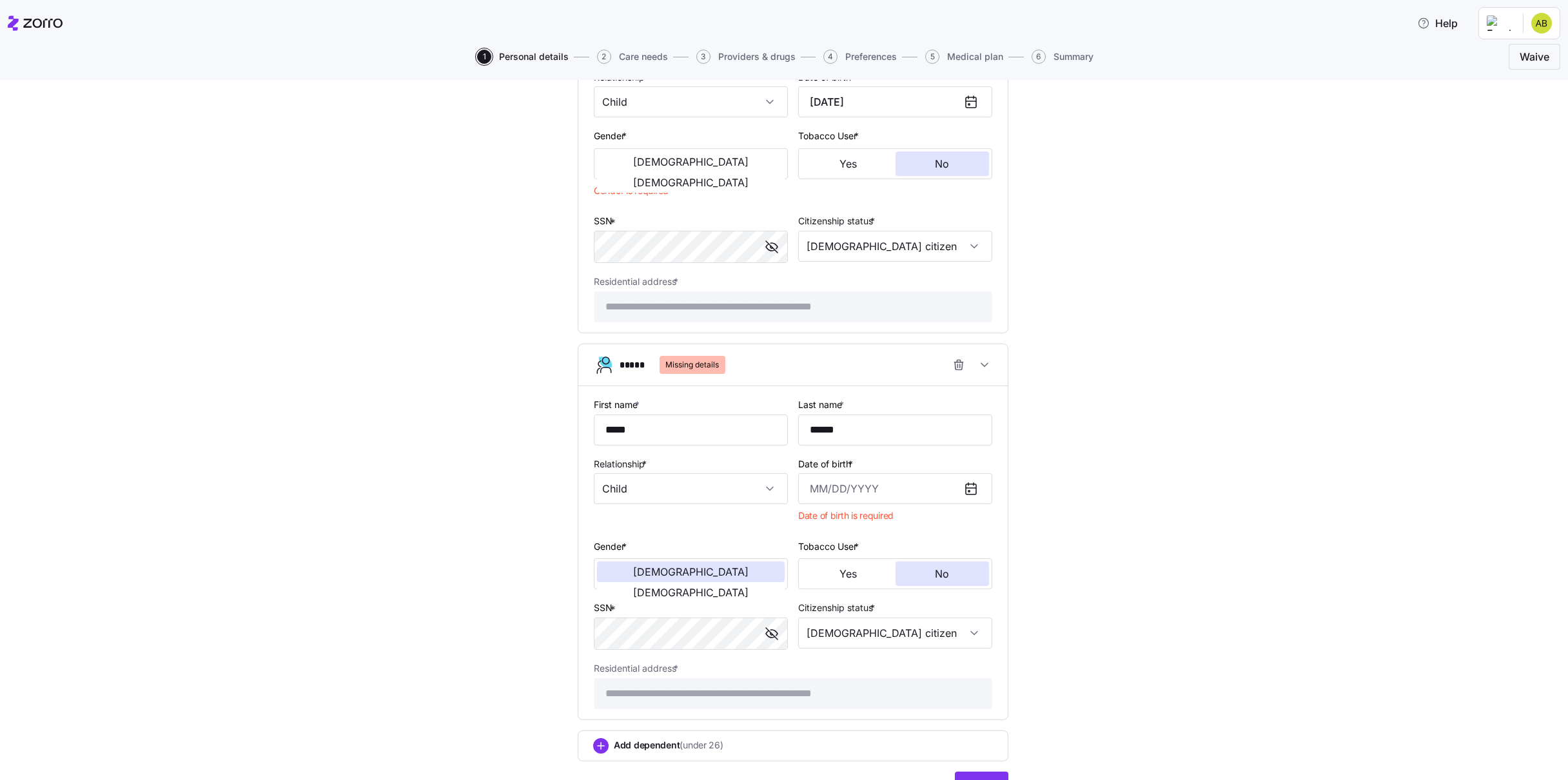
scroll to position [1275, 0]
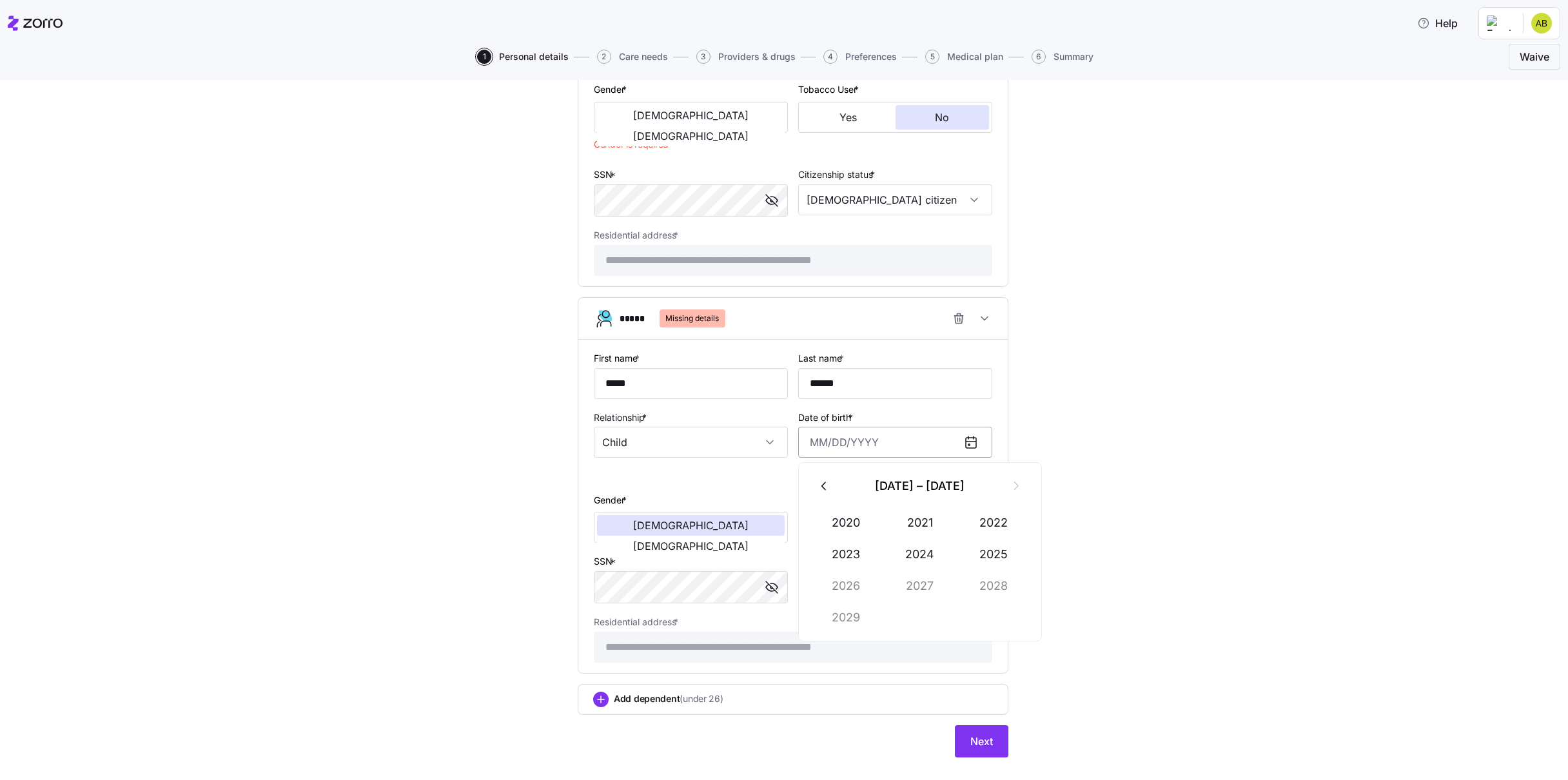
click at [843, 439] on input "Date of birth *" at bounding box center [895, 442] width 194 height 31
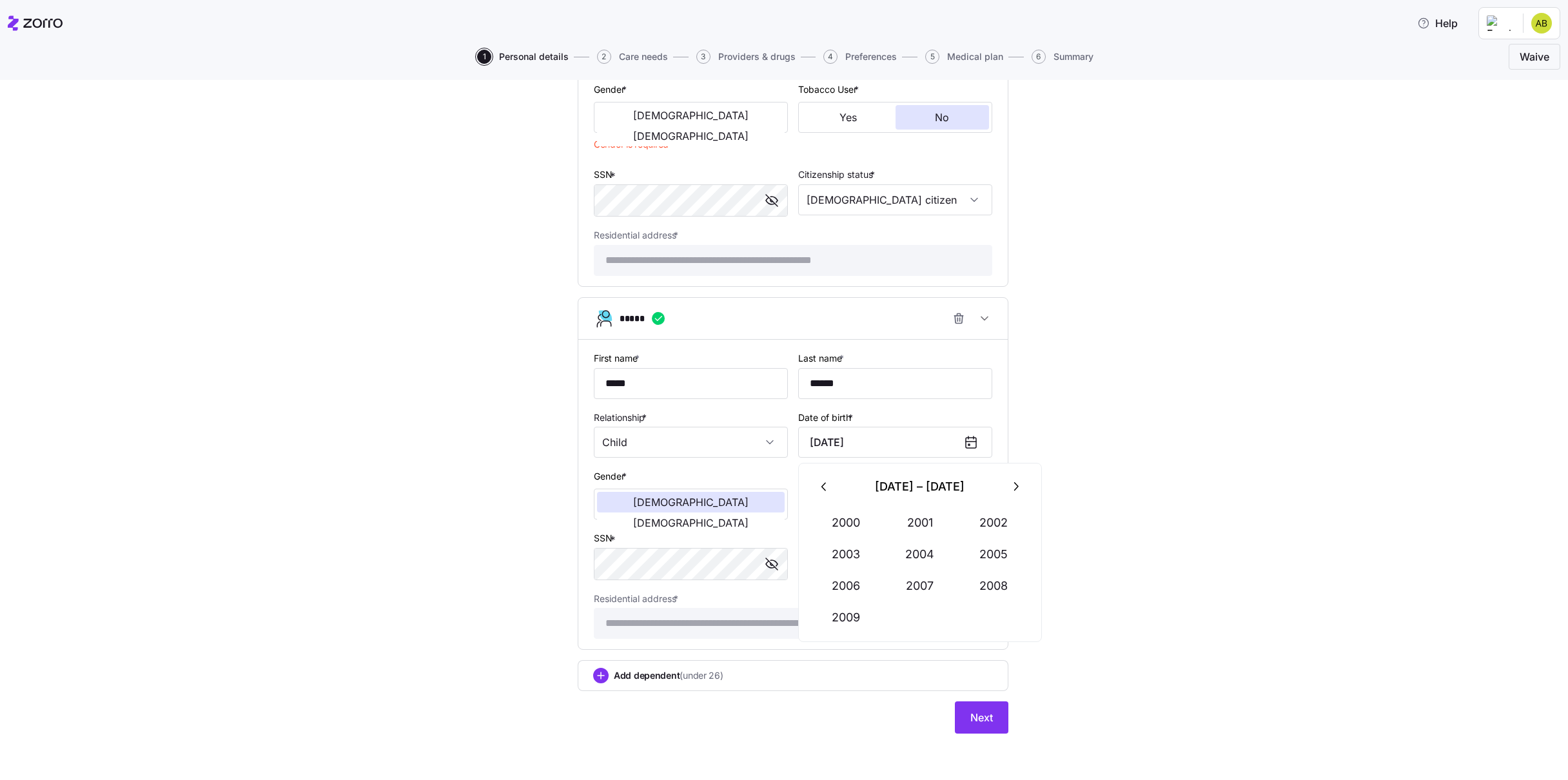
type input "April 3, 2003"
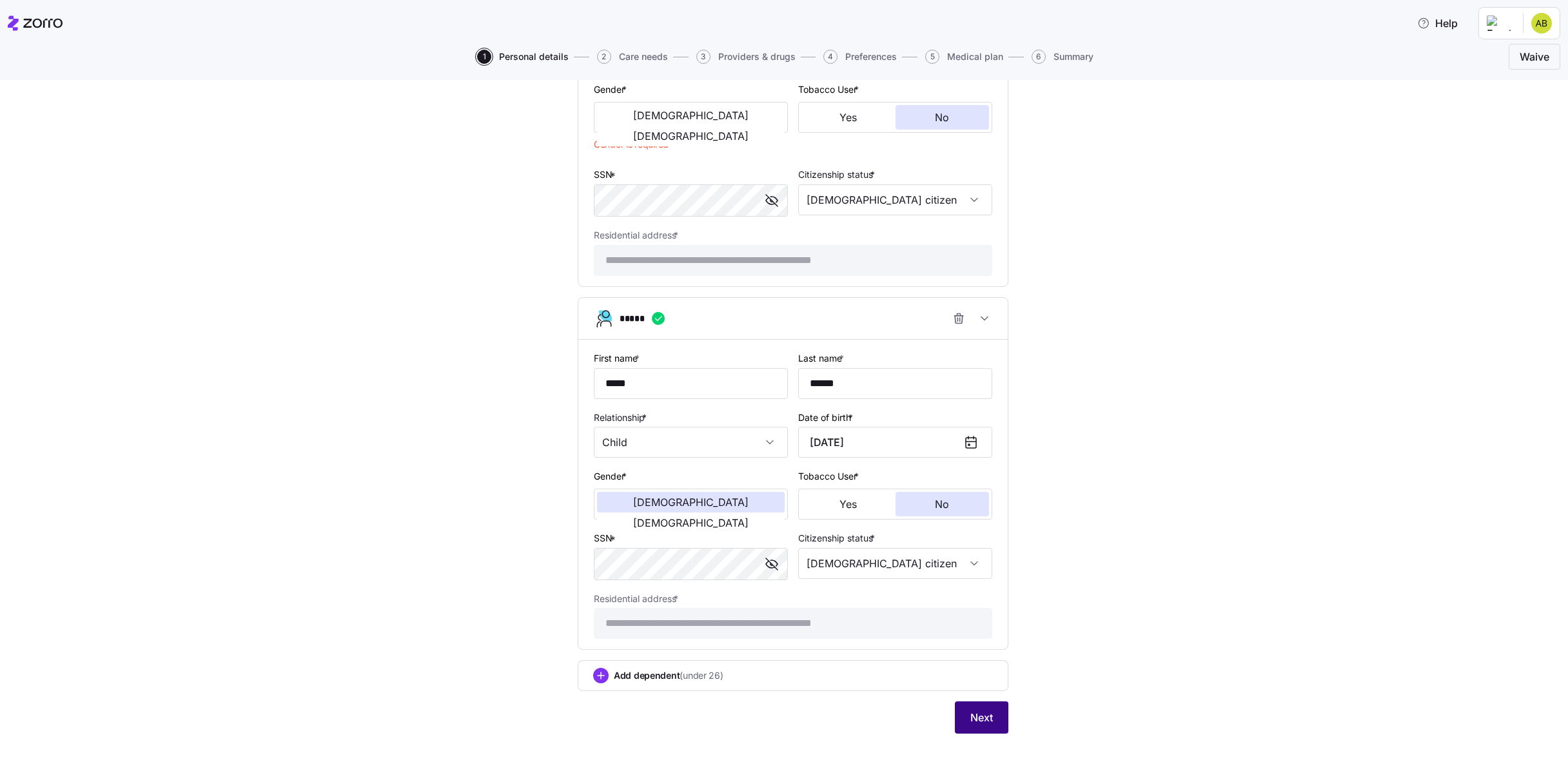
click at [985, 718] on span "Next" at bounding box center [982, 717] width 22 height 16
click at [630, 120] on button "Male" at bounding box center [691, 116] width 188 height 21
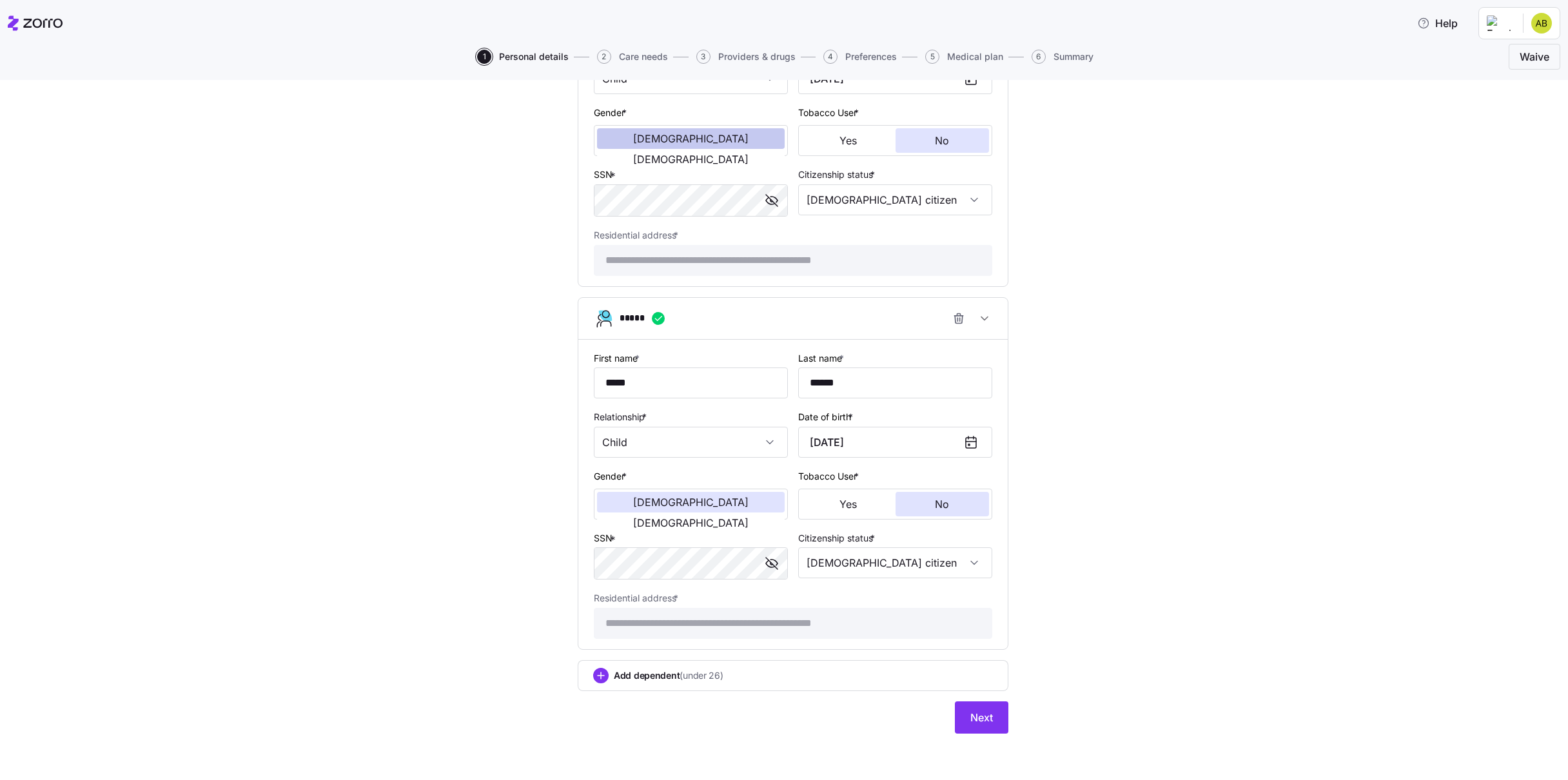
scroll to position [1252, 0]
click at [995, 720] on button "Next" at bounding box center [981, 717] width 53 height 32
click at [982, 710] on span "Next" at bounding box center [982, 717] width 22 height 16
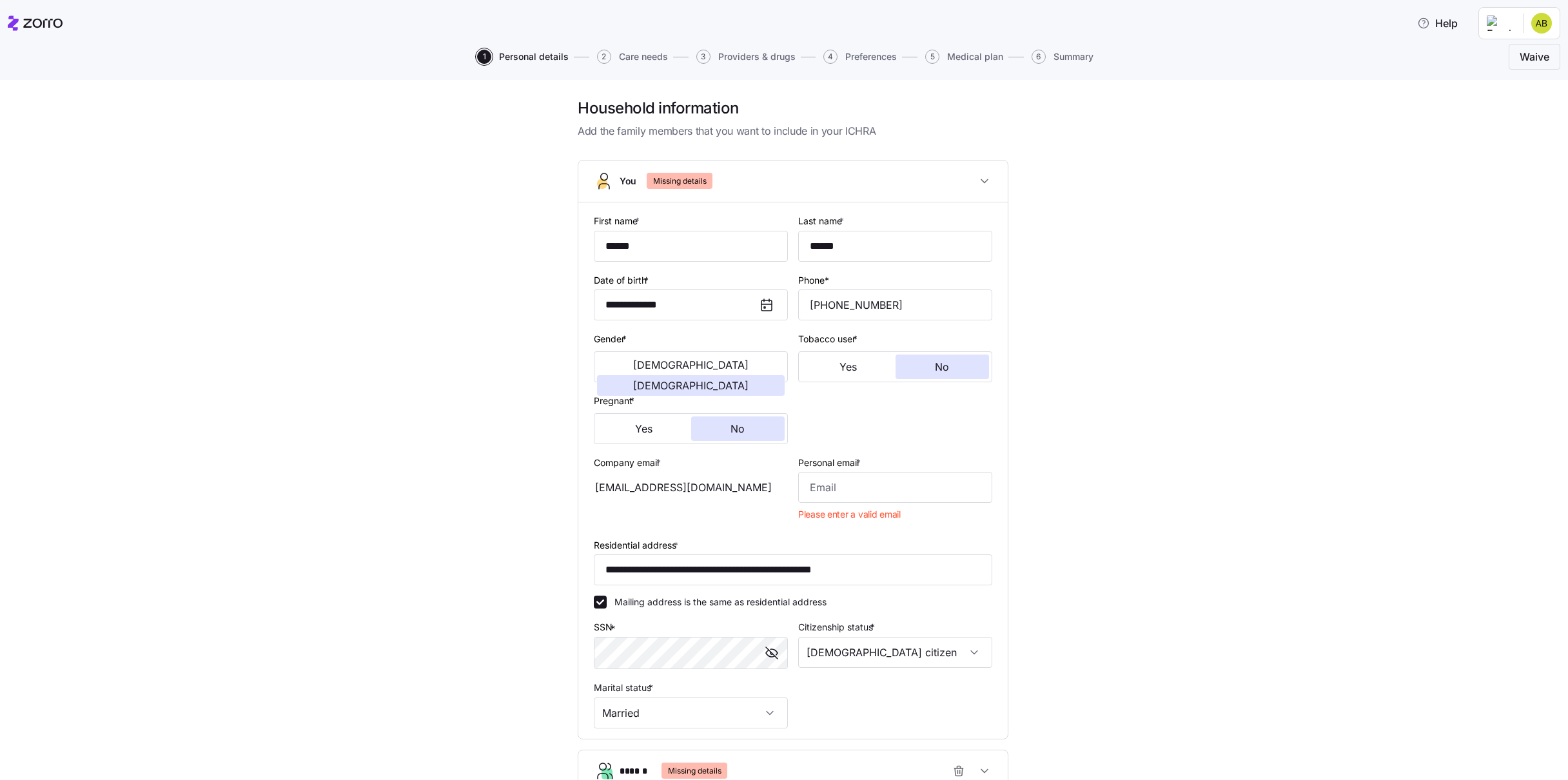
scroll to position [0, 0]
click at [856, 500] on input "Personal email *" at bounding box center [895, 489] width 194 height 31
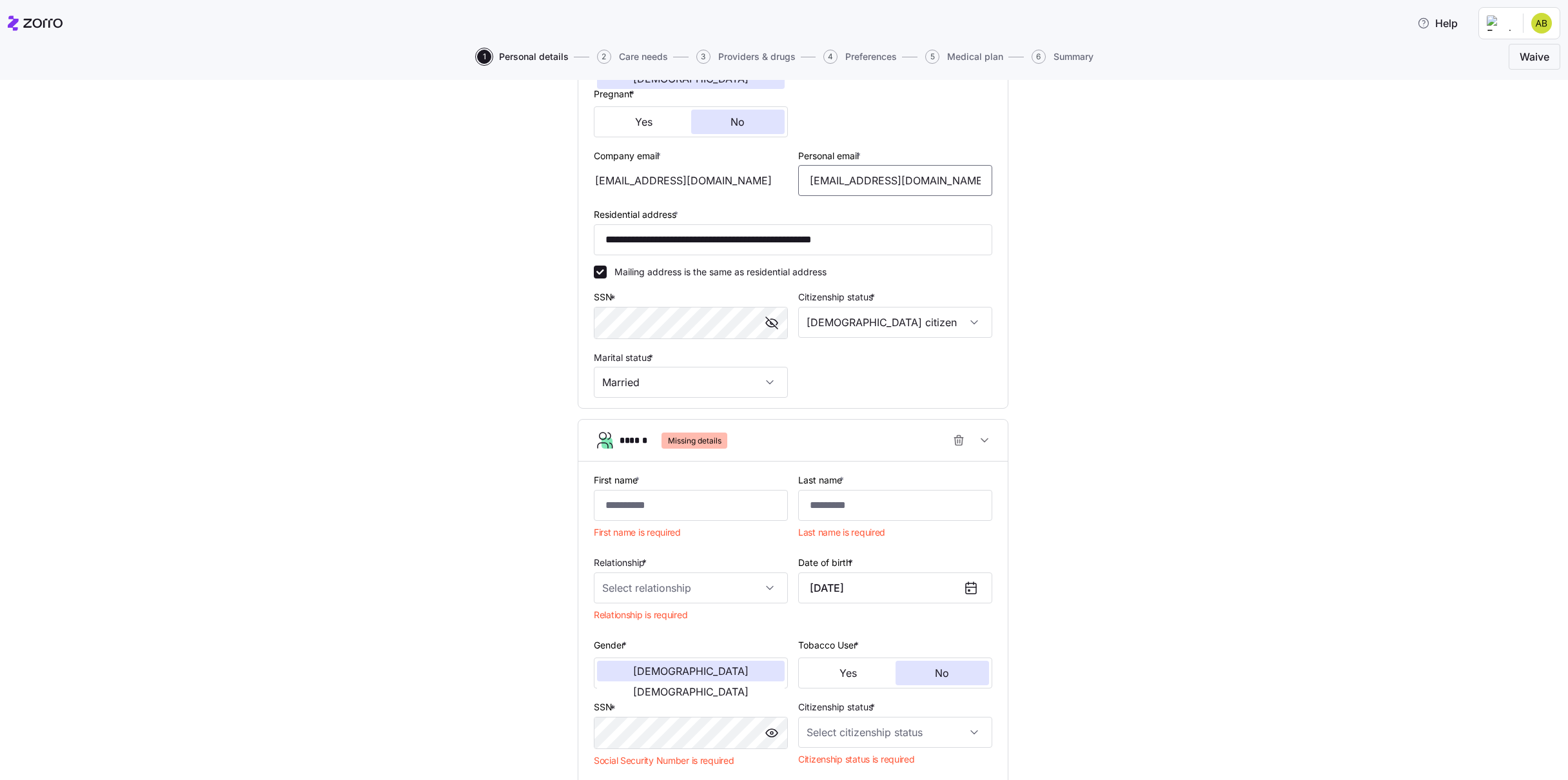
scroll to position [441, 0]
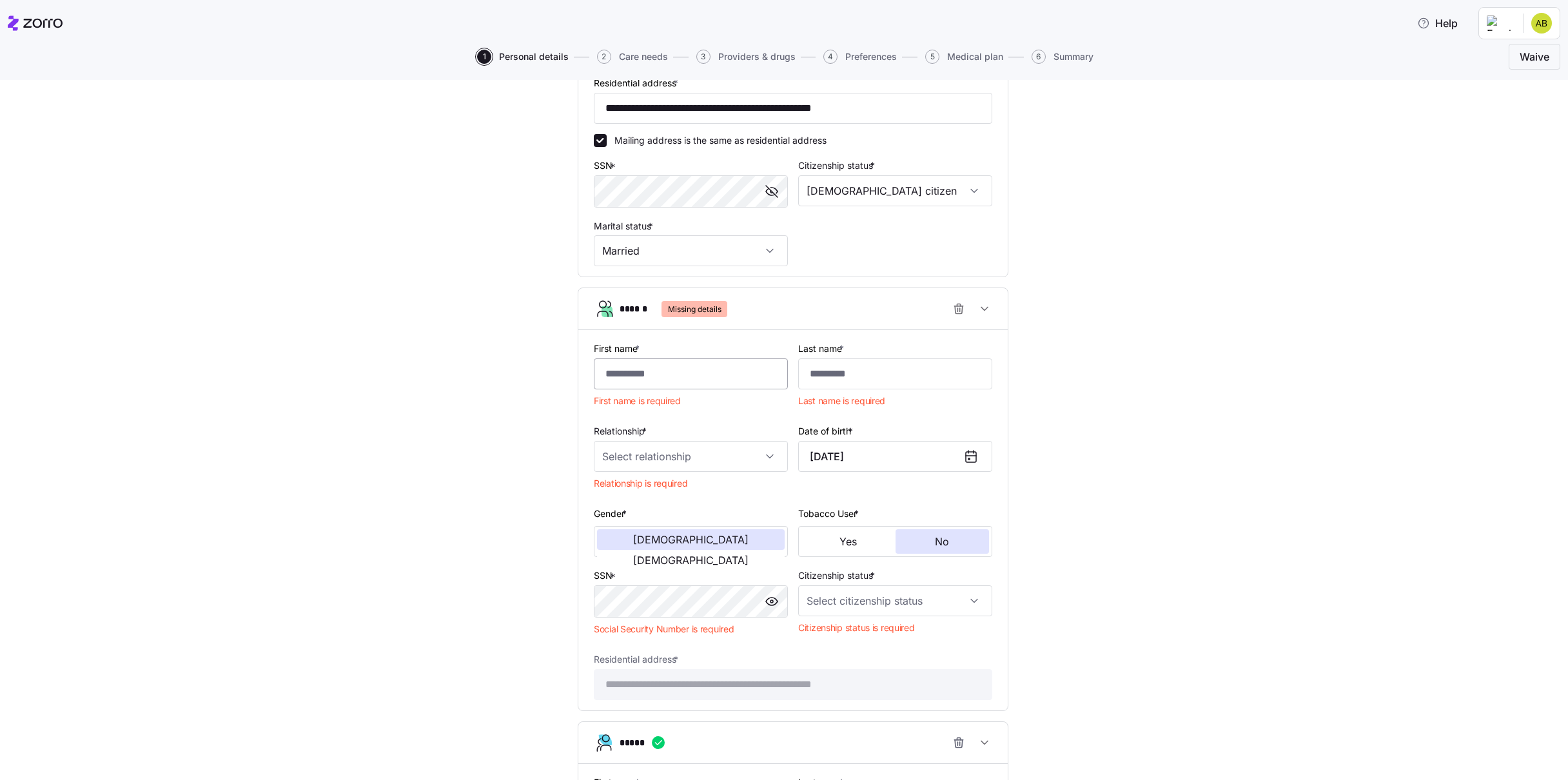
type input "[EMAIL_ADDRESS][DOMAIN_NAME]"
click at [672, 372] on input "First name *" at bounding box center [691, 373] width 194 height 31
type input "*****"
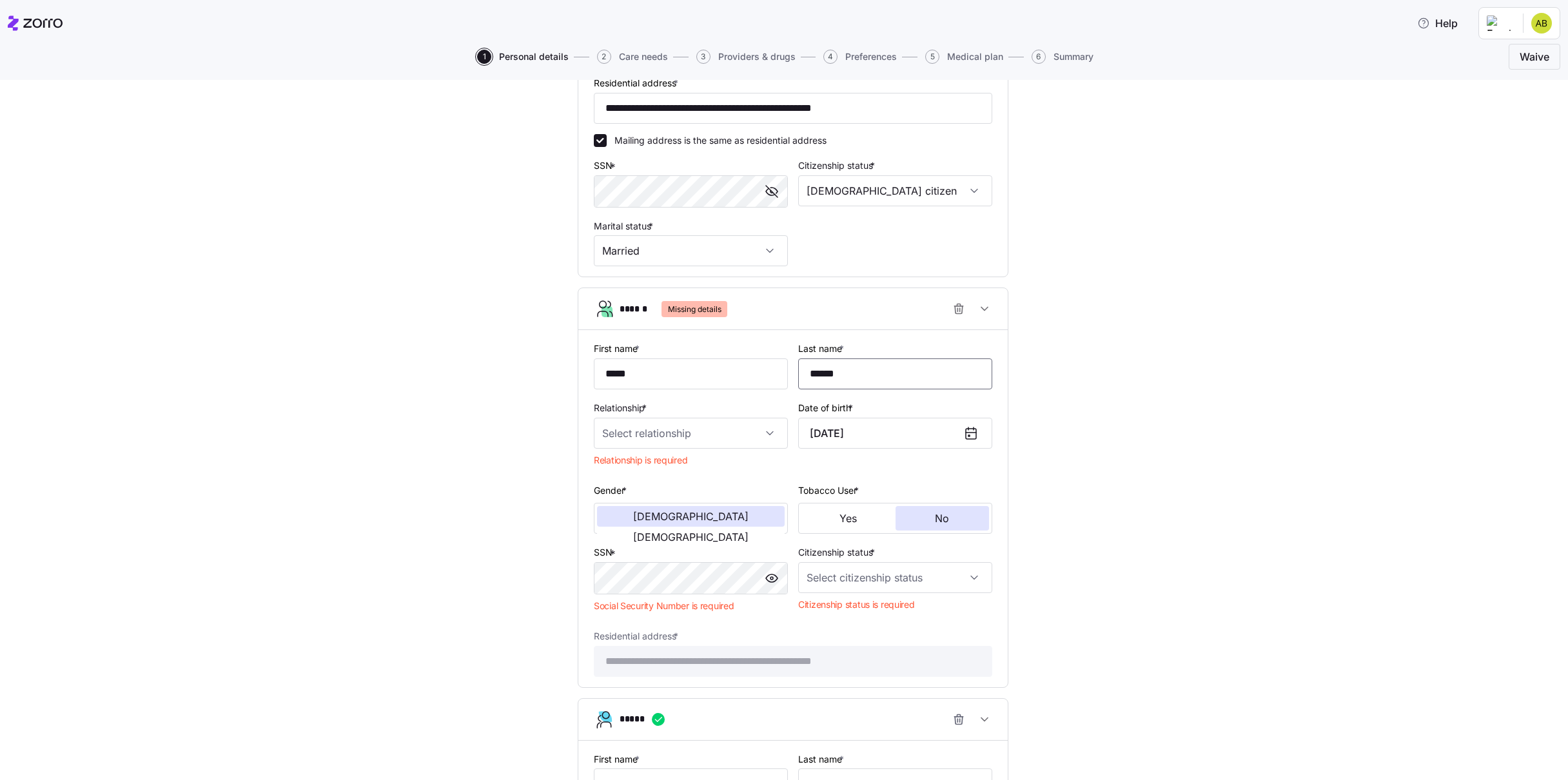
type input "******"
click at [736, 438] on input "Relationship *" at bounding box center [691, 433] width 194 height 31
click at [639, 471] on span "Spouse" at bounding box center [625, 472] width 32 height 14
type input "Spouse"
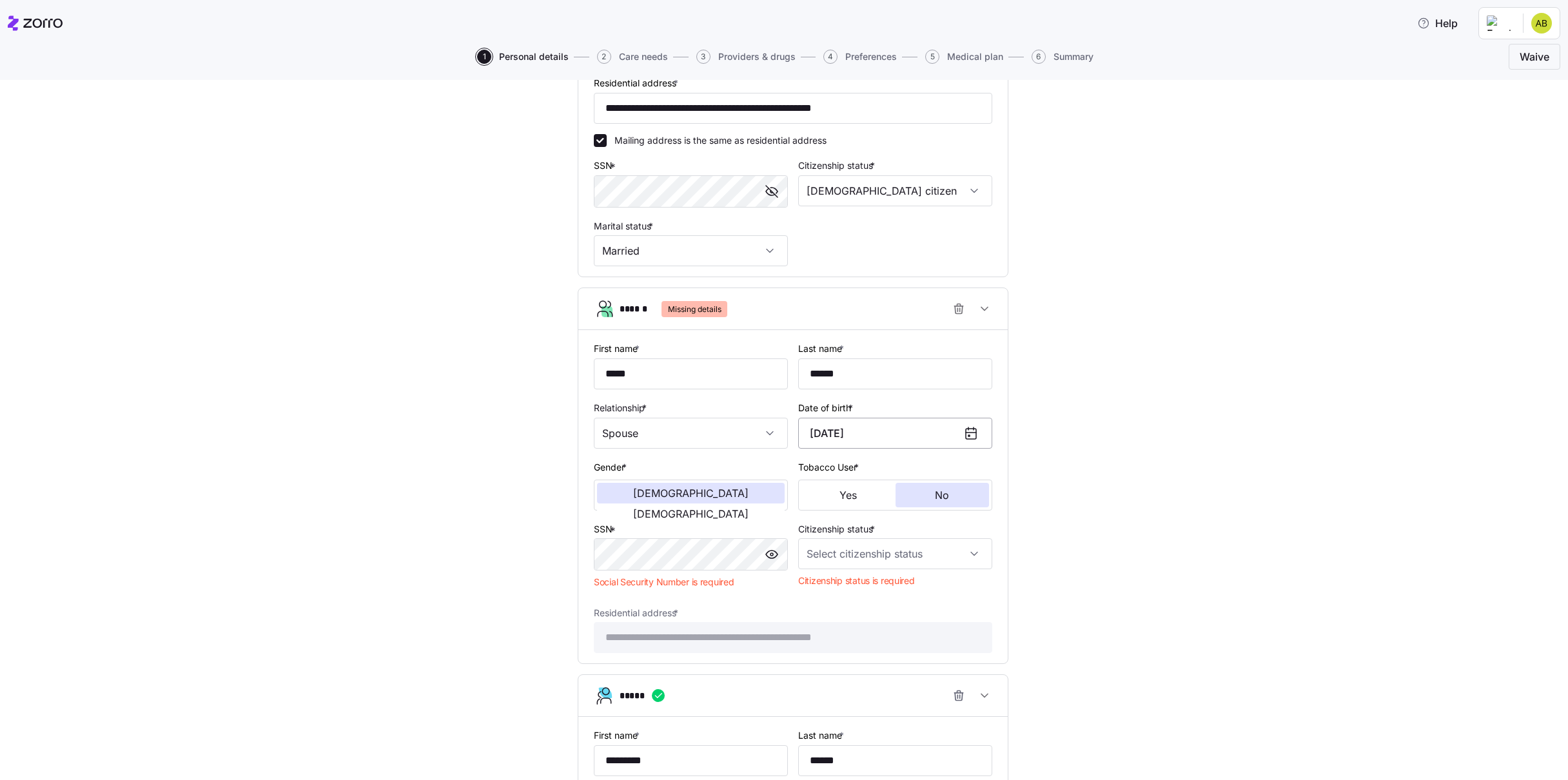
click at [914, 434] on input "December 2, 2004" at bounding box center [895, 433] width 194 height 31
drag, startPoint x: 914, startPoint y: 434, endPoint x: 715, endPoint y: 415, distance: 199.9
click at [798, 433] on input "December 2, 2004" at bounding box center [895, 433] width 194 height 31
type input "May 31, 1968"
click at [1150, 388] on div "**********" at bounding box center [793, 575] width 1514 height 1830
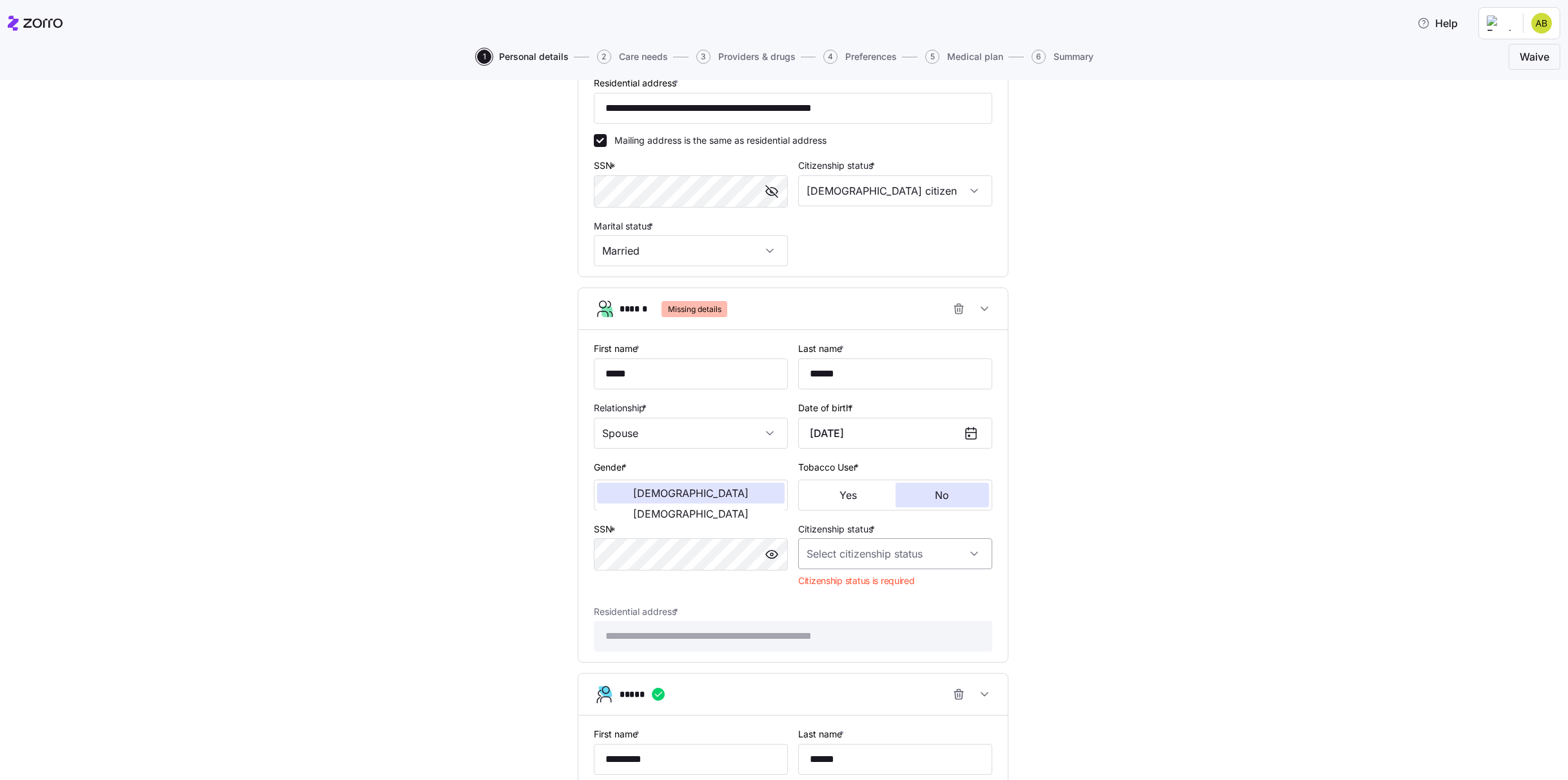
click at [888, 554] on input "Citizenship status *" at bounding box center [895, 553] width 194 height 31
click at [853, 591] on span "US citizen" at bounding box center [879, 594] width 131 height 14
type input "US citizen"
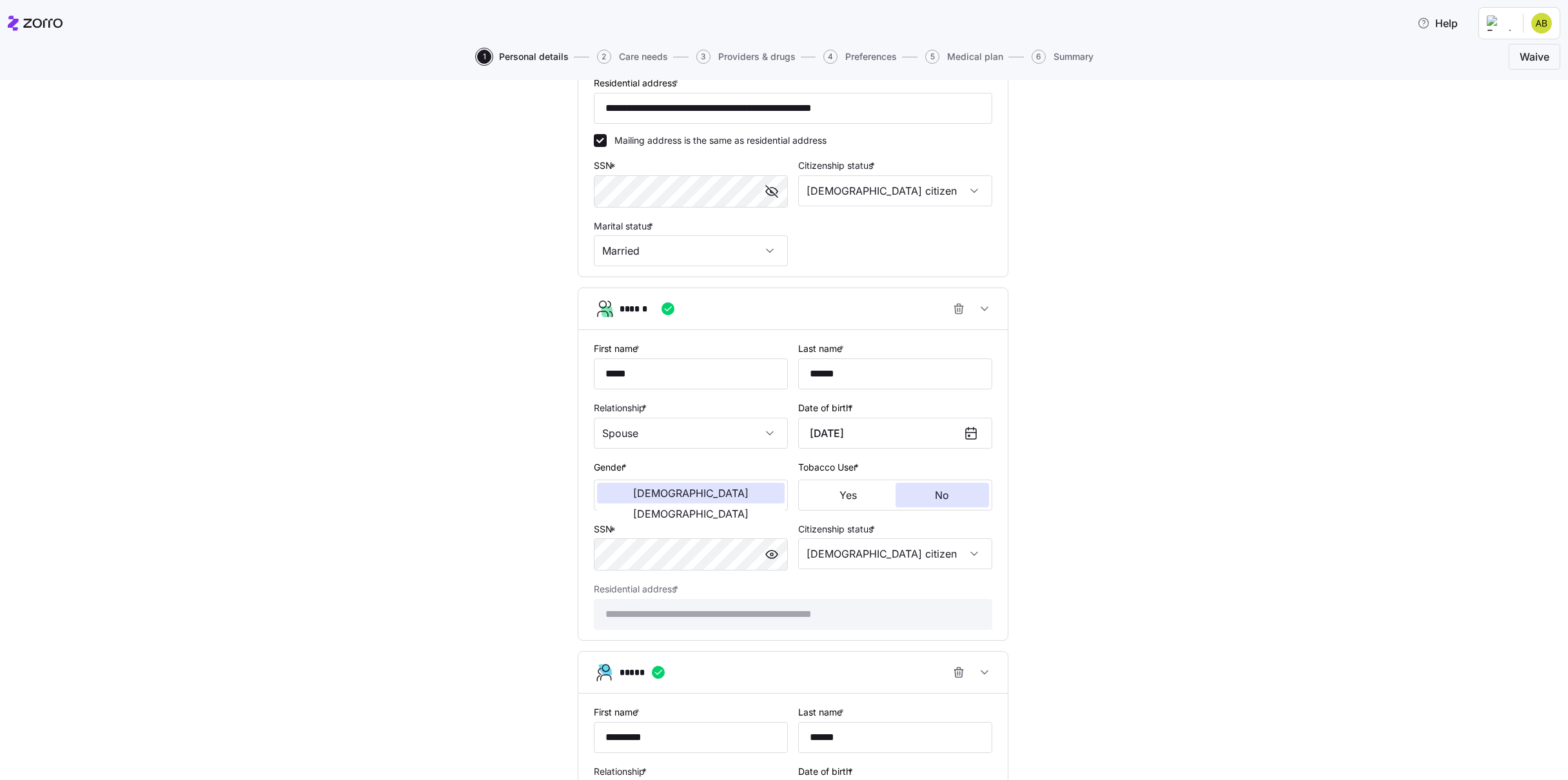
click at [1198, 526] on div "**********" at bounding box center [793, 563] width 1514 height 1807
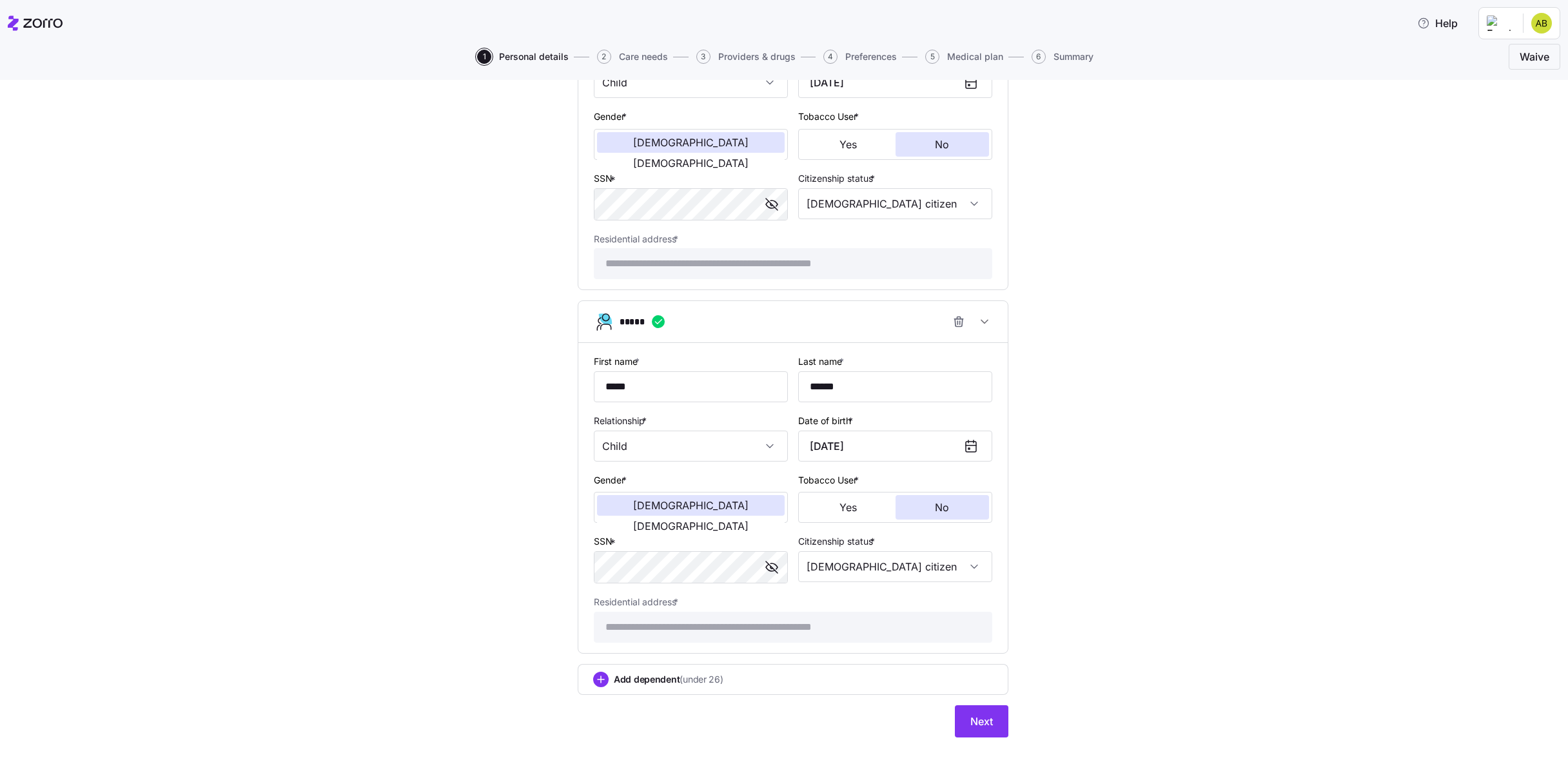
scroll to position [1158, 0]
click at [987, 717] on span "Next" at bounding box center [982, 717] width 22 height 16
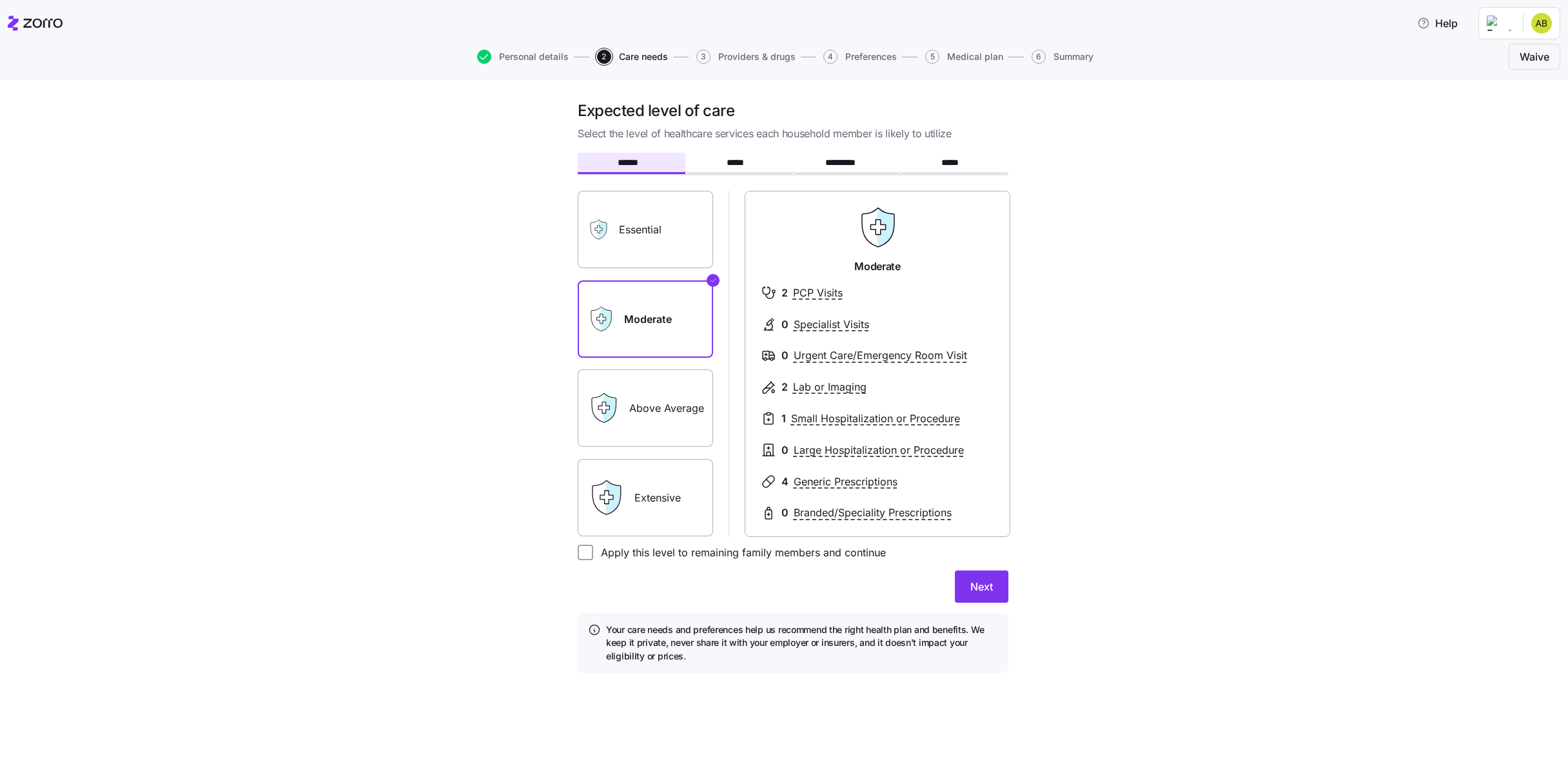
click at [681, 415] on label "Above Average" at bounding box center [645, 408] width 136 height 78
click at [0, 0] on input "Above Average" at bounding box center [0, 0] width 0 height 0
click at [668, 337] on label "Moderate" at bounding box center [645, 319] width 136 height 78
click at [0, 0] on input "Moderate" at bounding box center [0, 0] width 0 height 0
click at [662, 222] on label "Essential" at bounding box center [645, 230] width 136 height 78
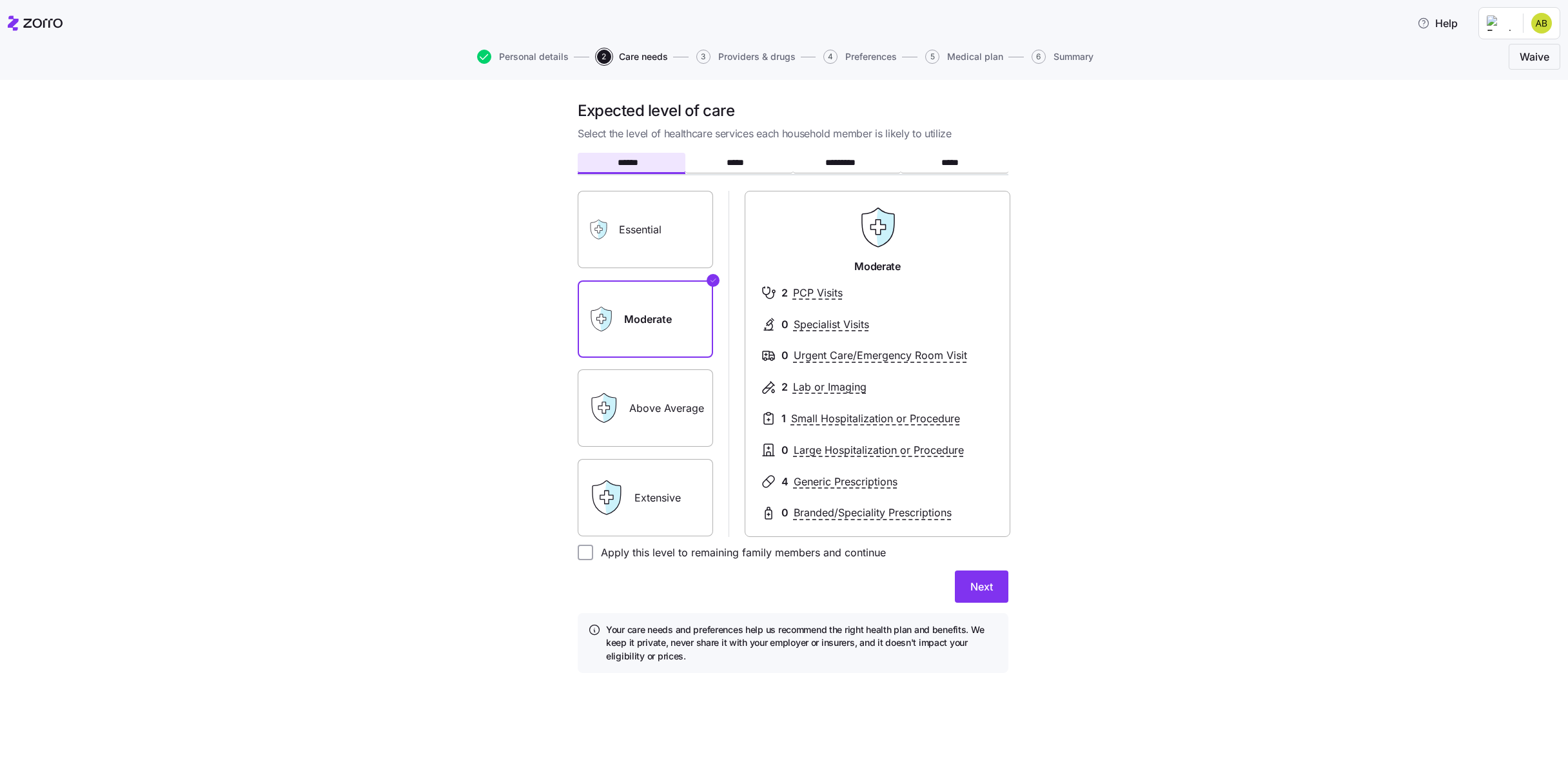
click at [0, 0] on input "Essential" at bounding box center [0, 0] width 0 height 0
click at [657, 498] on label "Extensive" at bounding box center [645, 498] width 136 height 78
click at [0, 0] on input "Extensive" at bounding box center [0, 0] width 0 height 0
click at [673, 237] on label "Essential" at bounding box center [645, 230] width 136 height 78
click at [0, 0] on input "Essential" at bounding box center [0, 0] width 0 height 0
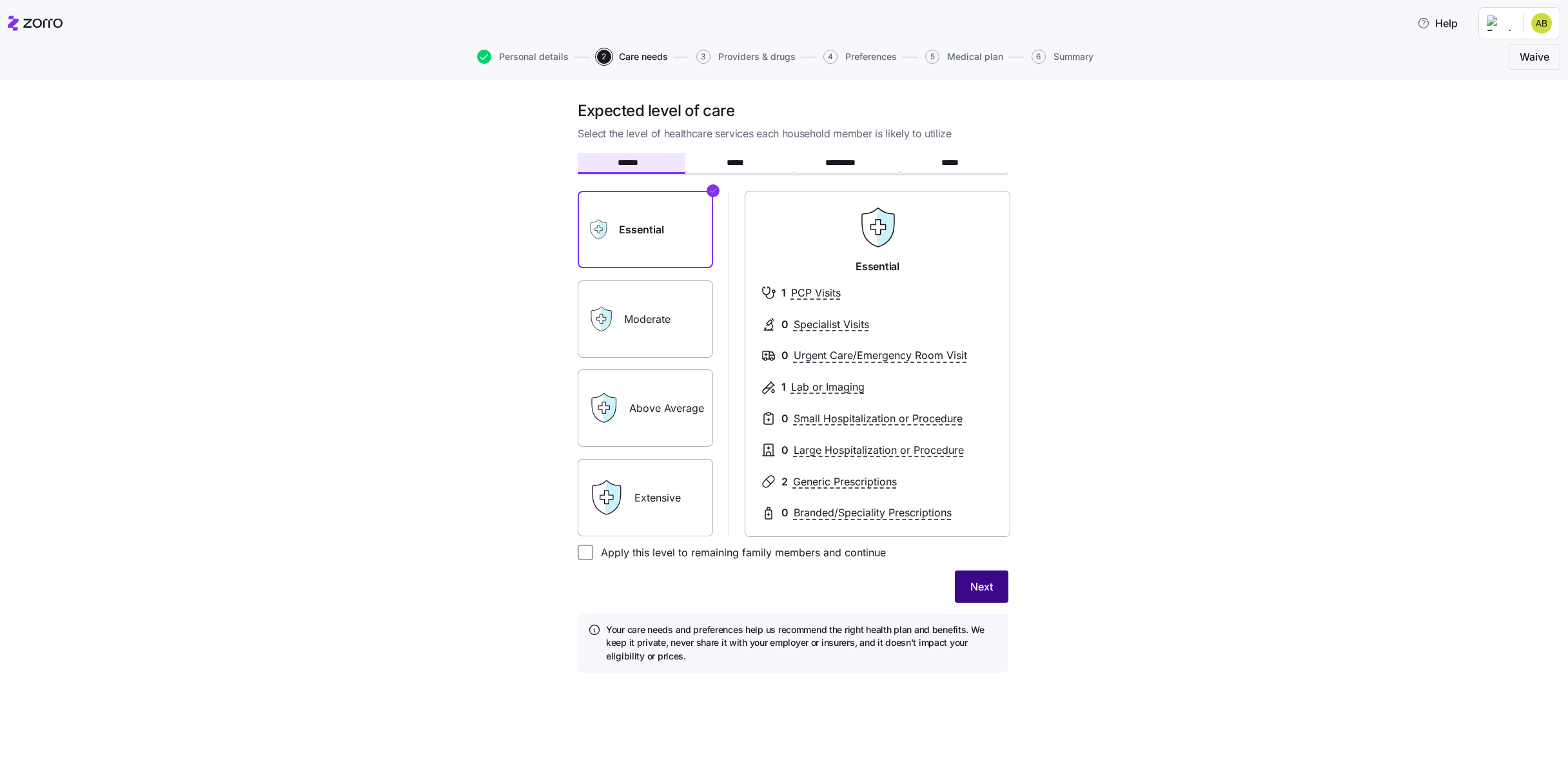
click at [993, 583] on button "Next" at bounding box center [981, 586] width 53 height 32
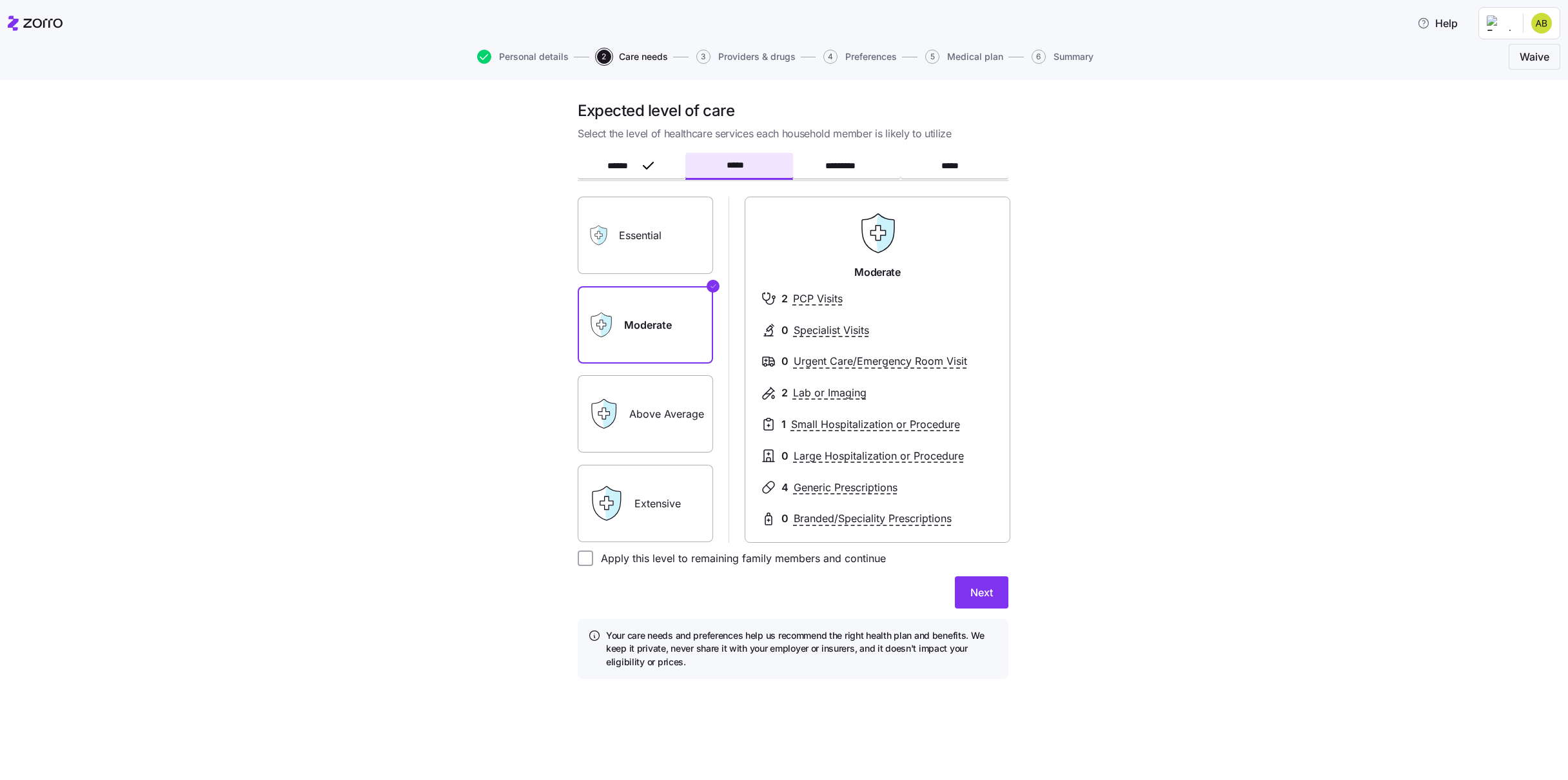
click at [654, 238] on label "Essential" at bounding box center [645, 235] width 136 height 78
click at [0, 0] on input "Essential" at bounding box center [0, 0] width 0 height 0
click at [983, 595] on span "Next" at bounding box center [982, 592] width 22 height 16
click at [621, 236] on label "Essential" at bounding box center [645, 235] width 136 height 78
click at [0, 0] on input "Essential" at bounding box center [0, 0] width 0 height 0
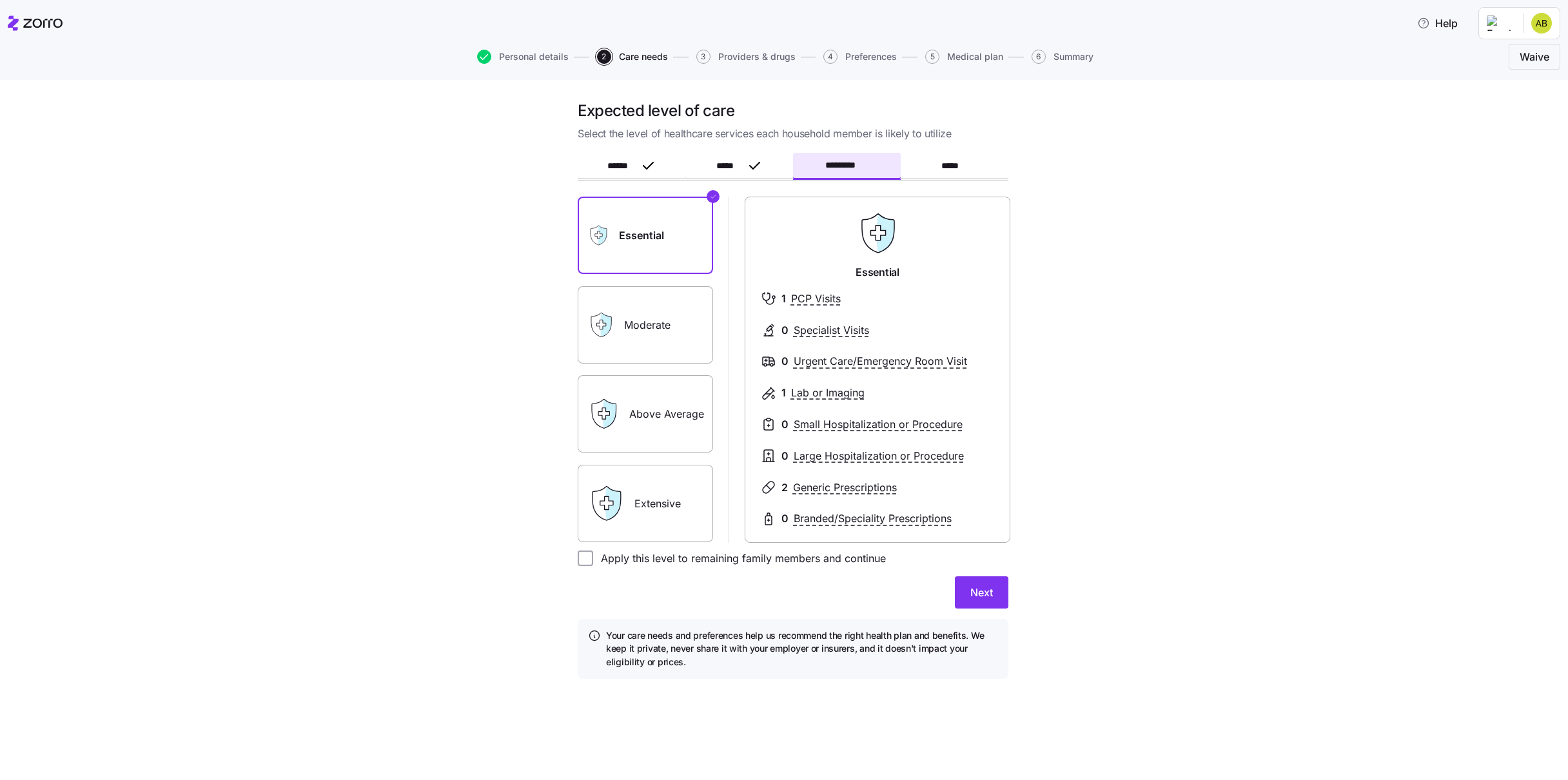
drag, startPoint x: 984, startPoint y: 592, endPoint x: 939, endPoint y: 553, distance: 59.5
click at [985, 592] on span "Next" at bounding box center [982, 592] width 22 height 16
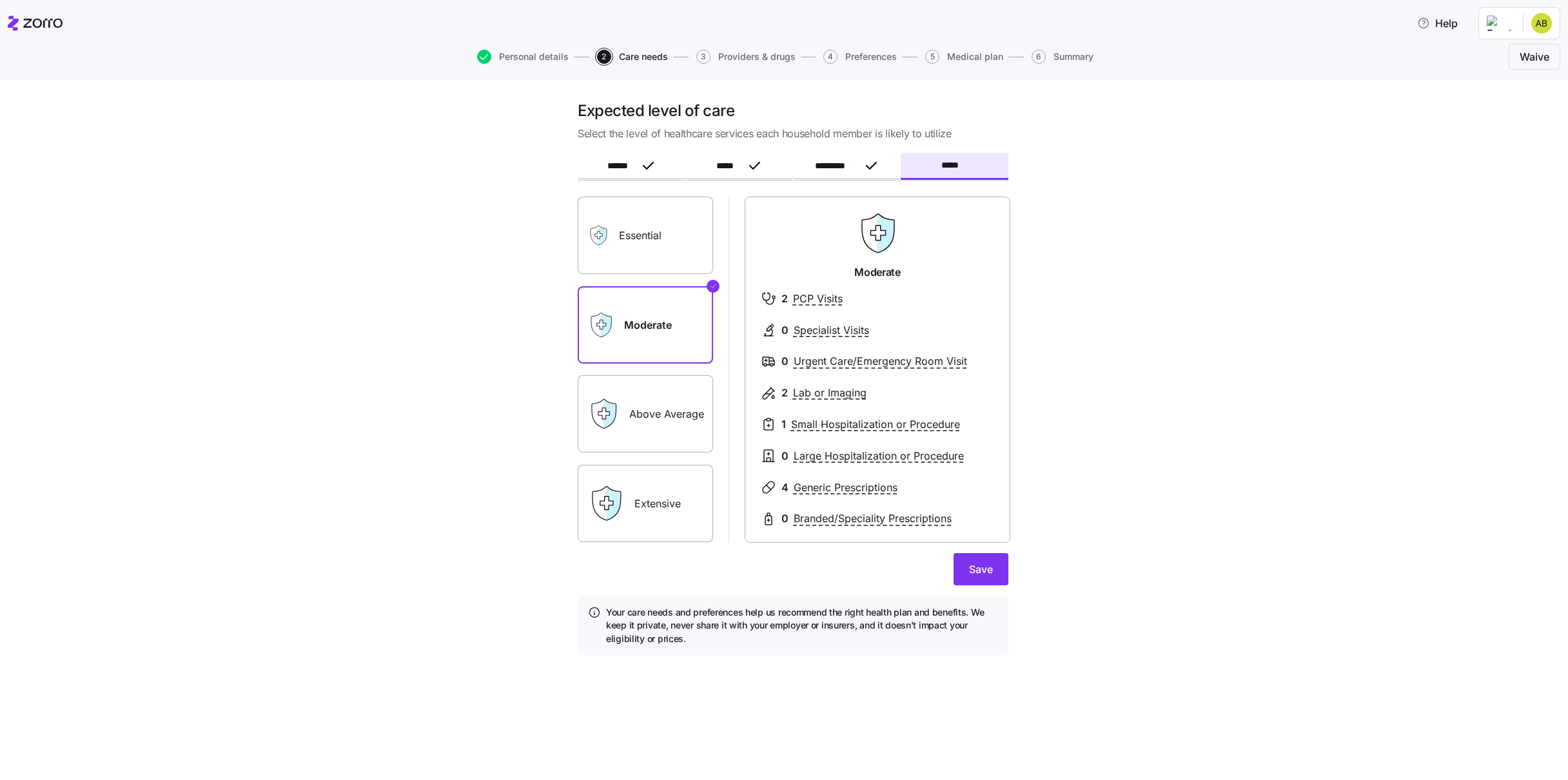
click at [665, 244] on label "Essential" at bounding box center [645, 235] width 136 height 78
click at [0, 0] on input "Essential" at bounding box center [0, 0] width 0 height 0
click at [657, 339] on label "Moderate" at bounding box center [645, 325] width 136 height 78
click at [0, 0] on input "Moderate" at bounding box center [0, 0] width 0 height 0
click at [671, 241] on label "Essential" at bounding box center [645, 235] width 136 height 78
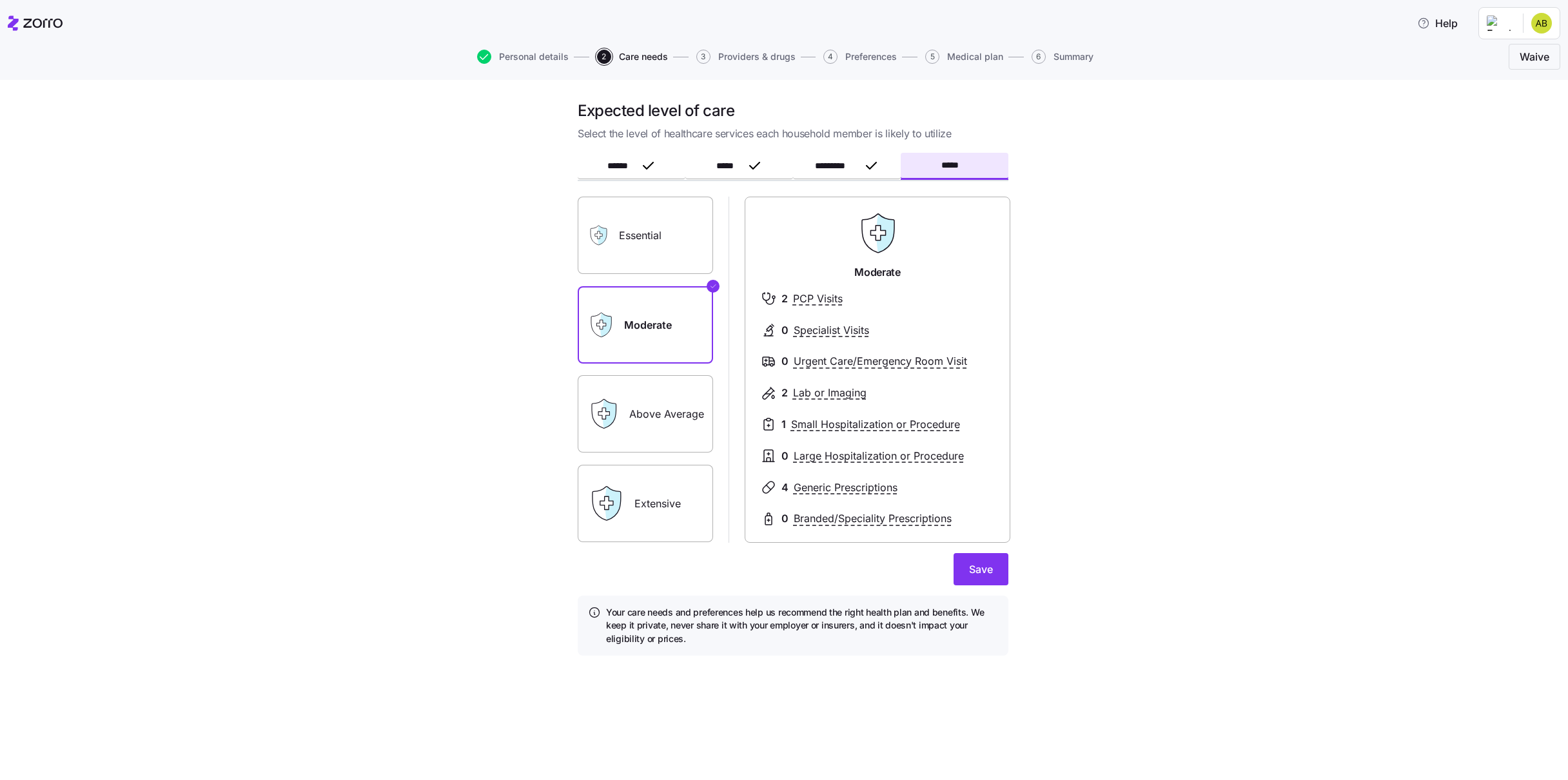
click at [0, 0] on input "Essential" at bounding box center [0, 0] width 0 height 0
click at [983, 564] on span "Save" at bounding box center [981, 569] width 24 height 16
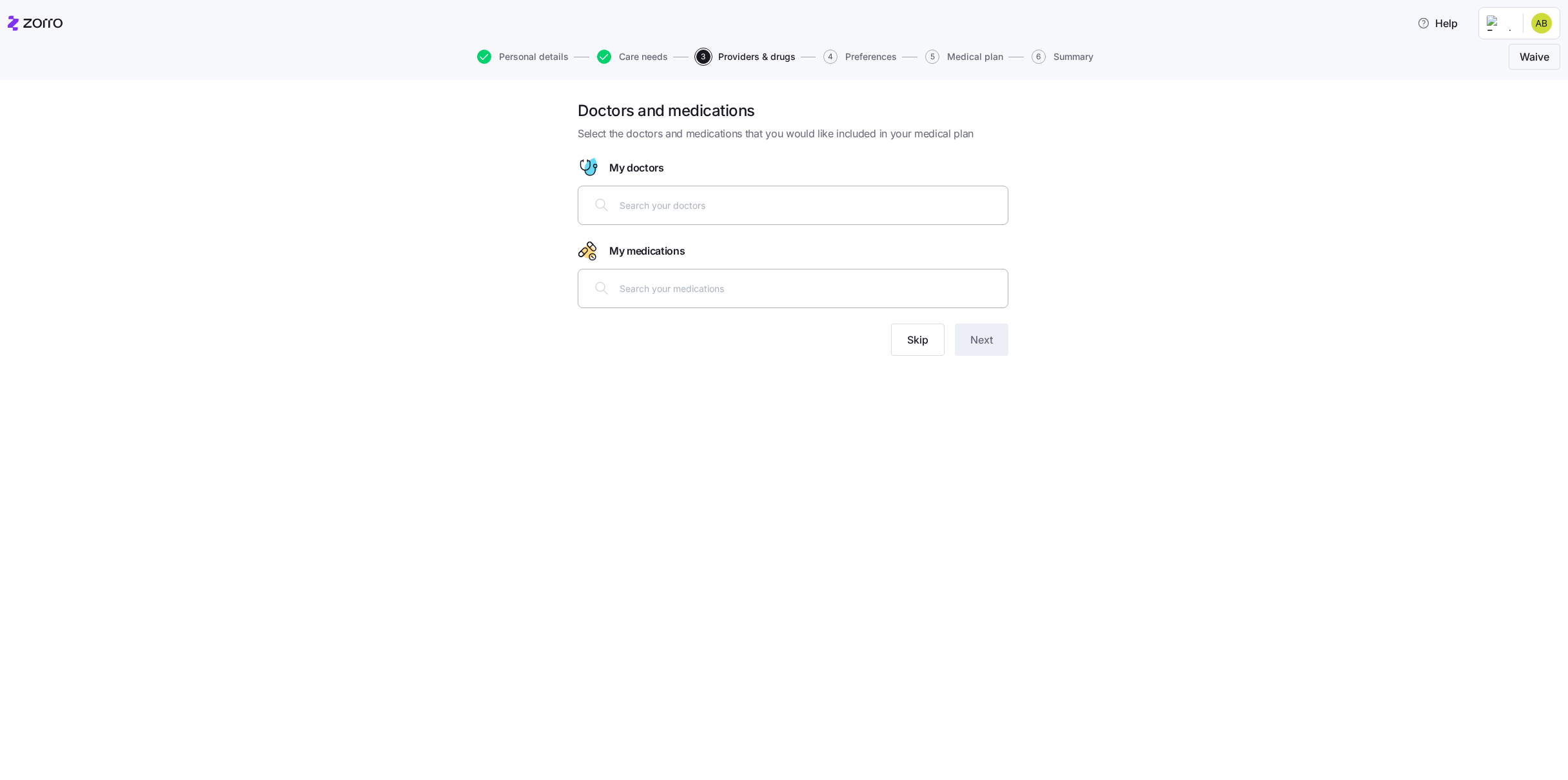
click at [705, 287] on input "text" at bounding box center [810, 288] width 381 height 14
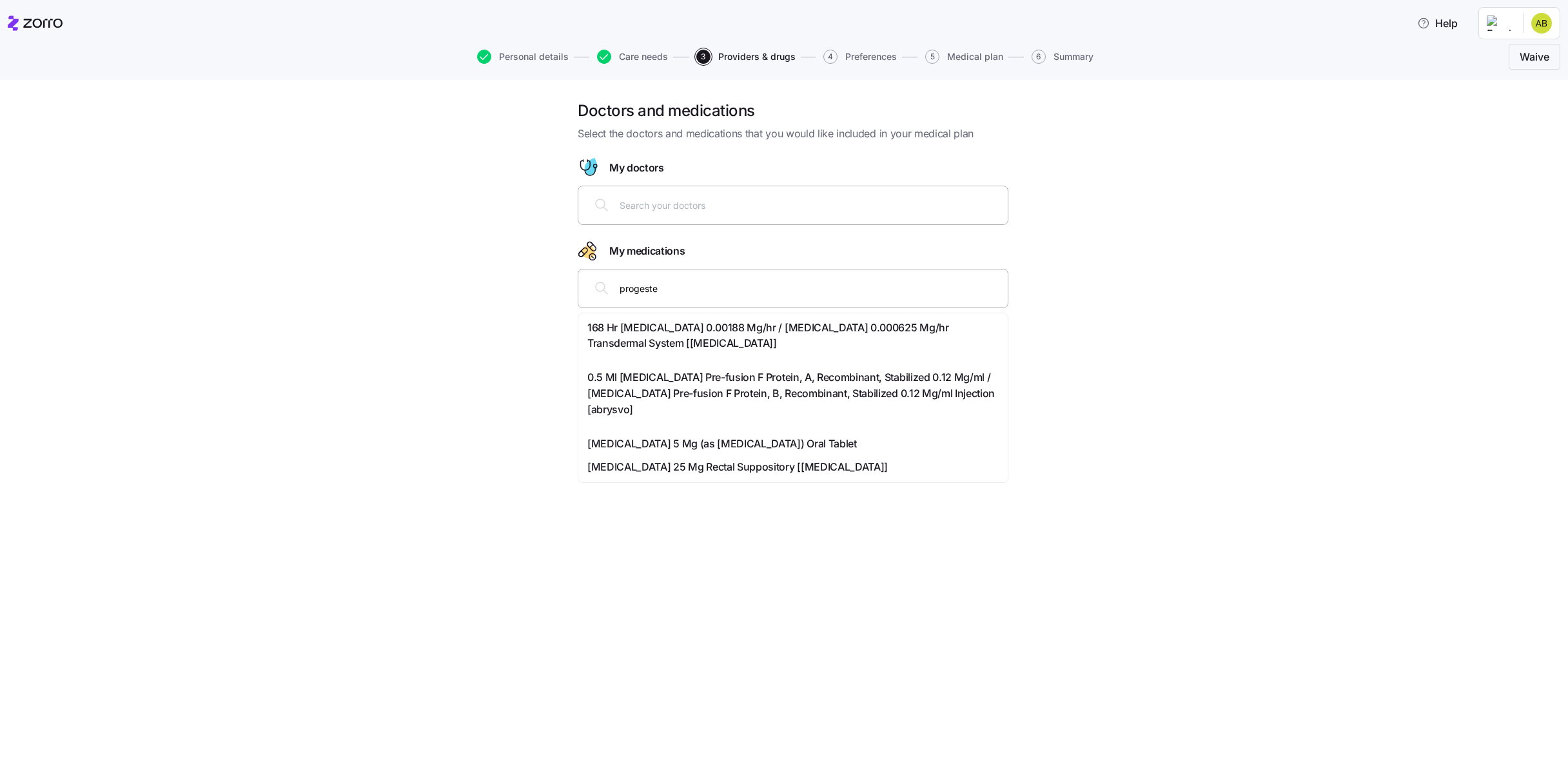
type input "progester"
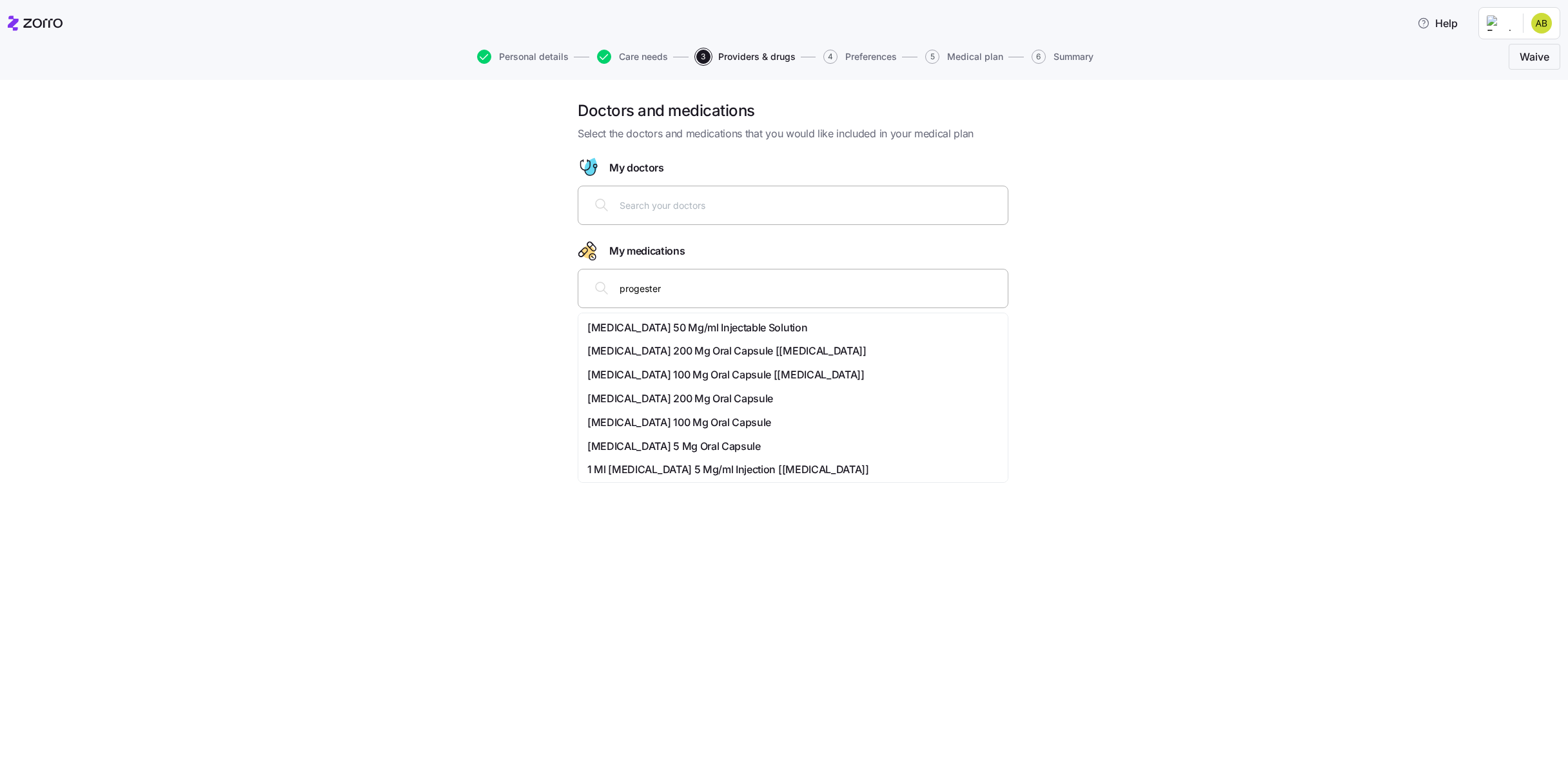
click at [719, 351] on span "Progesterone 200 Mg Oral Capsule [prometrium]" at bounding box center [727, 351] width 279 height 16
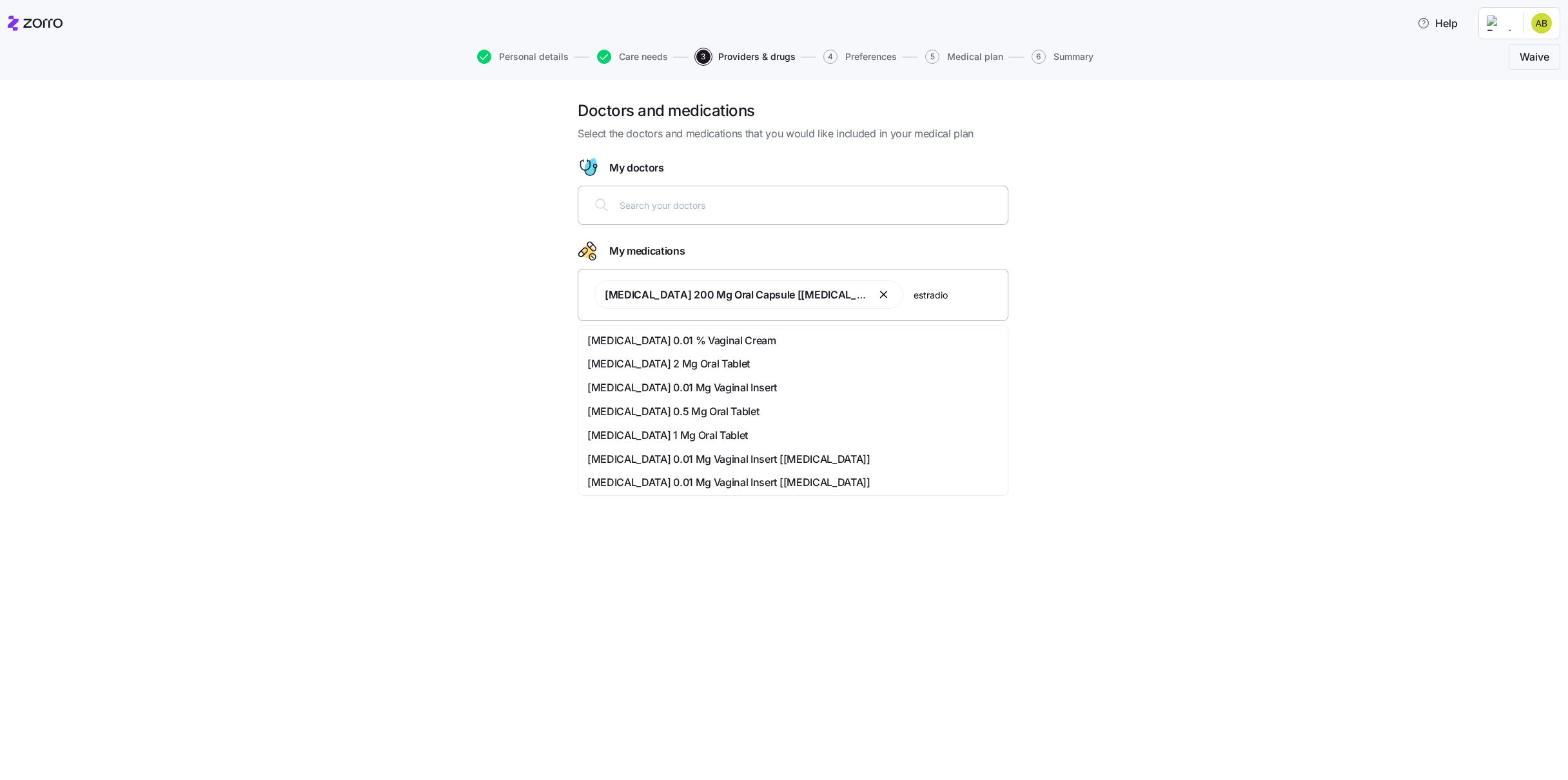
type input "estradiol"
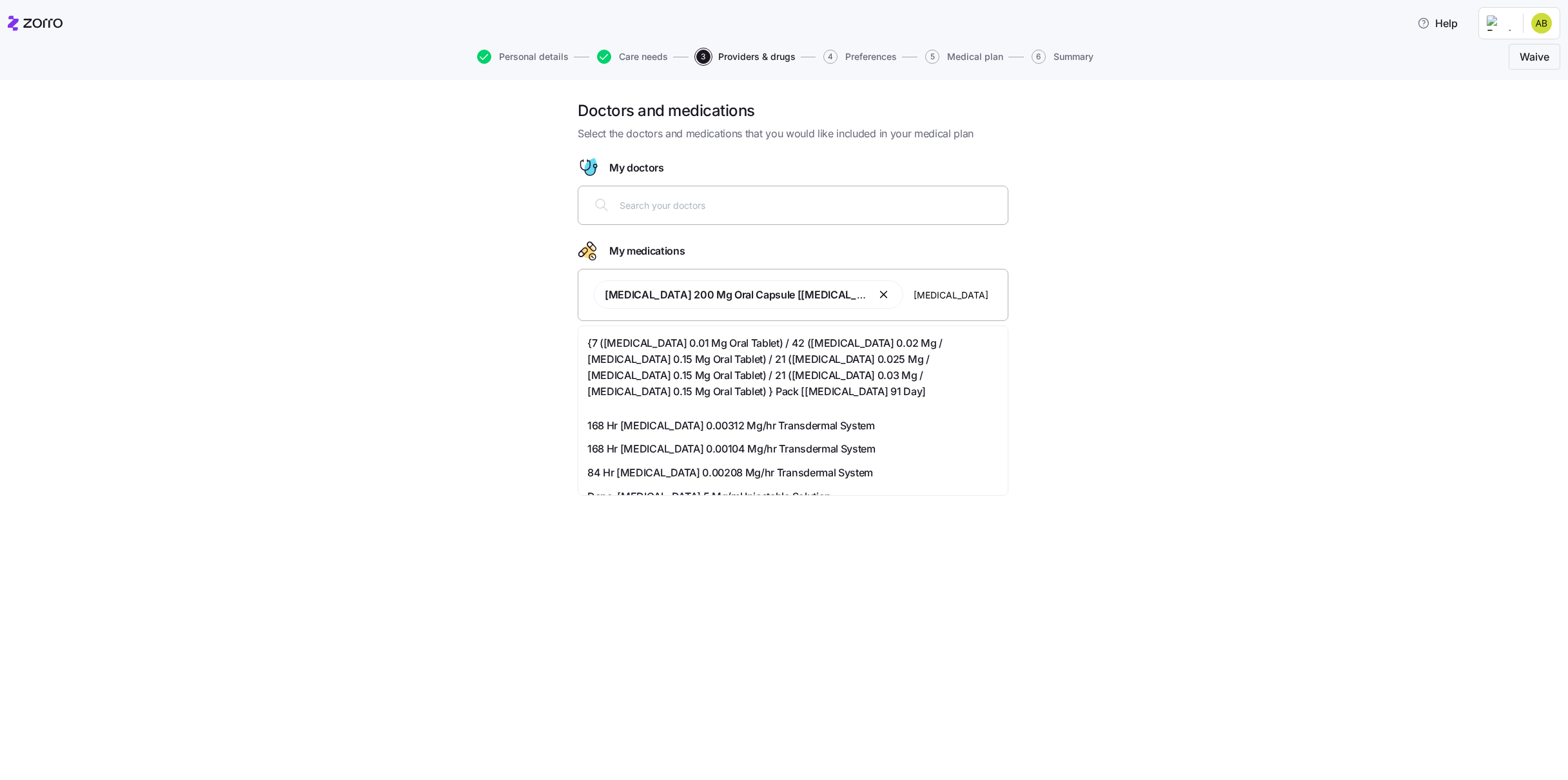
scroll to position [367, 0]
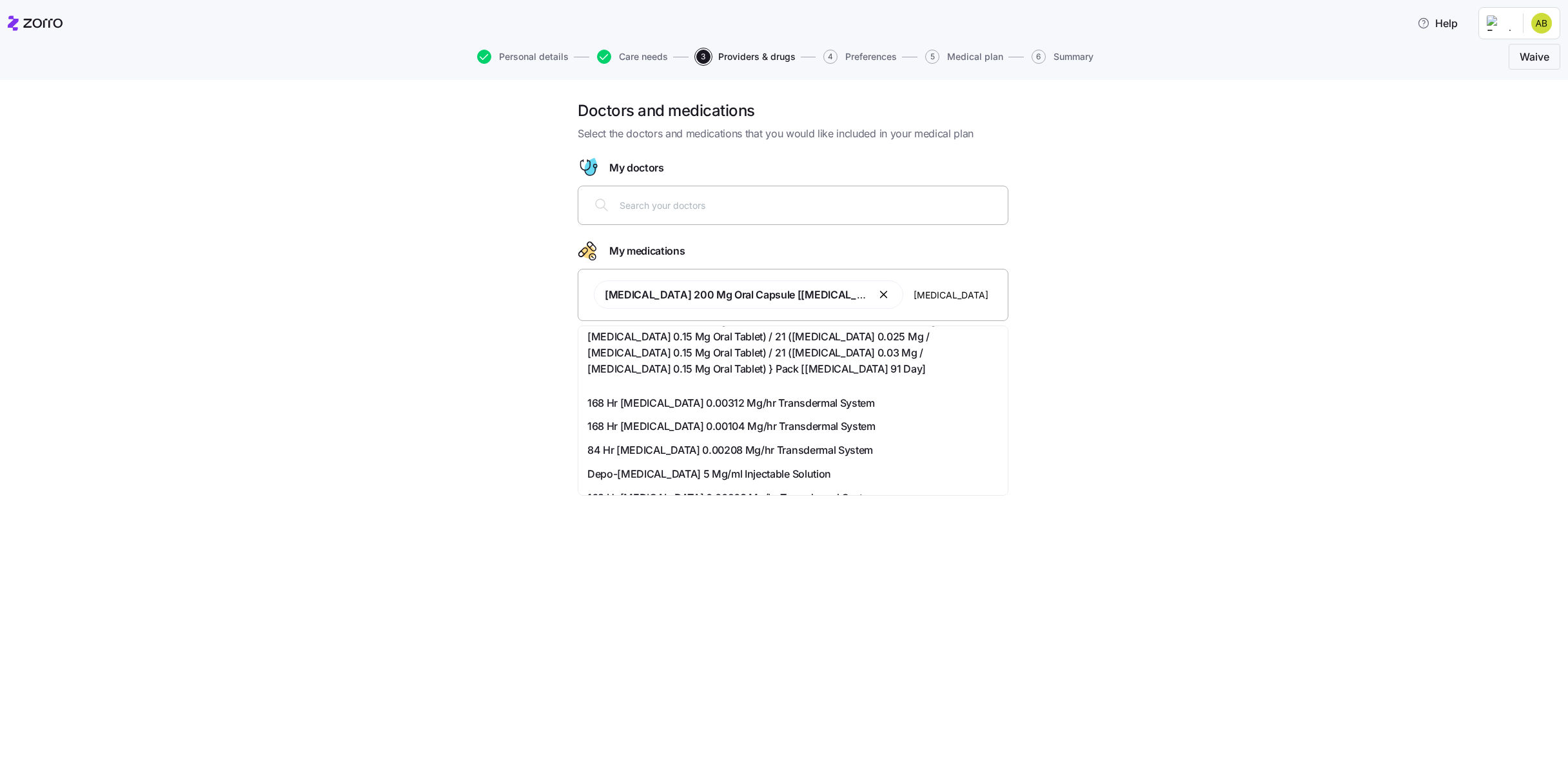
click at [794, 449] on span "84 Hr Estradiol 0.00208 Mg/hr Transdermal System" at bounding box center [730, 450] width 286 height 16
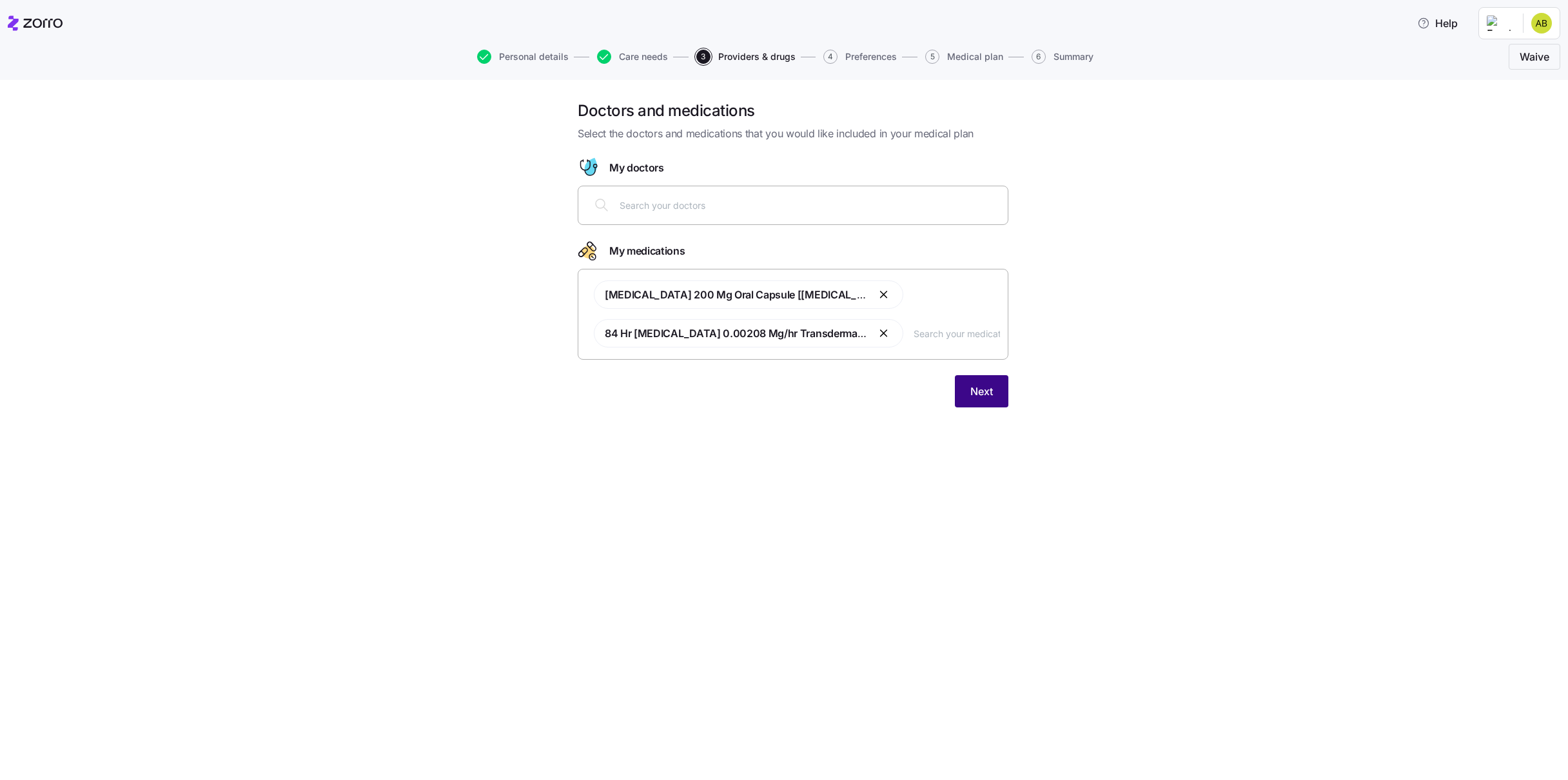
click at [988, 388] on span "Next" at bounding box center [982, 392] width 22 height 16
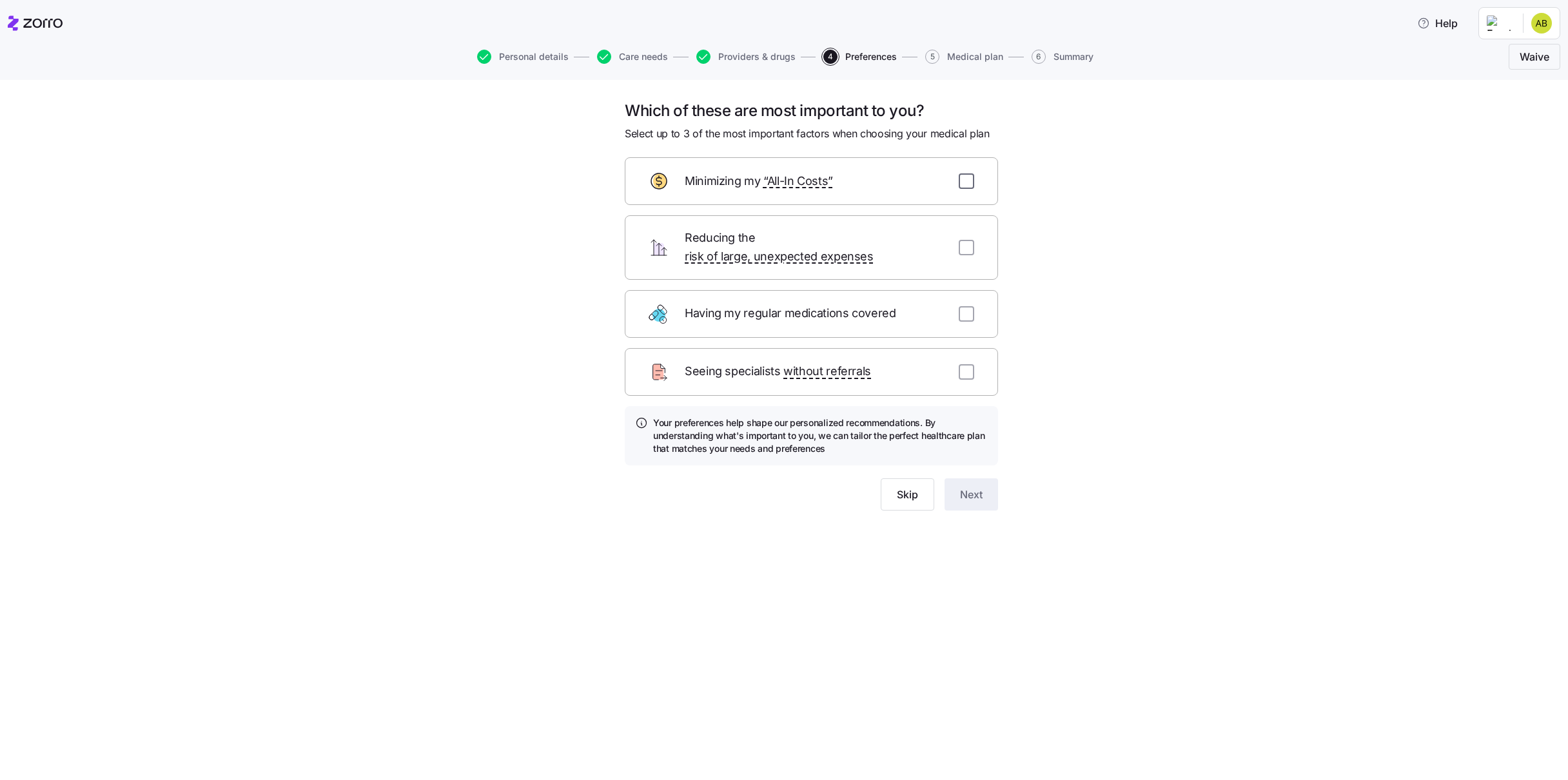
click at [970, 182] on input "checkbox" at bounding box center [967, 182] width 16 height 16
checkbox input "true"
click at [965, 364] on input "checkbox" at bounding box center [967, 372] width 16 height 16
checkbox input "true"
drag, startPoint x: 968, startPoint y: 295, endPoint x: 964, endPoint y: 321, distance: 26.3
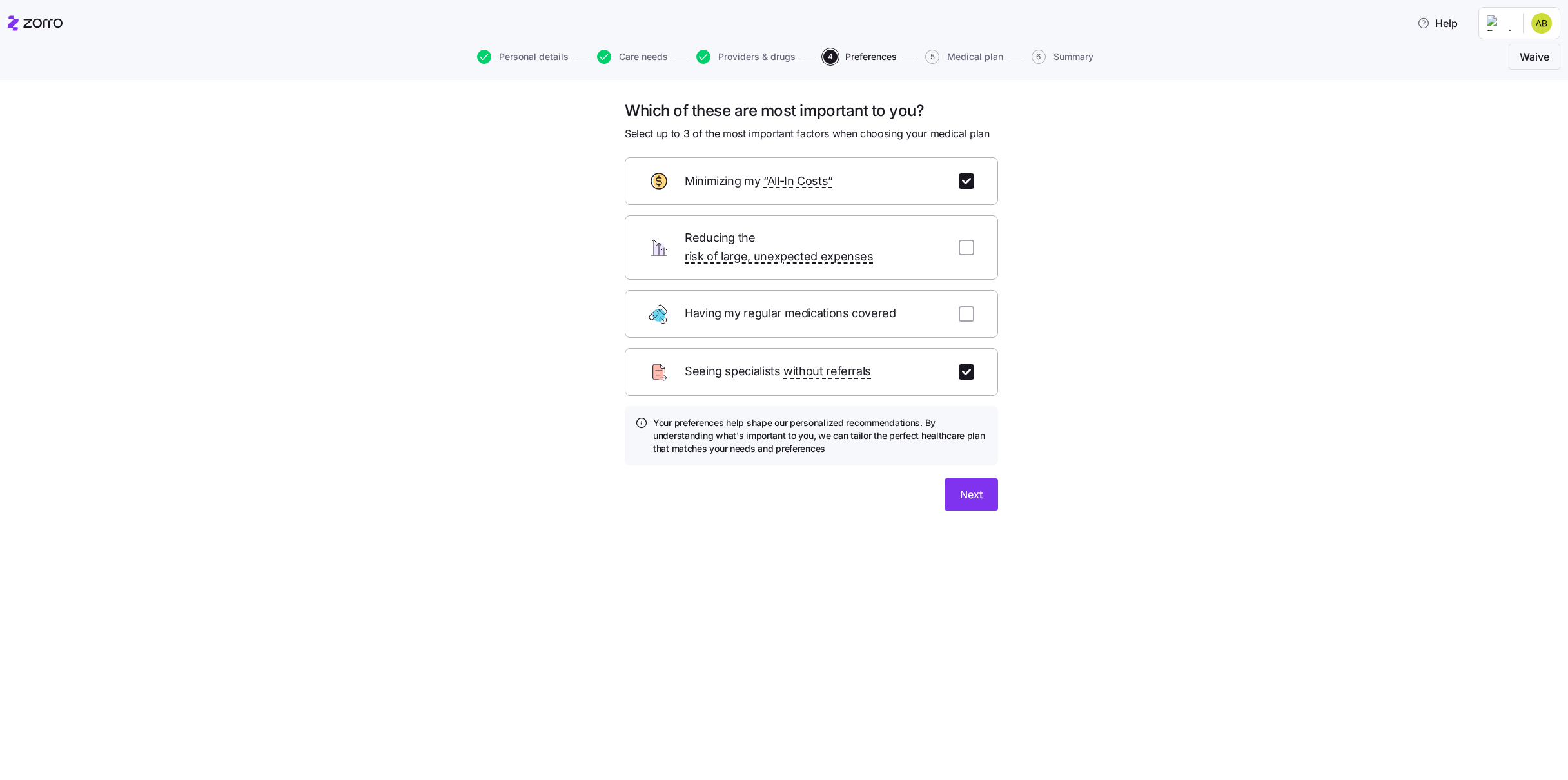
click at [968, 306] on input "checkbox" at bounding box center [967, 314] width 16 height 16
checkbox input "true"
click at [971, 487] on span "Next" at bounding box center [972, 495] width 22 height 16
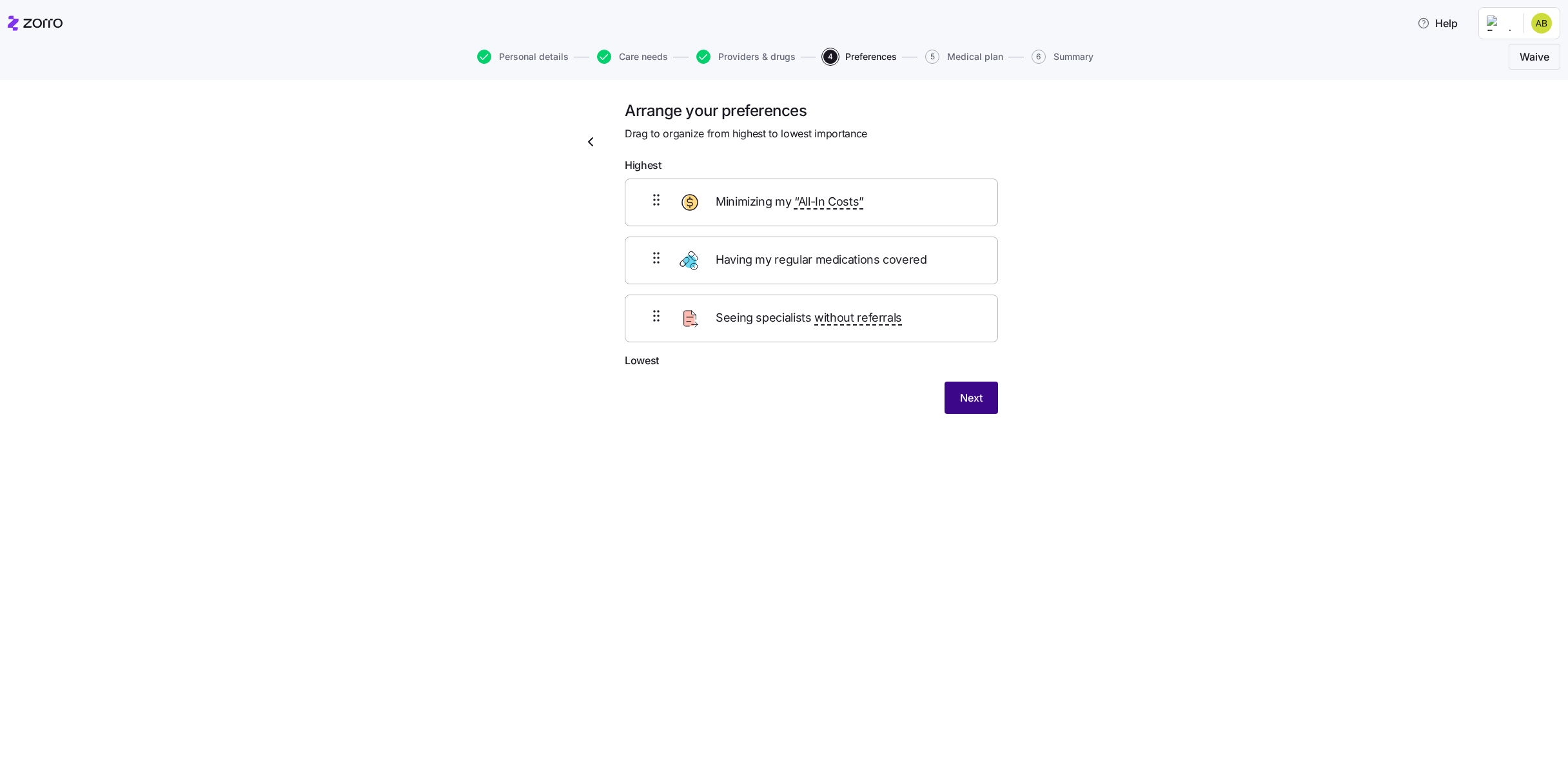
click at [960, 389] on button "Next" at bounding box center [971, 397] width 53 height 32
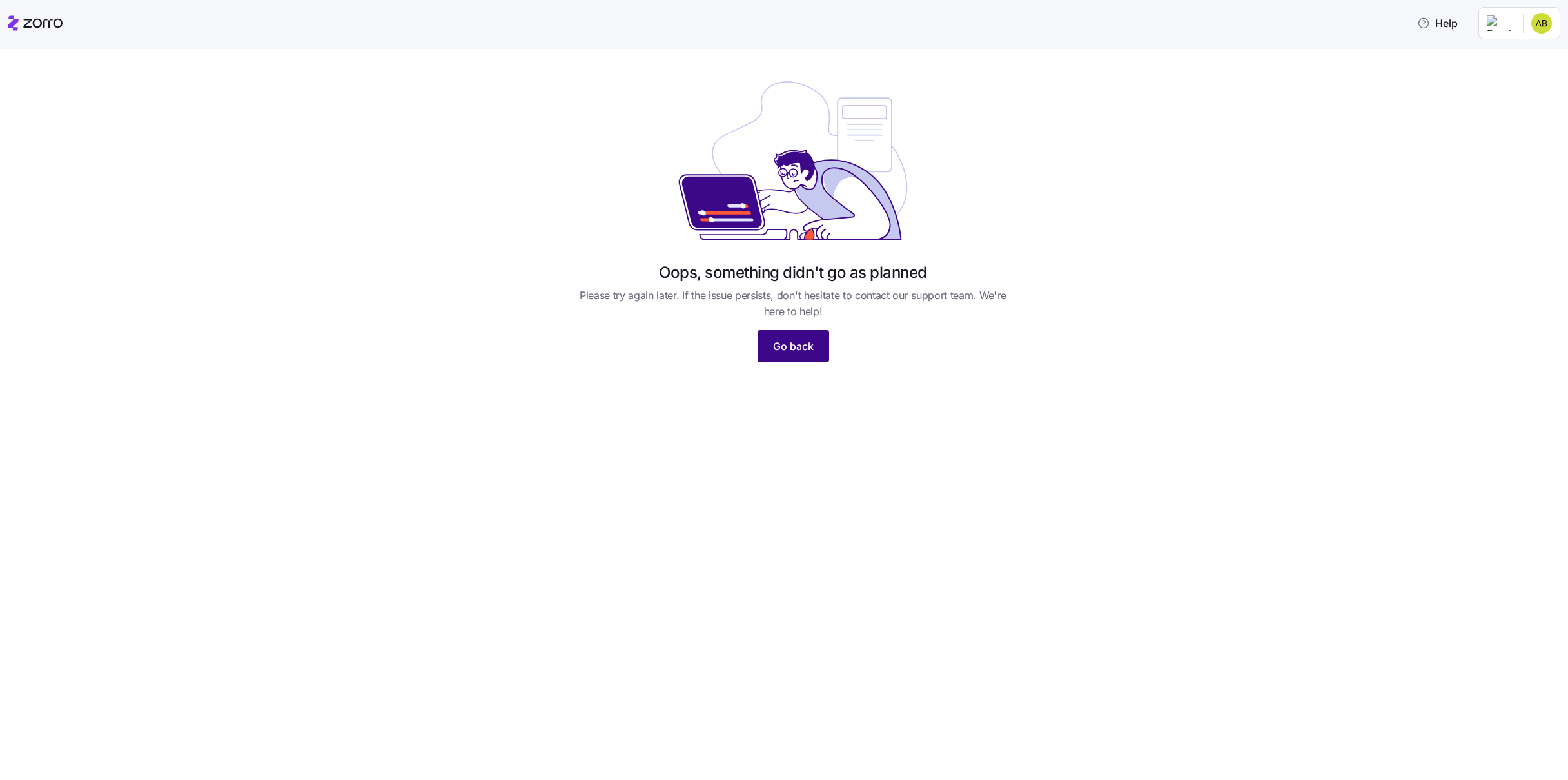
click at [800, 340] on span "Go back" at bounding box center [793, 346] width 40 height 16
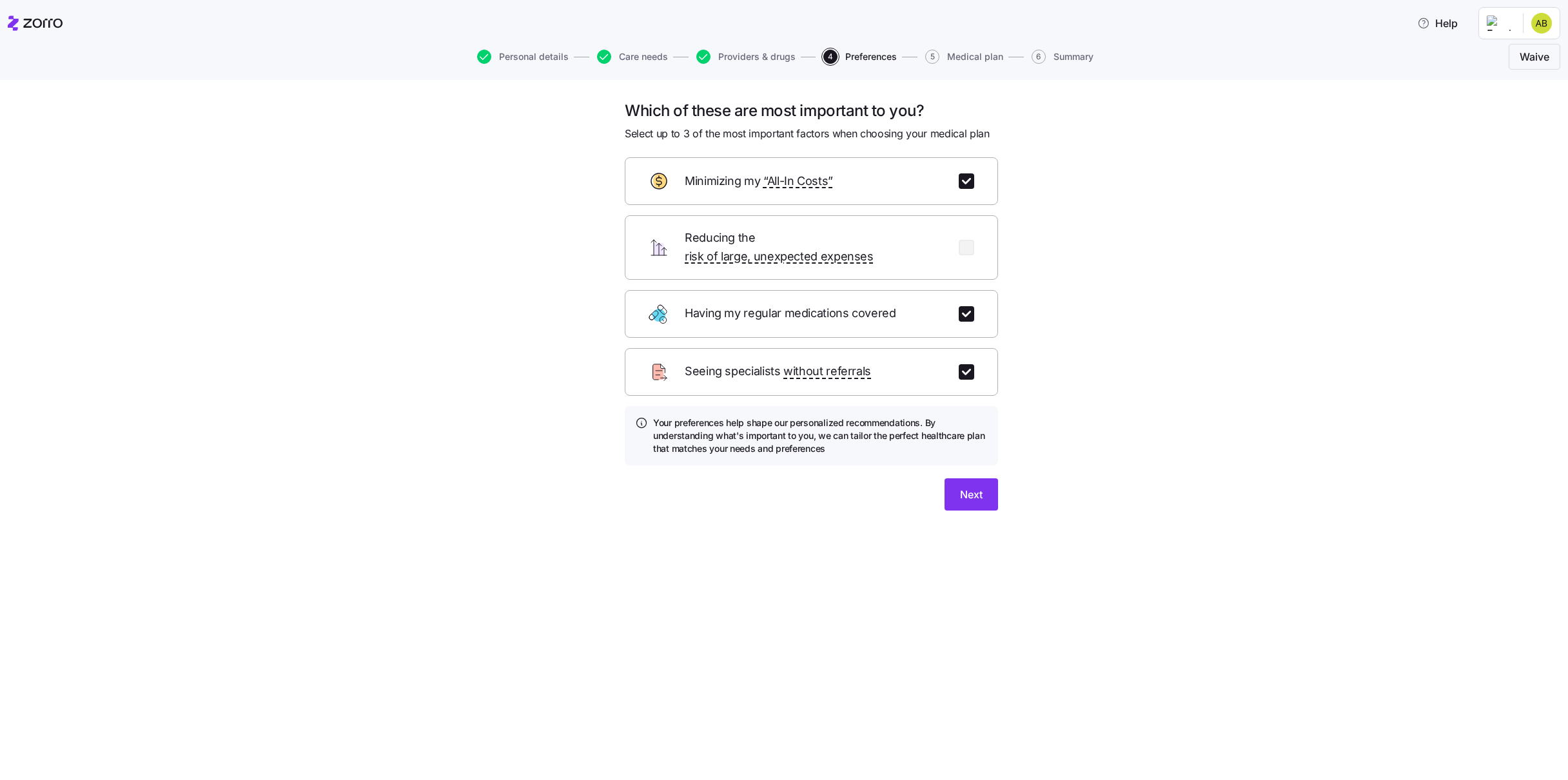
click at [973, 487] on span "Next" at bounding box center [972, 495] width 22 height 16
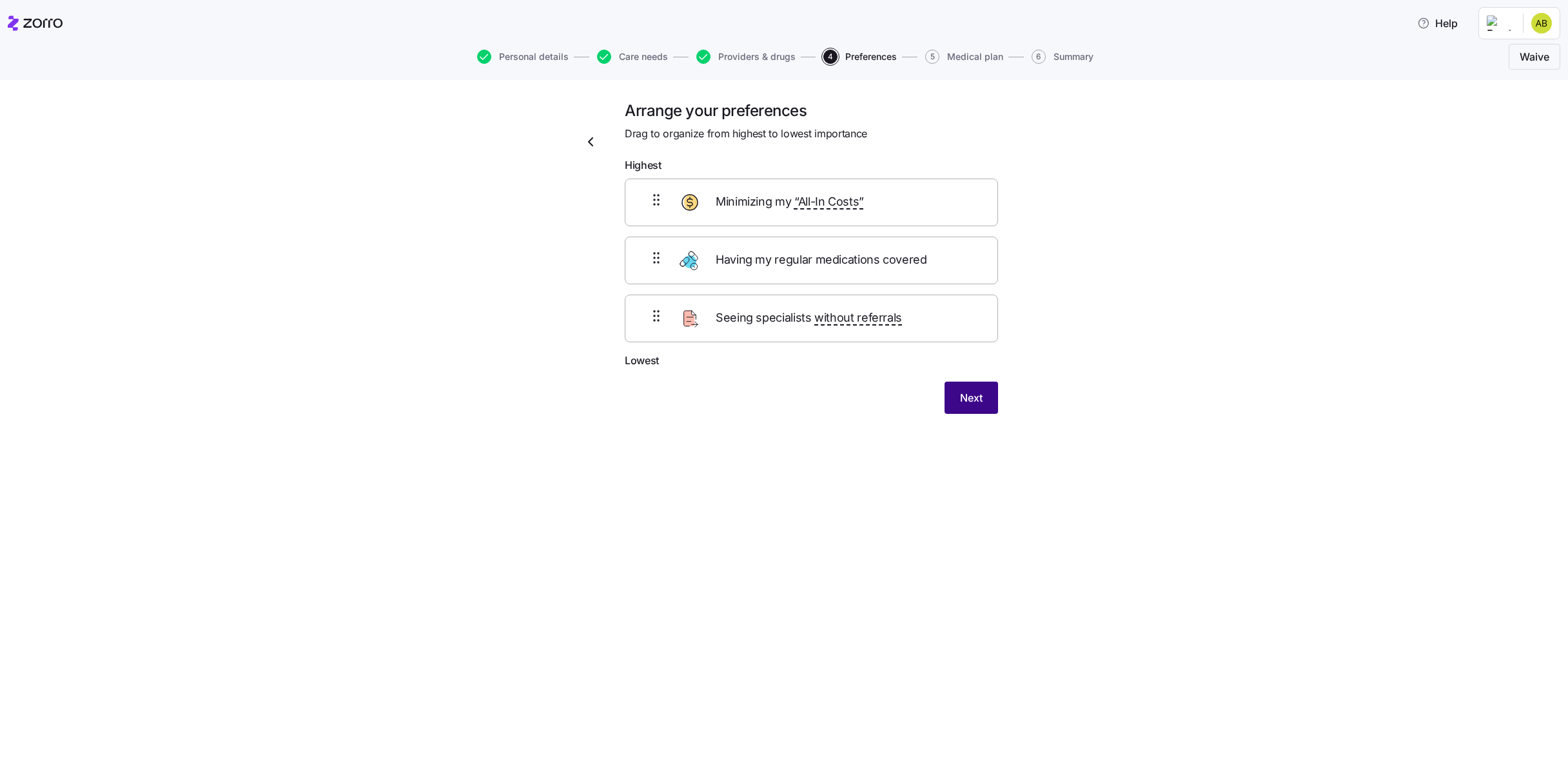
click at [971, 395] on span "Next" at bounding box center [972, 398] width 22 height 16
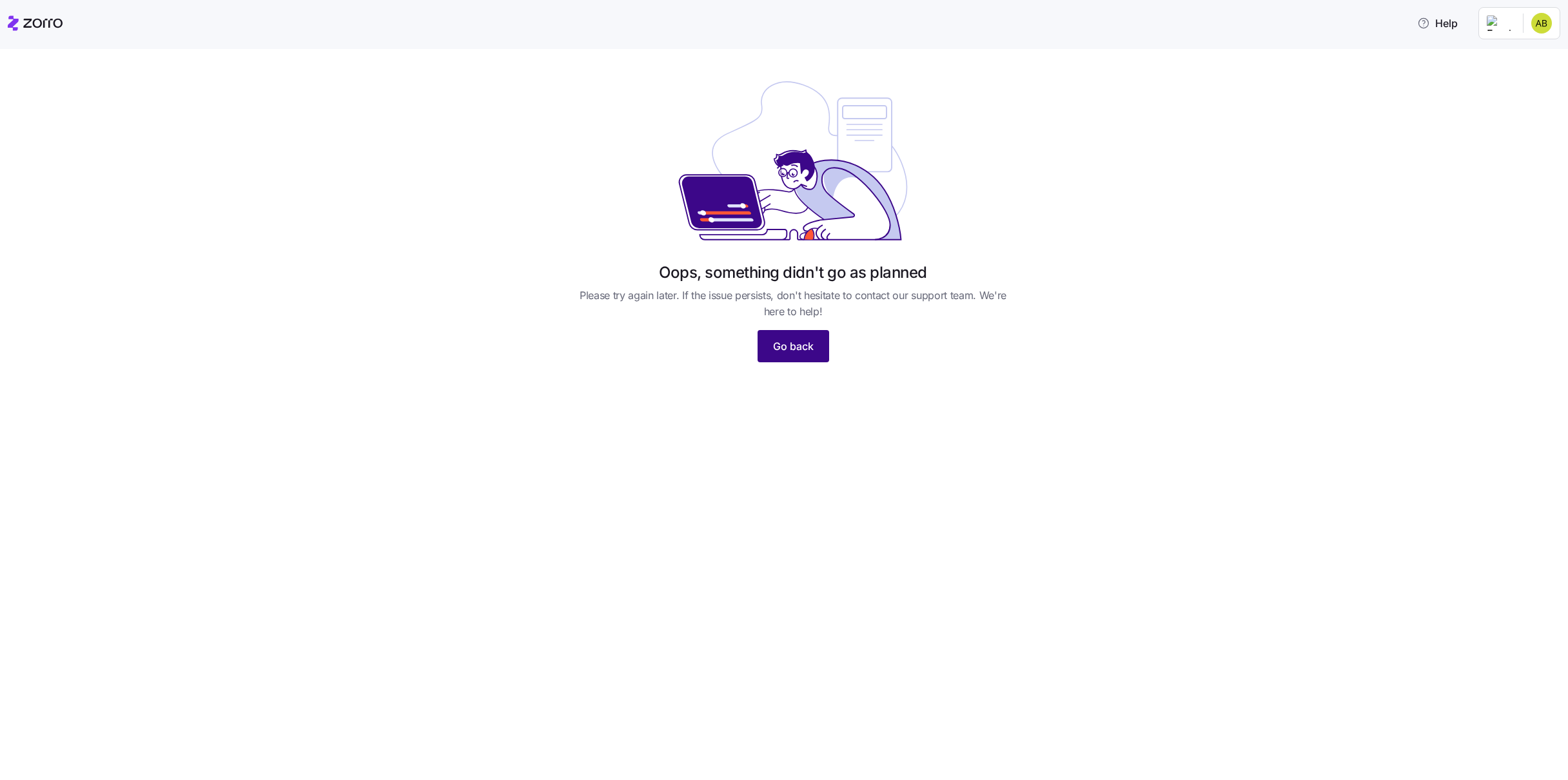
click at [796, 346] on span "Go back" at bounding box center [793, 346] width 40 height 16
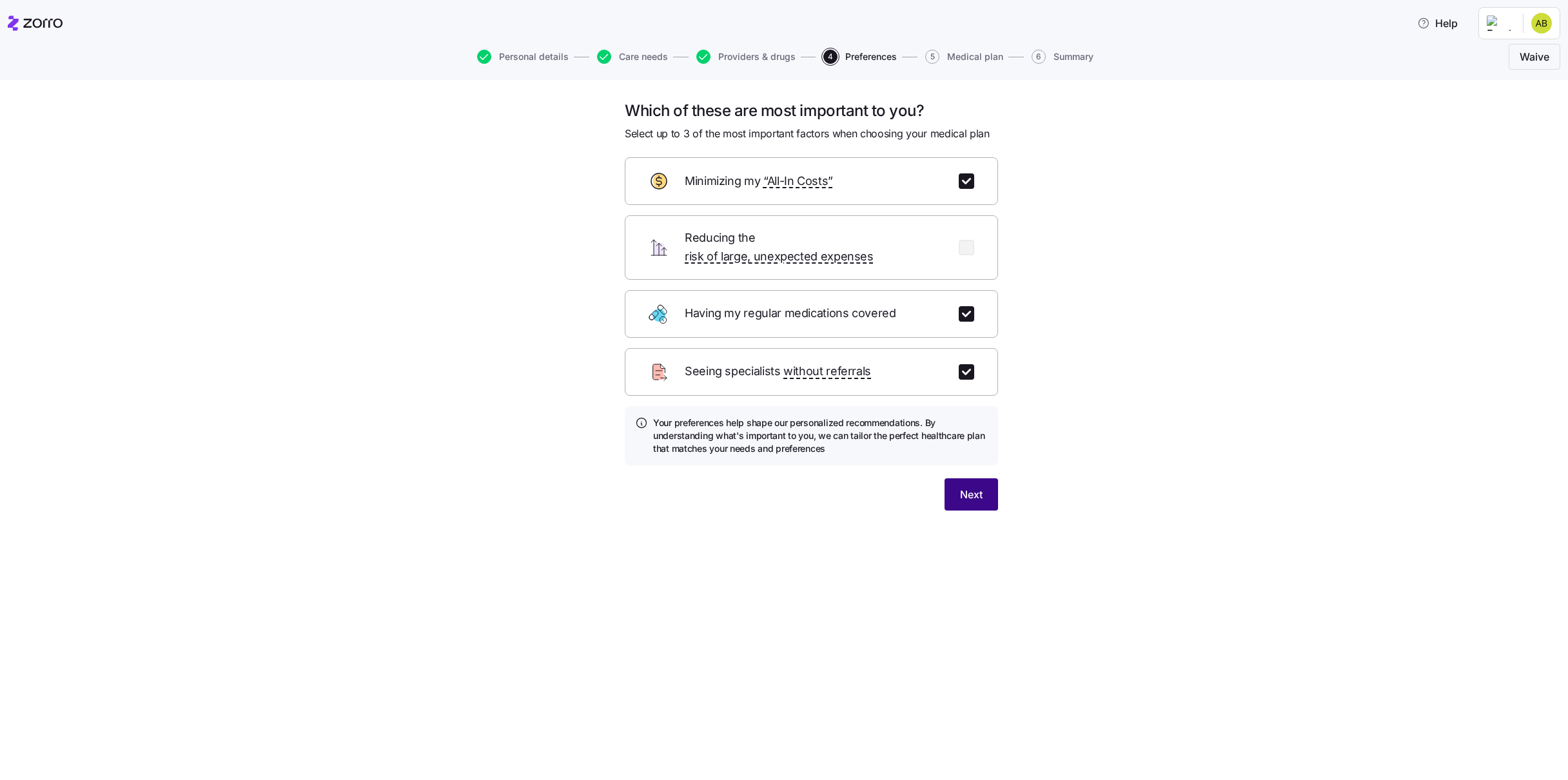
click at [968, 478] on button "Next" at bounding box center [971, 494] width 53 height 32
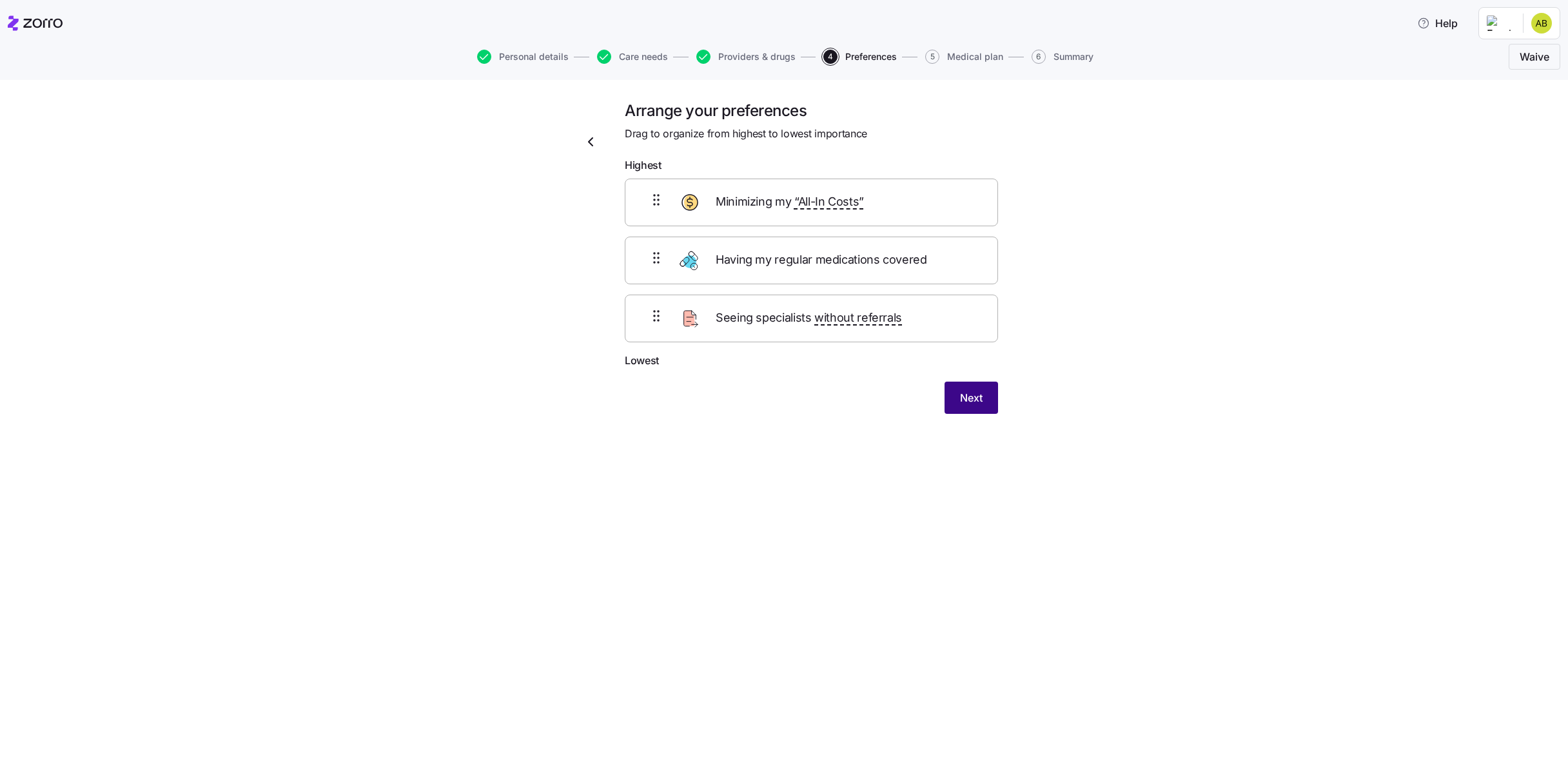
click at [970, 401] on span "Next" at bounding box center [972, 398] width 22 height 16
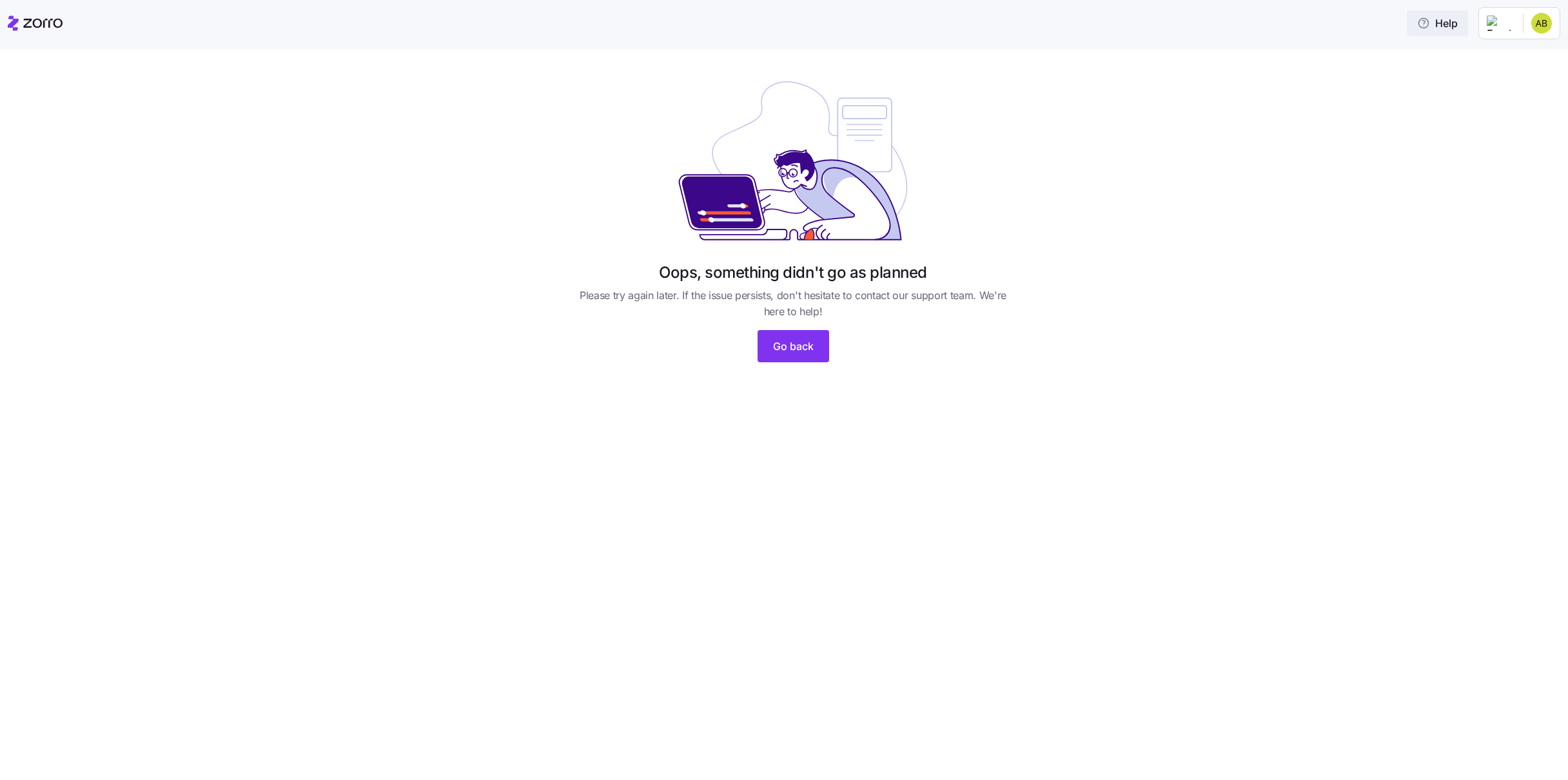
click at [1432, 25] on span "Help" at bounding box center [1437, 24] width 40 height 16
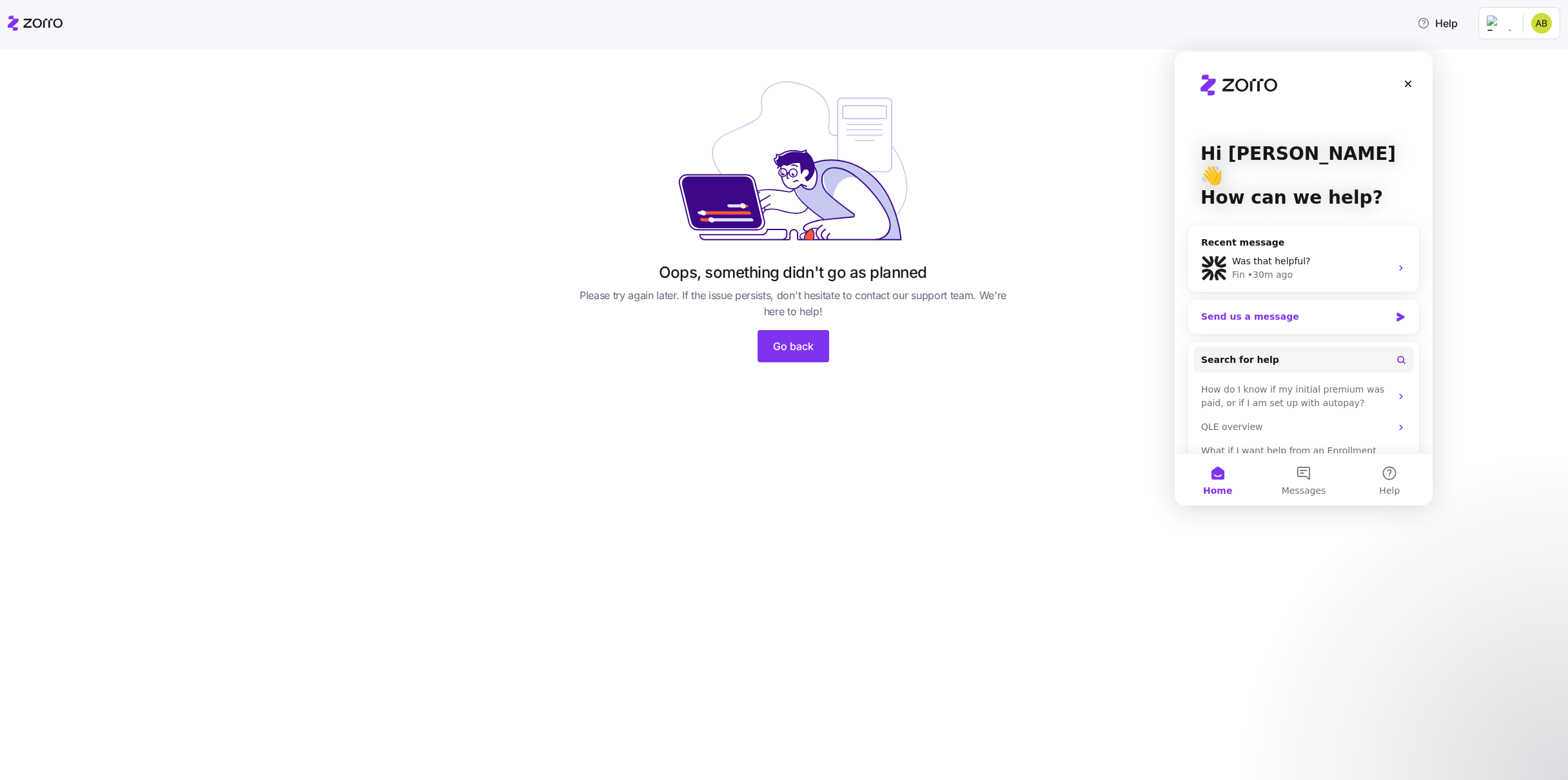
click at [1371, 310] on div "Send us a message" at bounding box center [1296, 316] width 189 height 13
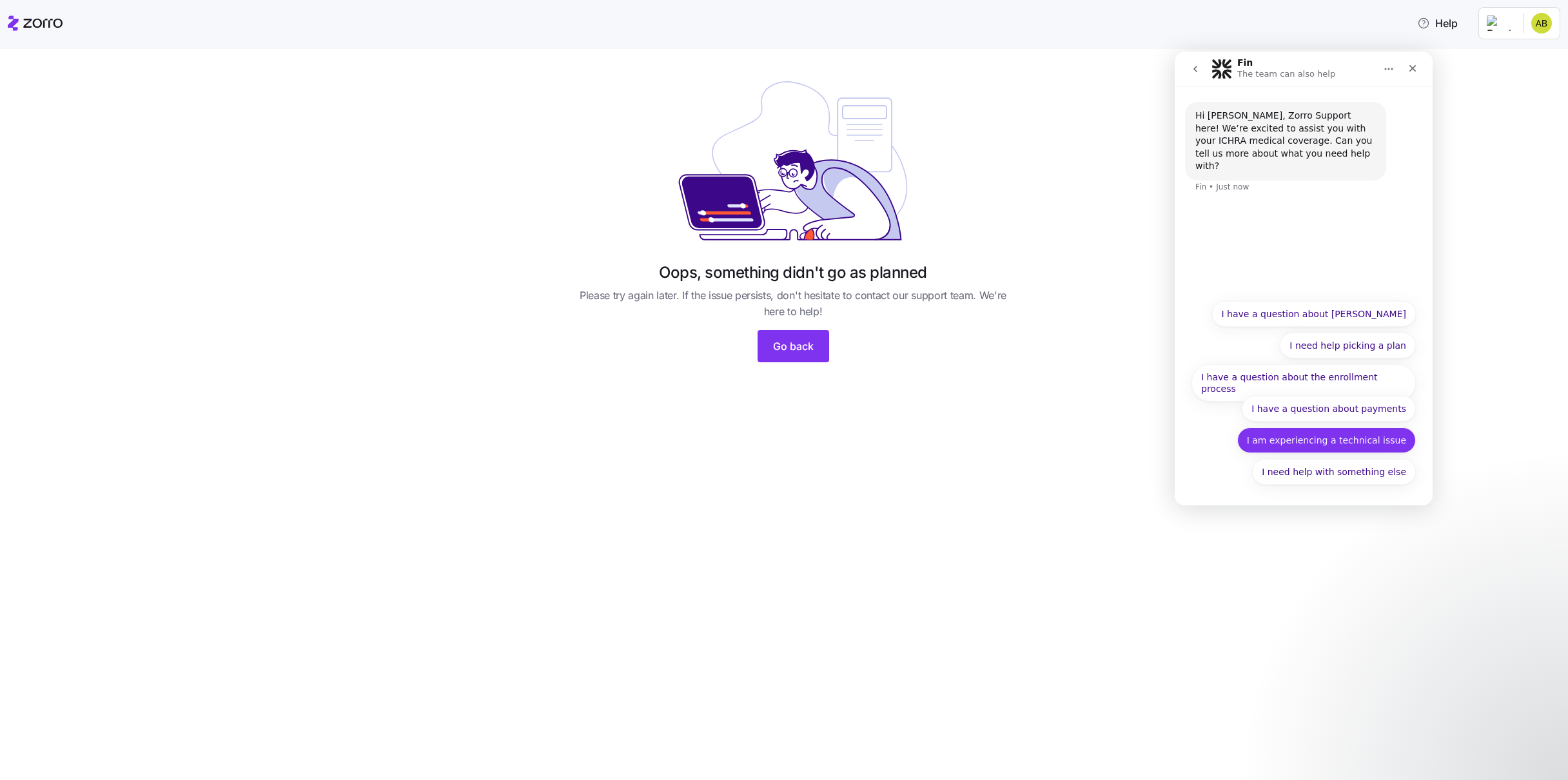
click at [1395, 443] on button "I am experiencing a technical issue" at bounding box center [1326, 440] width 178 height 26
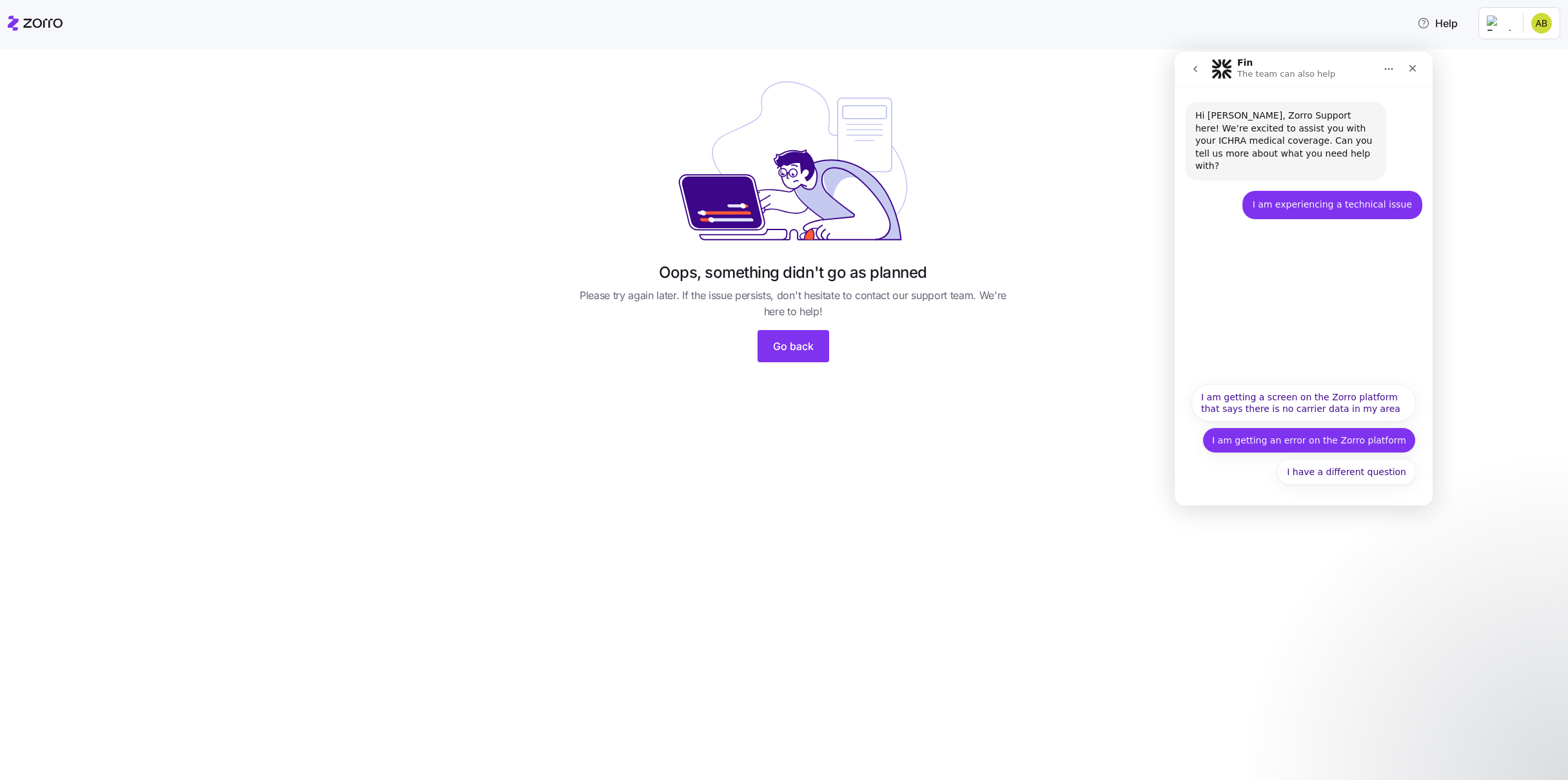
click at [1391, 439] on button "I am getting an error on the Zorro platform" at bounding box center [1309, 440] width 213 height 26
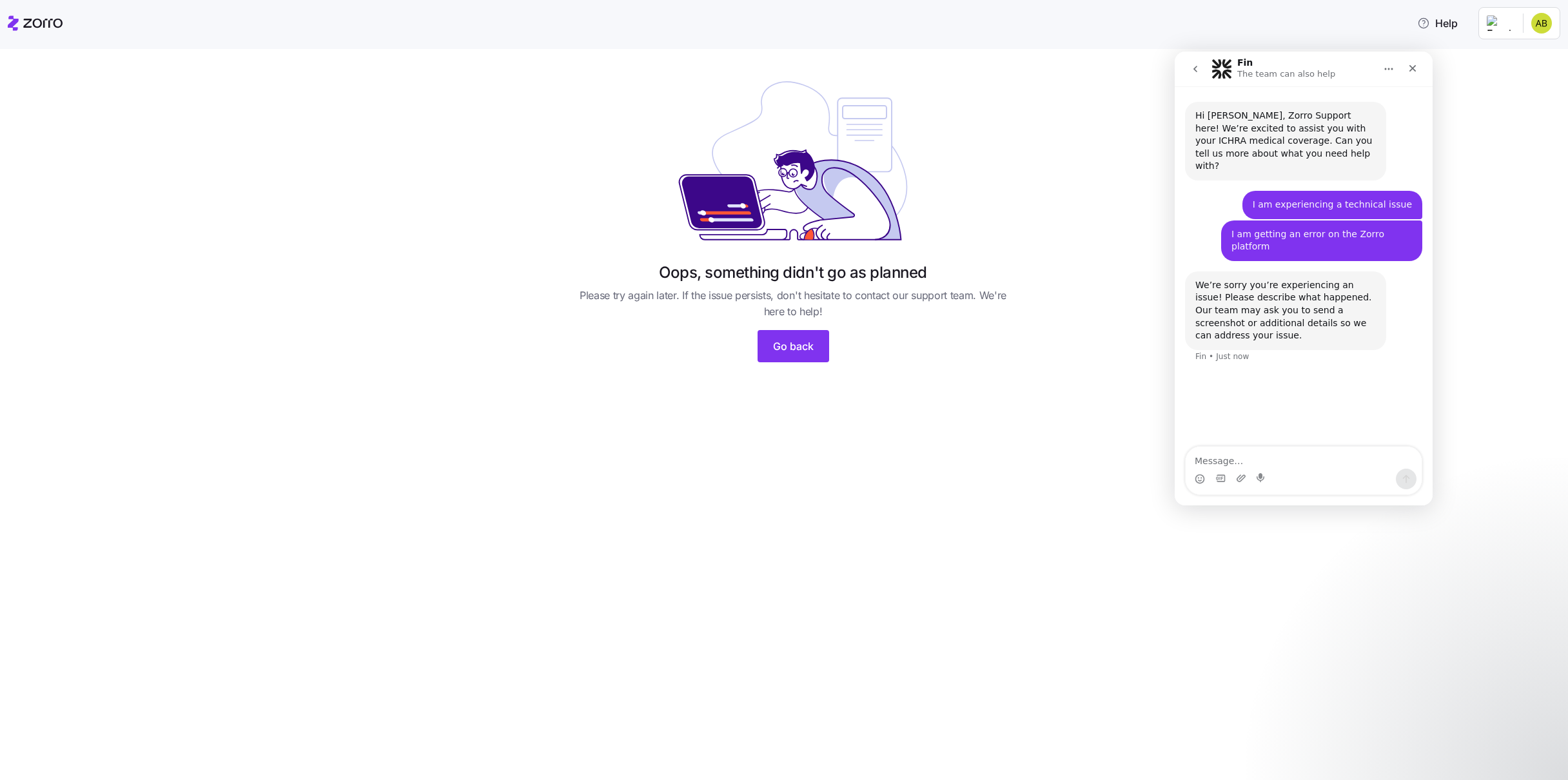
click at [1263, 474] on div "Intercom messenger" at bounding box center [1262, 479] width 10 height 21
click at [1236, 463] on textarea "Message…" at bounding box center [1304, 457] width 236 height 22
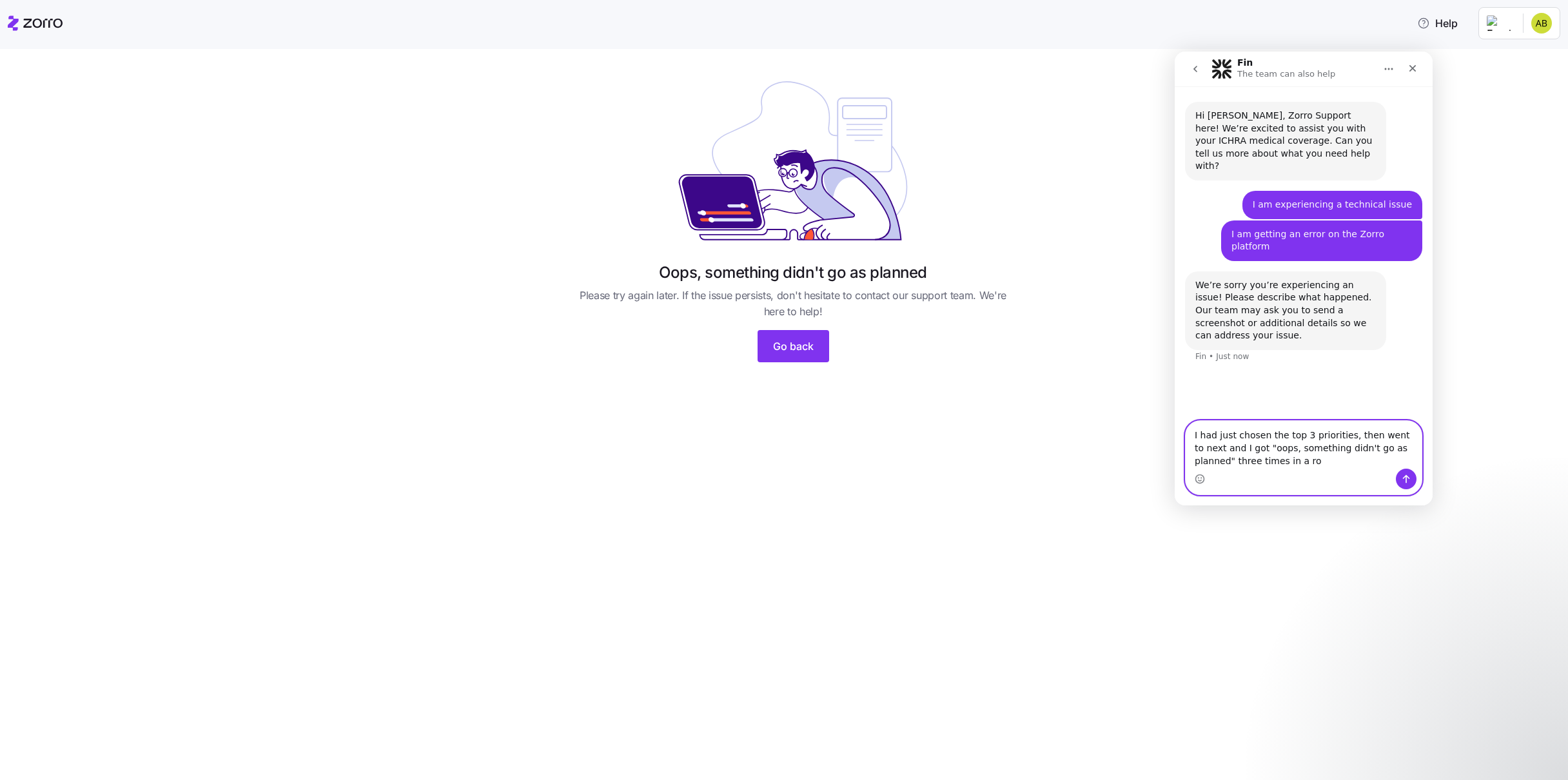
type textarea "I had just chosen the top 3 priorities, then went to next and I got "oops, some…"
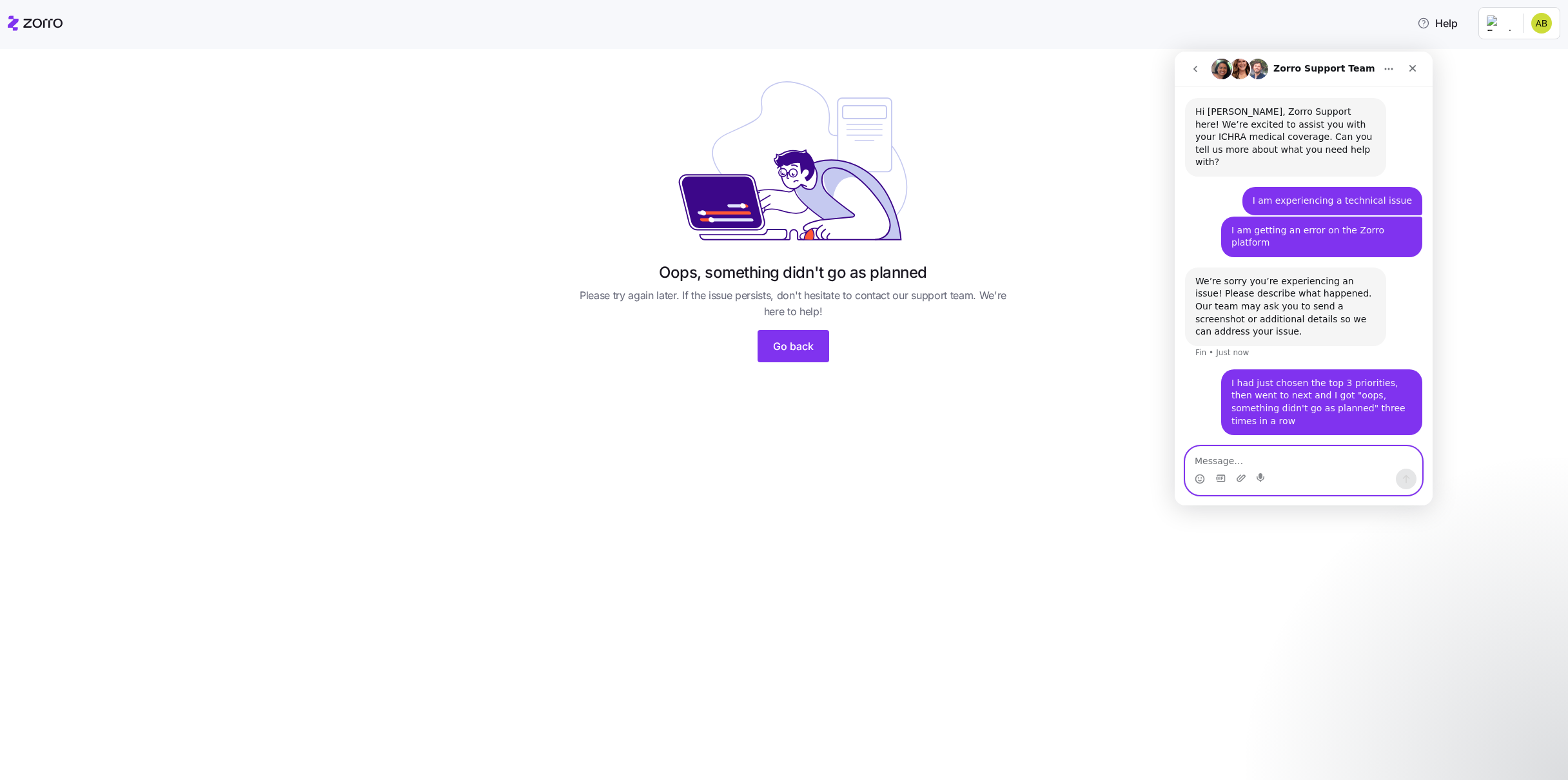
scroll to position [4, 0]
click at [1252, 460] on textarea "Message…" at bounding box center [1304, 457] width 236 height 22
type textarea "hello?"
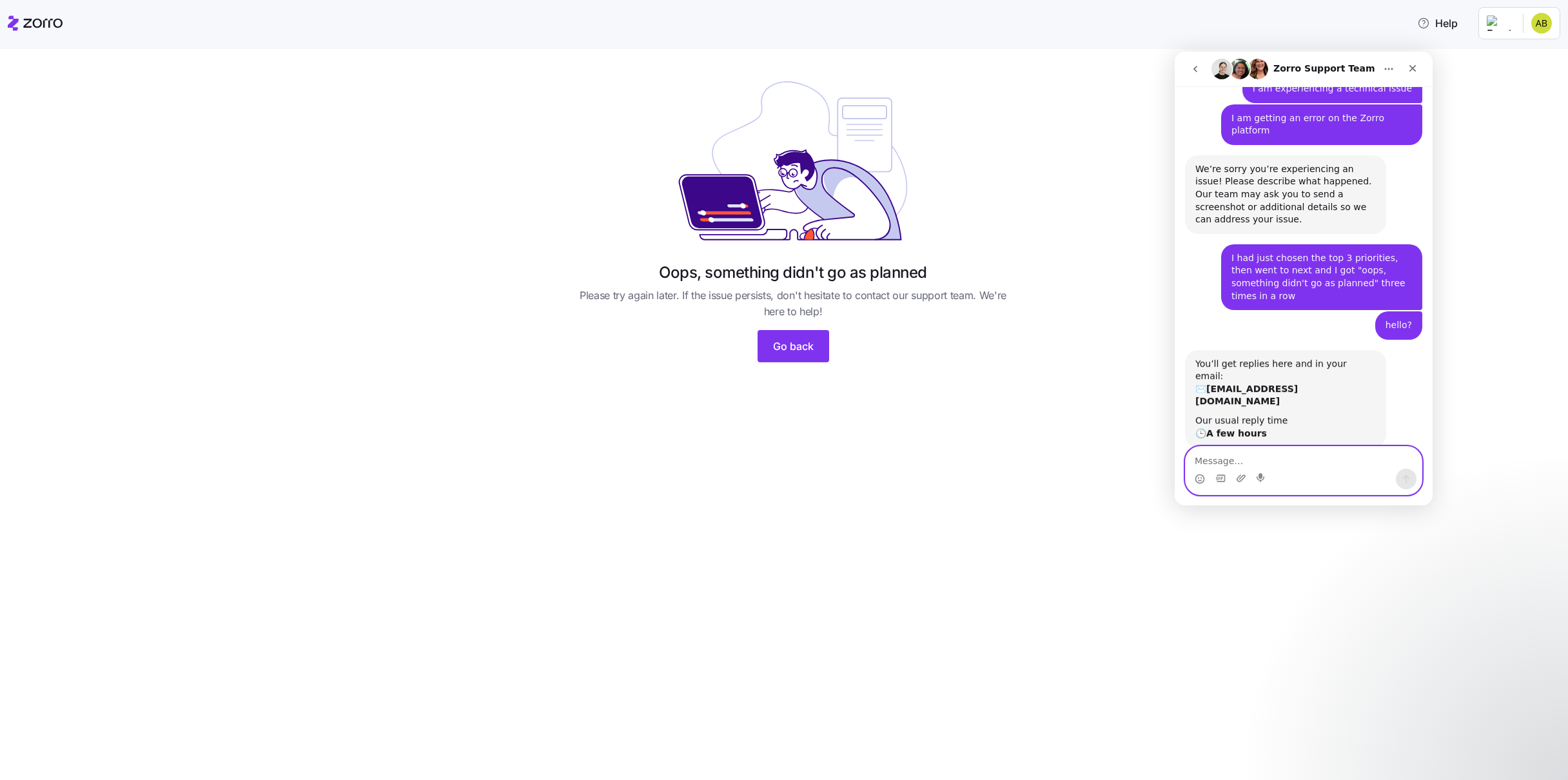
scroll to position [117, 0]
